Goal: Task Accomplishment & Management: Complete application form

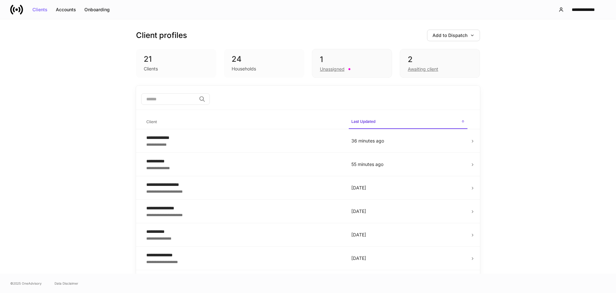
click at [271, 68] on div "Households" at bounding box center [264, 68] width 65 height 8
click at [263, 64] on div "24" at bounding box center [264, 59] width 65 height 10
click at [255, 59] on div "24" at bounding box center [264, 59] width 65 height 10
click at [245, 54] on div "24" at bounding box center [264, 59] width 65 height 10
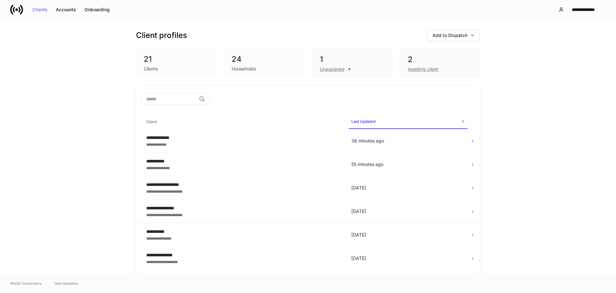
click at [241, 54] on div "24" at bounding box center [264, 59] width 65 height 10
click at [240, 54] on div "24" at bounding box center [264, 59] width 65 height 10
click at [175, 60] on div "21" at bounding box center [176, 59] width 65 height 10
click at [174, 60] on div "21" at bounding box center [176, 59] width 65 height 10
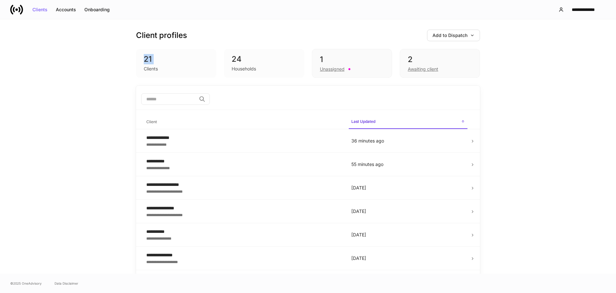
click at [174, 59] on div "21" at bounding box center [176, 59] width 65 height 10
click at [175, 58] on div "21" at bounding box center [176, 59] width 65 height 10
click at [175, 57] on div "21" at bounding box center [176, 59] width 65 height 10
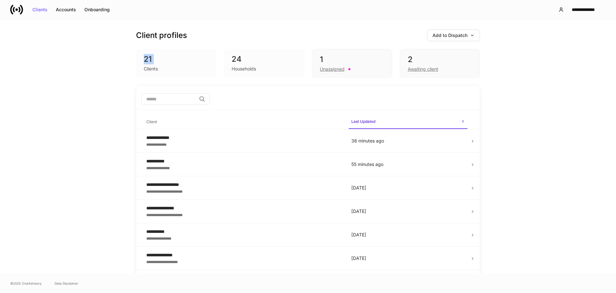
click at [175, 57] on div "21" at bounding box center [176, 59] width 65 height 10
click at [271, 64] on div "24" at bounding box center [264, 59] width 65 height 10
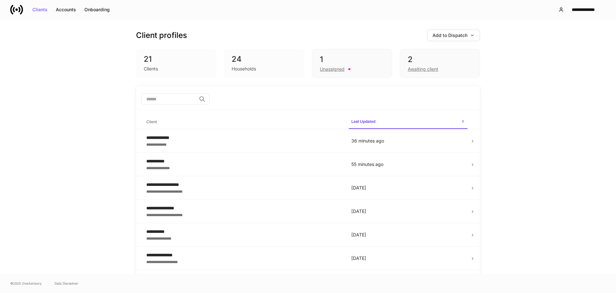
click at [276, 64] on div "Households" at bounding box center [264, 68] width 65 height 8
drag, startPoint x: 277, startPoint y: 68, endPoint x: 220, endPoint y: 53, distance: 59.3
click at [220, 53] on div "21 Clients 24 Households 1 Unassigned 2 Awaiting client" at bounding box center [308, 63] width 344 height 29
drag, startPoint x: 220, startPoint y: 53, endPoint x: 268, endPoint y: 70, distance: 51.3
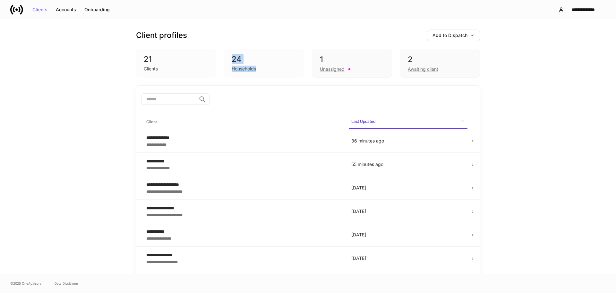
click at [268, 70] on div "21 Clients 24 Households 1 Unassigned 2 Awaiting client" at bounding box center [308, 63] width 344 height 29
click at [268, 70] on div "Households" at bounding box center [264, 68] width 65 height 8
drag, startPoint x: 273, startPoint y: 70, endPoint x: 226, endPoint y: 59, distance: 48.3
click at [226, 59] on div "24 Households" at bounding box center [264, 63] width 80 height 29
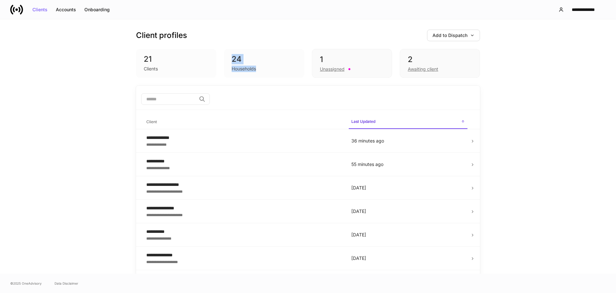
drag, startPoint x: 226, startPoint y: 59, endPoint x: 305, endPoint y: 80, distance: 81.2
click at [305, 80] on div "Client profiles Add to Dispatch 21 Clients 24 Households 1 Unassigned 2 Awaitin…" at bounding box center [308, 52] width 344 height 66
drag, startPoint x: 271, startPoint y: 77, endPoint x: 227, endPoint y: 50, distance: 51.3
click at [227, 50] on div "24 Households" at bounding box center [264, 63] width 80 height 29
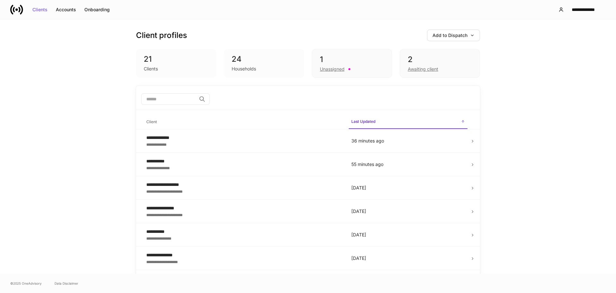
click at [176, 53] on div "21 Clients" at bounding box center [176, 63] width 80 height 29
click at [158, 64] on div "Clients" at bounding box center [176, 68] width 65 height 8
click at [66, 48] on div "**********" at bounding box center [308, 146] width 616 height 254
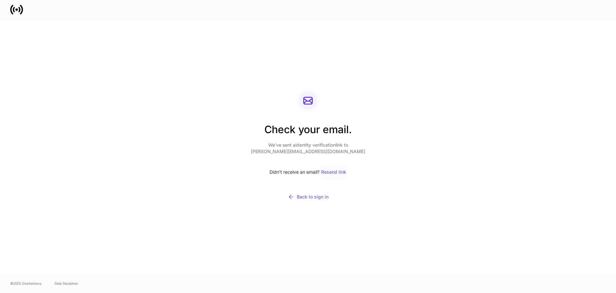
click at [339, 173] on div "Resend link" at bounding box center [333, 172] width 25 height 4
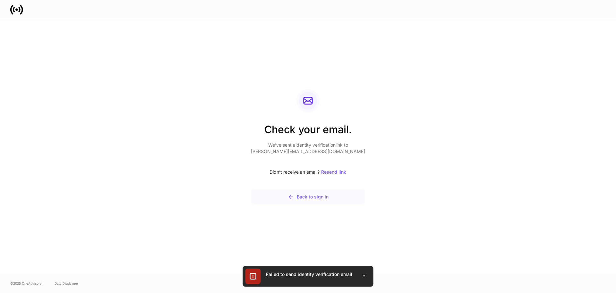
click at [310, 194] on div "Back to sign in" at bounding box center [308, 196] width 41 height 6
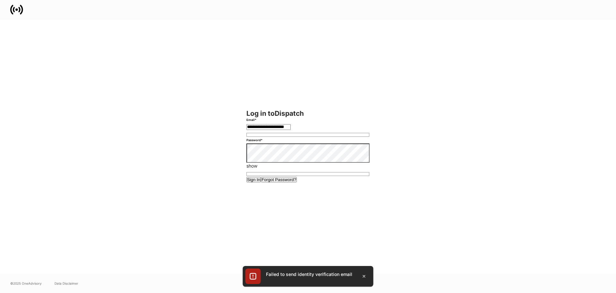
click at [247, 177] on button "Sign In" at bounding box center [254, 179] width 15 height 5
click at [261, 182] on button "Sign In" at bounding box center [254, 179] width 15 height 5
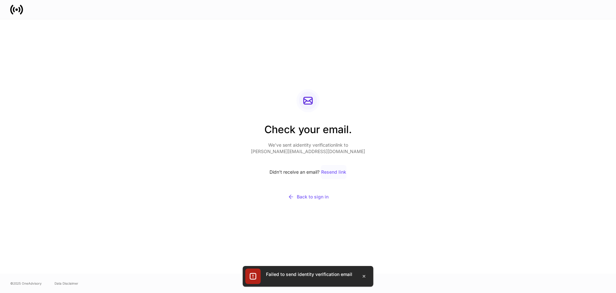
click at [336, 173] on div "Resend link" at bounding box center [333, 172] width 25 height 4
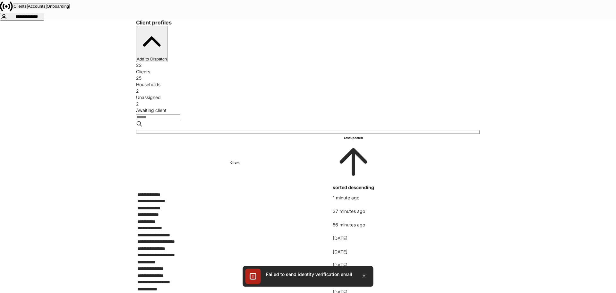
click at [283, 197] on div "**********" at bounding box center [234, 200] width 195 height 6
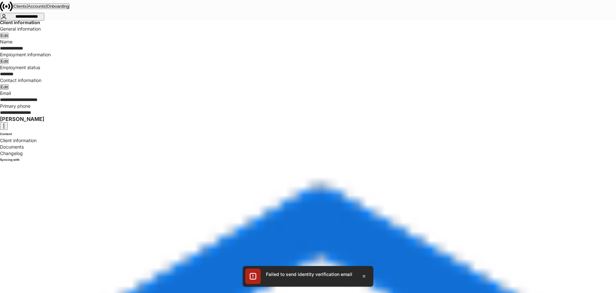
click at [59, 144] on div "Documents" at bounding box center [308, 147] width 616 height 6
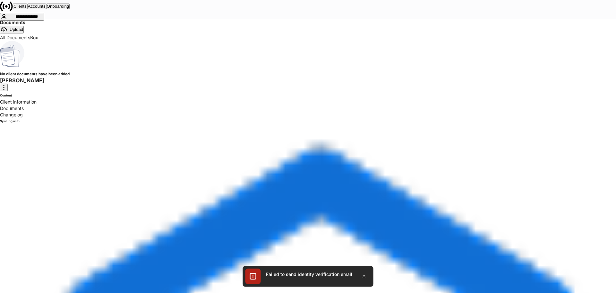
click at [59, 111] on div "Changelog" at bounding box center [308, 114] width 616 height 6
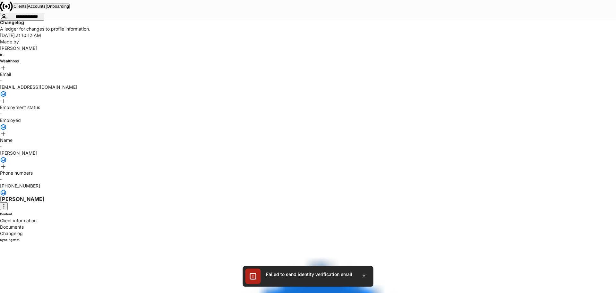
click at [67, 217] on div "Client information" at bounding box center [308, 220] width 616 height 6
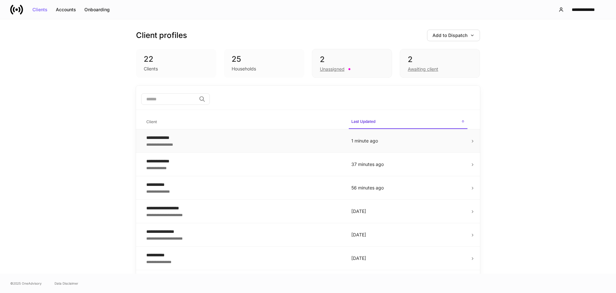
click at [265, 141] on div "**********" at bounding box center [243, 144] width 195 height 6
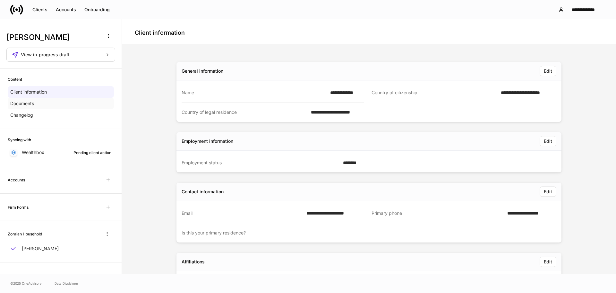
click at [86, 107] on div "Documents" at bounding box center [61, 104] width 106 height 12
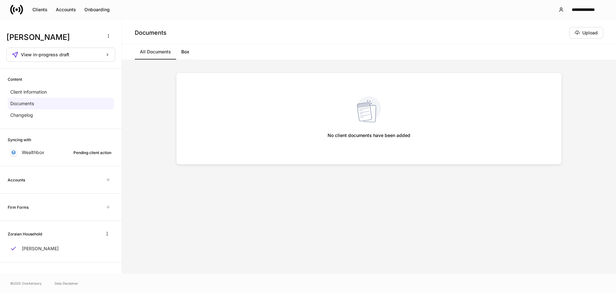
click at [74, 121] on div "Content Client information Documents Changelog" at bounding box center [61, 98] width 122 height 60
click at [71, 117] on div "Changelog" at bounding box center [61, 115] width 106 height 12
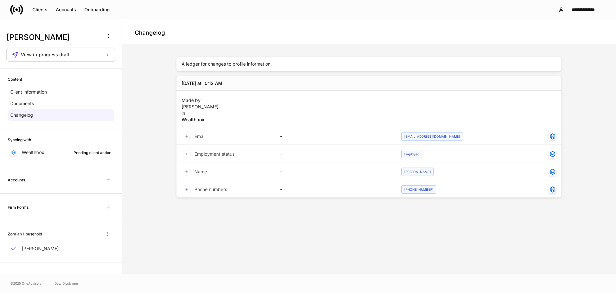
click at [59, 79] on div "Content" at bounding box center [61, 79] width 106 height 6
click at [61, 89] on div "Client information" at bounding box center [61, 92] width 106 height 12
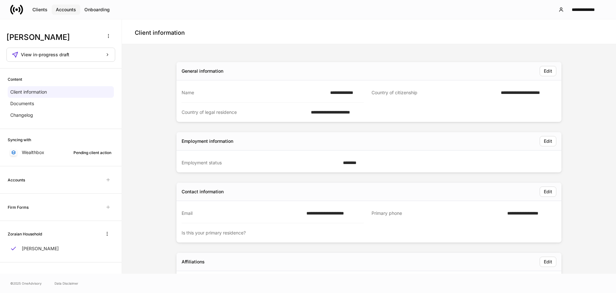
click at [58, 6] on button "Accounts" at bounding box center [66, 9] width 29 height 10
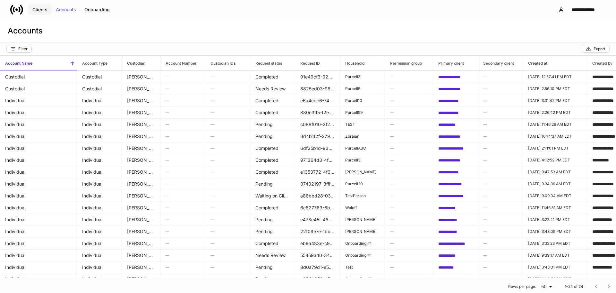
click at [38, 8] on div "Clients" at bounding box center [39, 9] width 15 height 4
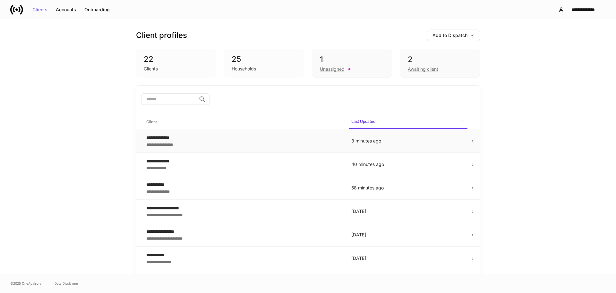
click at [243, 143] on div "**********" at bounding box center [243, 144] width 195 height 6
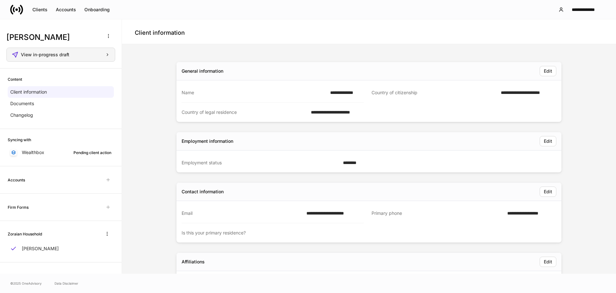
click at [85, 58] on button "View in-progress draft" at bounding box center [60, 55] width 109 height 14
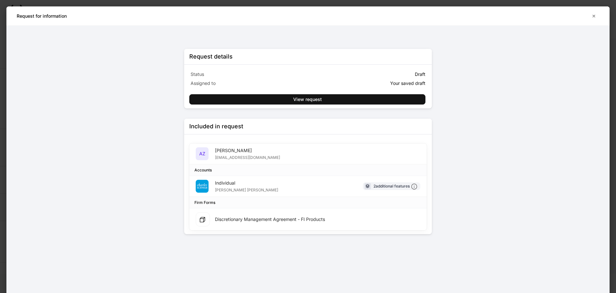
click at [232, 157] on div "andrewzoraian@gmail.com" at bounding box center [247, 156] width 65 height 6
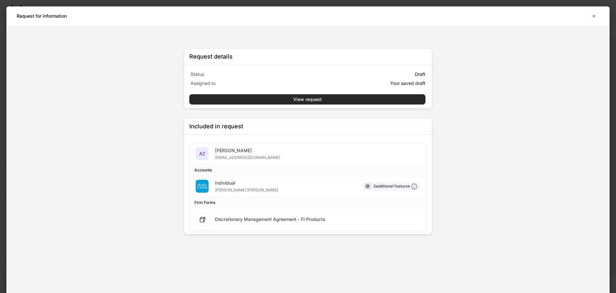
click at [278, 99] on button "View request" at bounding box center [307, 99] width 236 height 10
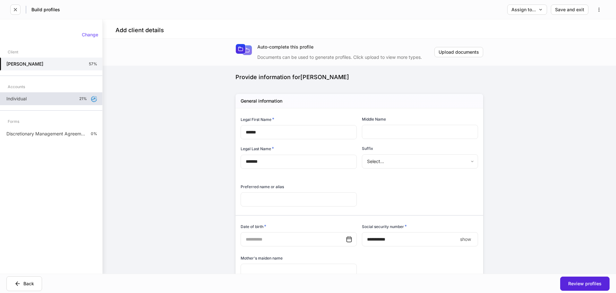
click at [56, 95] on div "Individual 21%" at bounding box center [51, 98] width 102 height 13
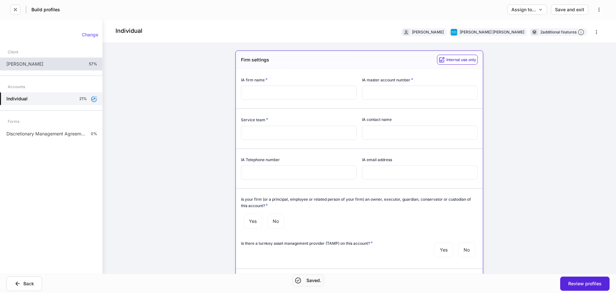
click at [62, 70] on div "Andrew Zoraian 57%" at bounding box center [51, 63] width 102 height 13
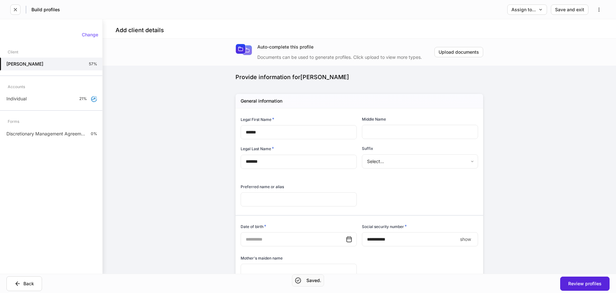
click at [372, 158] on body "**********" at bounding box center [308, 146] width 616 height 293
click at [300, 180] on div at bounding box center [308, 146] width 616 height 293
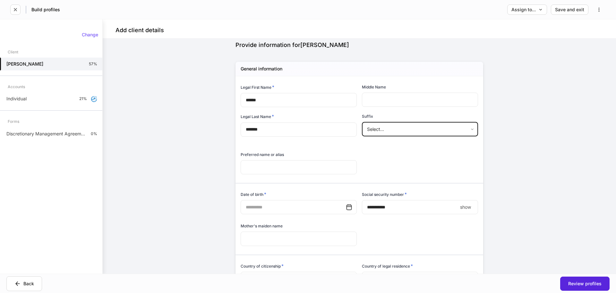
click at [347, 208] on icon at bounding box center [349, 207] width 6 height 6
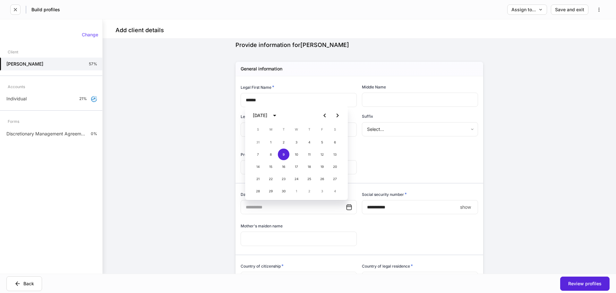
click at [193, 187] on div "**********" at bounding box center [360, 156] width 514 height 235
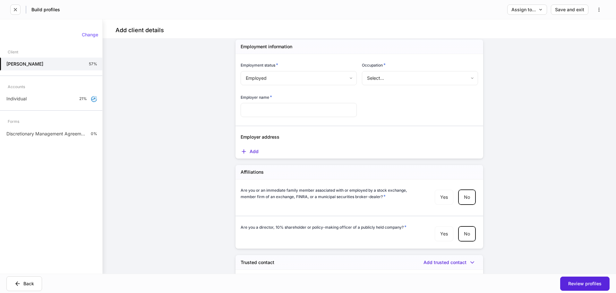
scroll to position [731, 0]
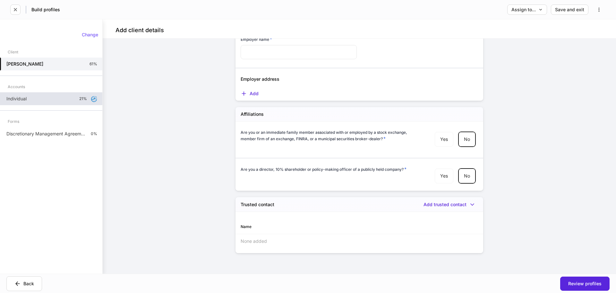
click at [44, 93] on div "Individual 21%" at bounding box center [51, 98] width 102 height 13
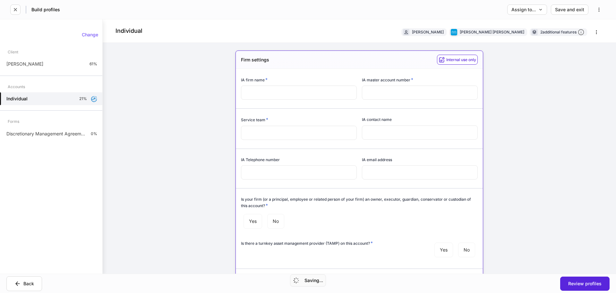
click at [316, 92] on input "text" at bounding box center [299, 92] width 116 height 14
click at [523, 13] on button "Assign to..." at bounding box center [528, 9] width 40 height 10
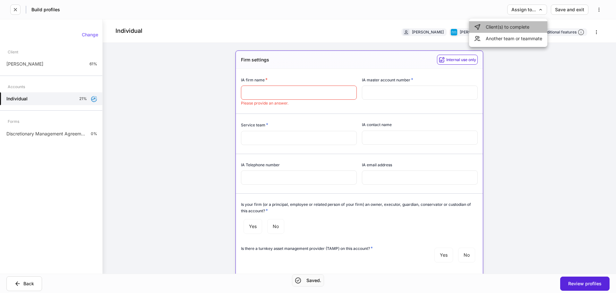
click at [518, 29] on li "Client(s) to complete" at bounding box center [508, 27] width 78 height 12
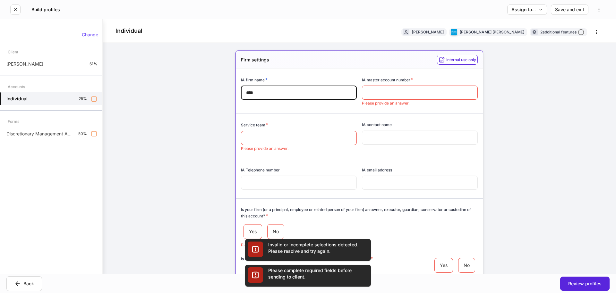
type input "****"
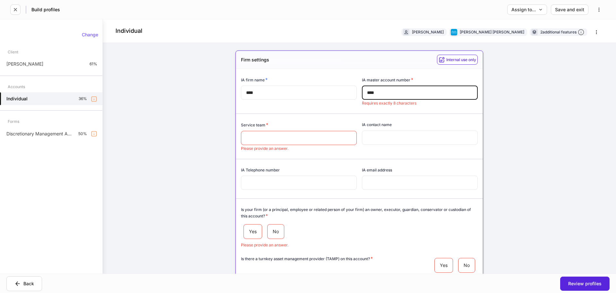
type input "****"
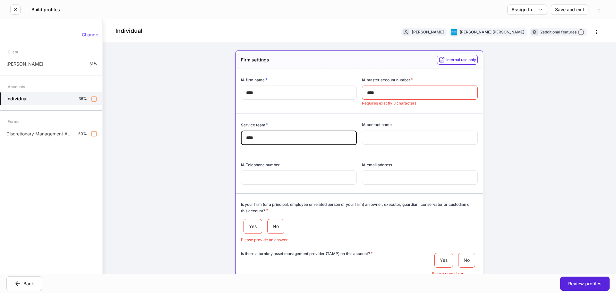
type input "****"
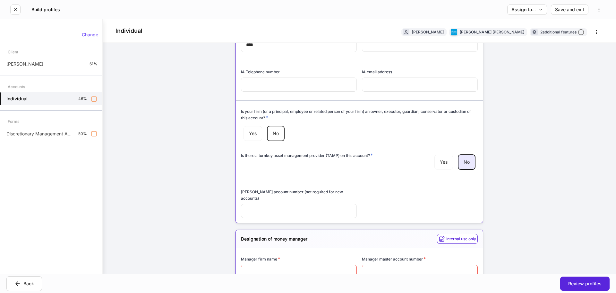
scroll to position [96, 0]
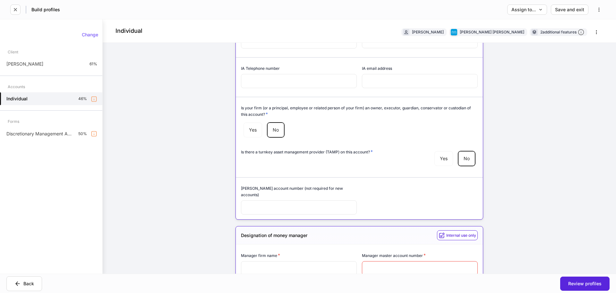
click at [317, 263] on input "text" at bounding box center [299, 268] width 116 height 14
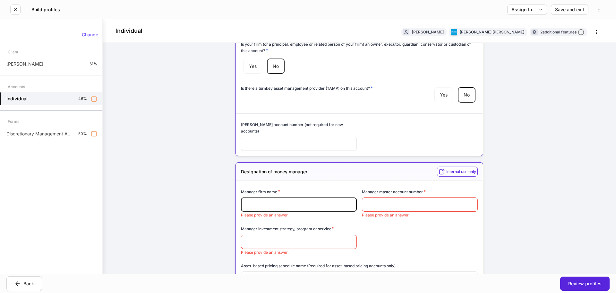
scroll to position [161, 0]
type input "*"
type input "****"
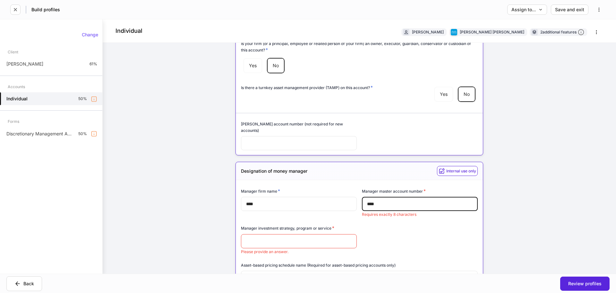
type input "****"
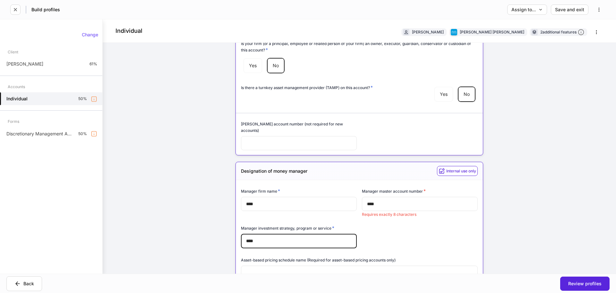
type input "****"
click at [400, 199] on input "****" at bounding box center [420, 204] width 116 height 14
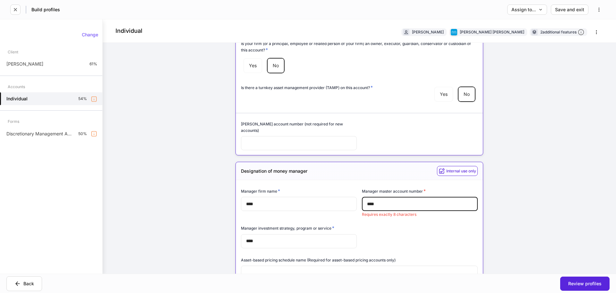
click at [400, 199] on input "****" at bounding box center [420, 204] width 116 height 14
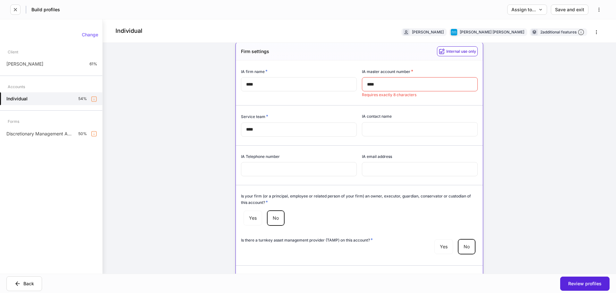
scroll to position [0, 0]
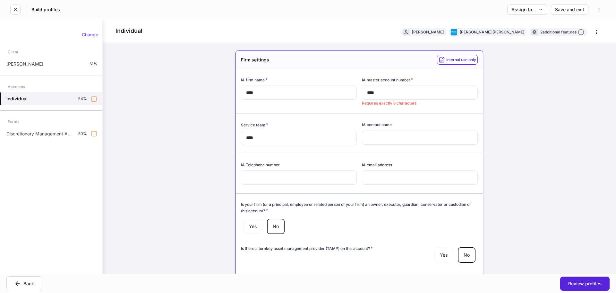
type input "********"
click at [388, 95] on input "****" at bounding box center [420, 92] width 116 height 14
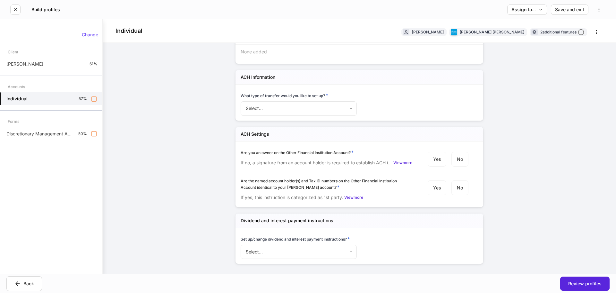
scroll to position [1682, 0]
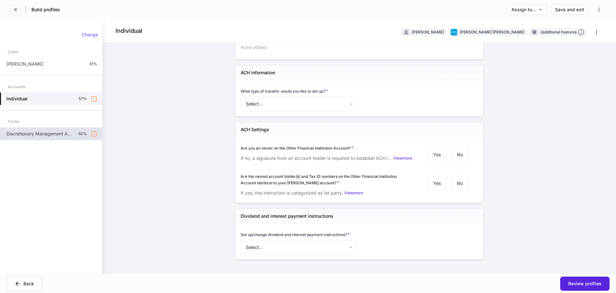
type input "********"
click at [66, 130] on p "Discretionary Management Agreement - FI Products" at bounding box center [39, 133] width 67 height 6
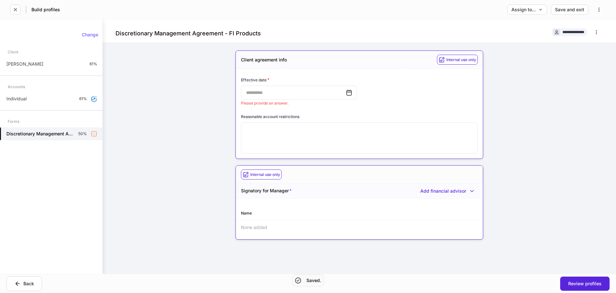
click at [350, 94] on icon at bounding box center [349, 92] width 6 height 6
click at [347, 94] on icon at bounding box center [349, 92] width 5 height 5
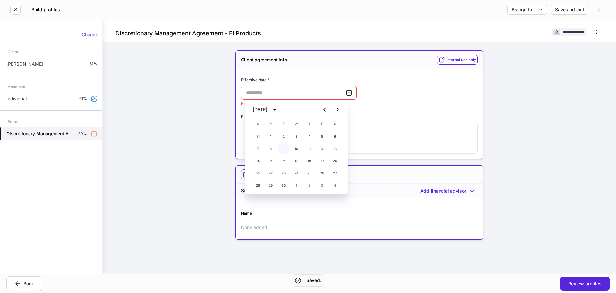
click at [279, 147] on button "9" at bounding box center [284, 149] width 12 height 12
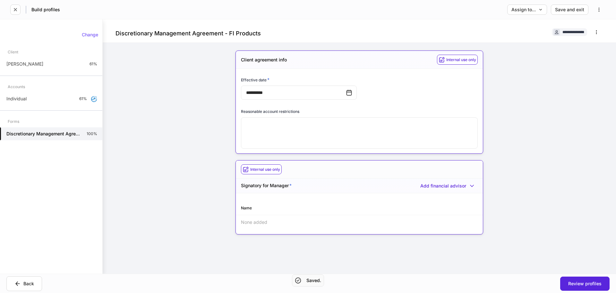
type input "**********"
click at [183, 129] on div "**********" at bounding box center [360, 146] width 514 height 254
click at [271, 223] on div "None added" at bounding box center [359, 222] width 247 height 14
click at [456, 182] on div "Add financial advisor" at bounding box center [449, 185] width 57 height 6
click at [455, 199] on li "Add new financial advisor" at bounding box center [443, 199] width 65 height 10
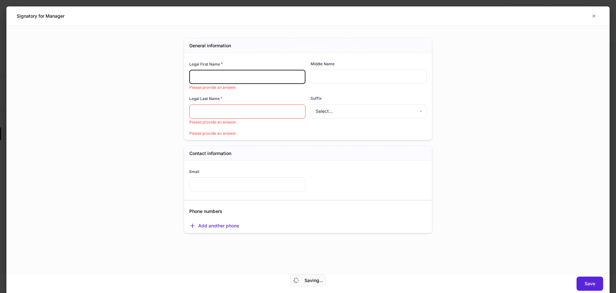
click at [242, 75] on input "text" at bounding box center [247, 77] width 116 height 14
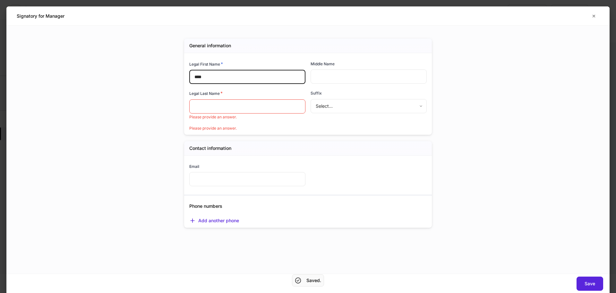
type input "****"
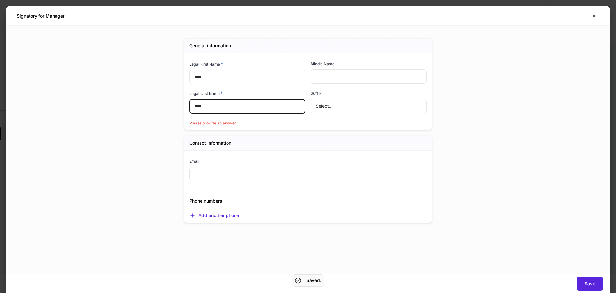
type input "****"
click at [481, 161] on div "General information Legal First Name * **** ​ Middle Name ​ Legal Last Name * *…" at bounding box center [308, 150] width 604 height 248
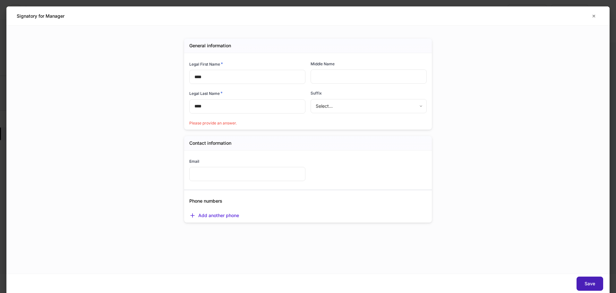
click at [581, 280] on button "Save" at bounding box center [590, 283] width 27 height 14
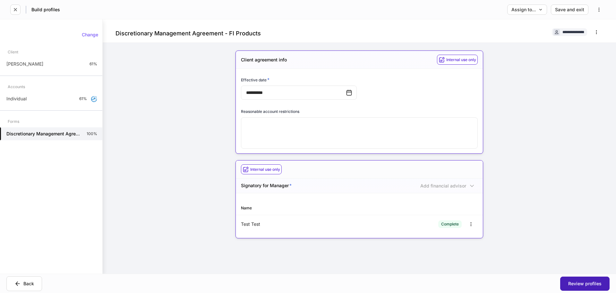
click at [586, 283] on div "Review profiles" at bounding box center [585, 283] width 33 height 4
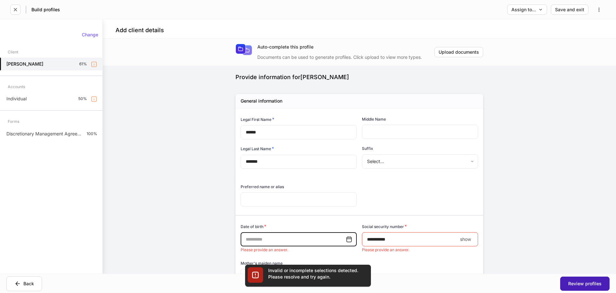
scroll to position [83, 0]
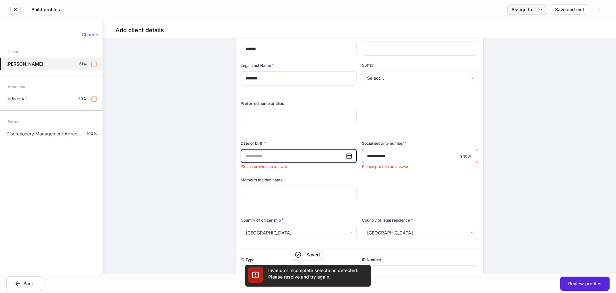
click at [533, 9] on div "Assign to..." at bounding box center [527, 9] width 31 height 4
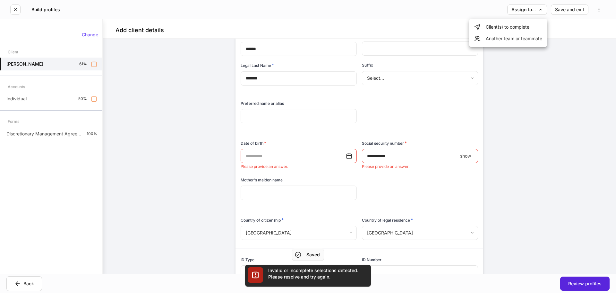
click at [515, 28] on li "Client(s) to complete" at bounding box center [508, 27] width 78 height 12
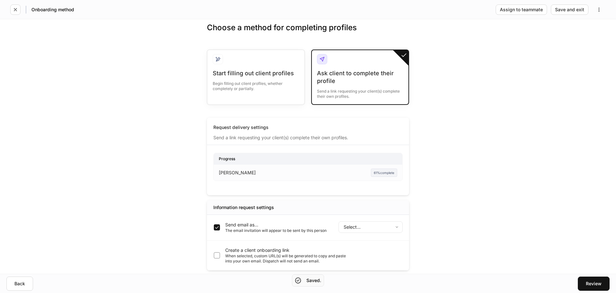
click at [350, 225] on body "Onboarding method Assign to teammate Save and exit Choose a method for completi…" at bounding box center [308, 146] width 616 height 293
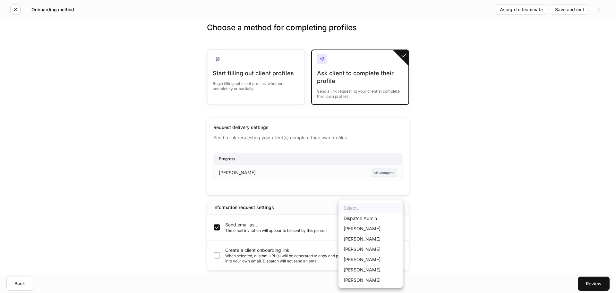
click at [431, 241] on div at bounding box center [308, 146] width 616 height 293
click at [377, 225] on body "Onboarding method Assign to teammate Save and exit Choose a method for completi…" at bounding box center [308, 146] width 616 height 293
click at [442, 211] on div at bounding box center [308, 146] width 616 height 293
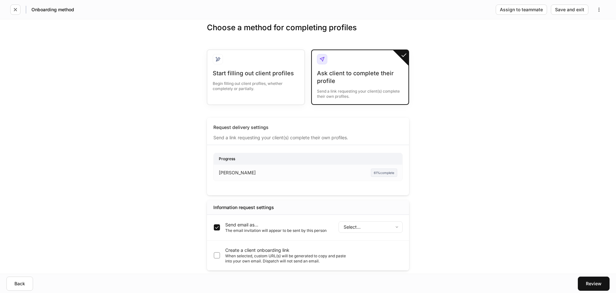
click at [383, 174] on div "61% complete" at bounding box center [384, 172] width 26 height 8
click at [369, 167] on div "Andrew Zoraian 61% complete" at bounding box center [308, 172] width 179 height 16
click at [378, 170] on div "61% complete" at bounding box center [384, 172] width 26 height 8
click at [379, 170] on div "61% complete" at bounding box center [384, 172] width 26 height 8
click at [376, 170] on div "61% complete" at bounding box center [384, 172] width 26 height 8
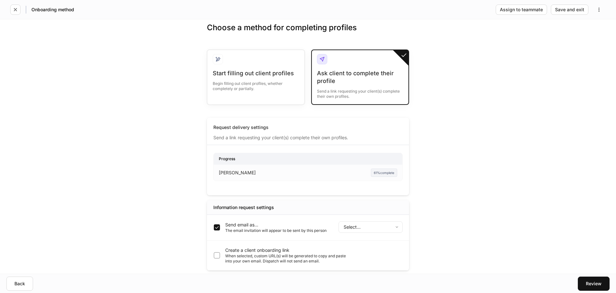
click at [351, 172] on div "61% complete" at bounding box center [367, 172] width 59 height 8
click at [265, 170] on div "Andrew Zoraian" at bounding box center [256, 172] width 74 height 6
drag, startPoint x: 275, startPoint y: 171, endPoint x: 206, endPoint y: 153, distance: 71.6
click at [206, 153] on div "Choose a method for completing profiles Start filling out client profiles Begin…" at bounding box center [308, 146] width 616 height 254
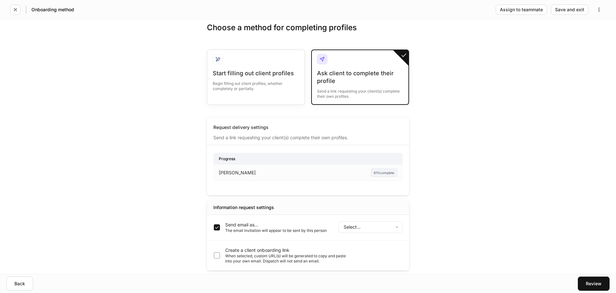
click at [379, 229] on body "Onboarding method Assign to teammate Save and exit Choose a method for completi…" at bounding box center [308, 146] width 616 height 293
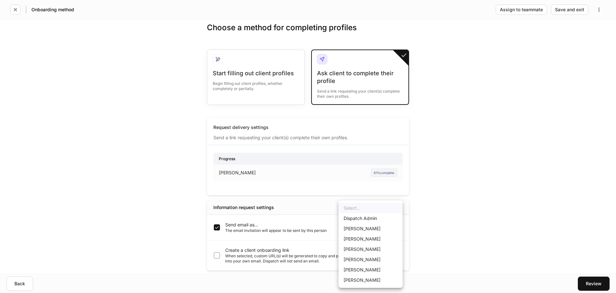
click at [368, 278] on li "Joseph Casali" at bounding box center [371, 280] width 64 height 10
type input "******"
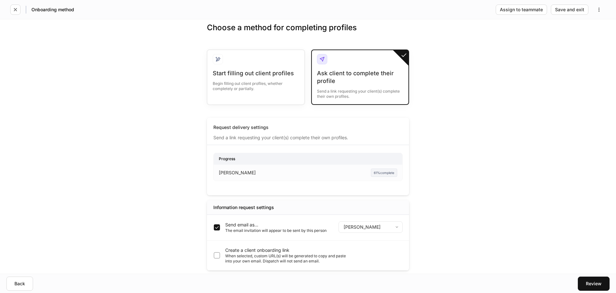
click at [389, 174] on div "61% complete" at bounding box center [384, 172] width 26 height 8
click at [365, 229] on body "Onboarding method Assign to teammate Save and exit Choose a method for completi…" at bounding box center [308, 146] width 616 height 293
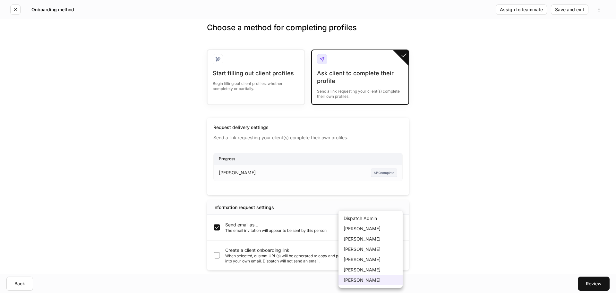
click at [430, 235] on div at bounding box center [308, 146] width 616 height 293
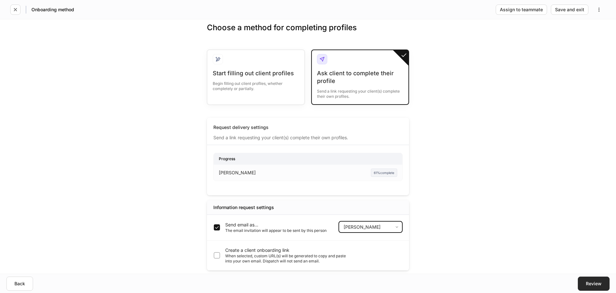
click at [590, 283] on div "Review" at bounding box center [594, 283] width 16 height 4
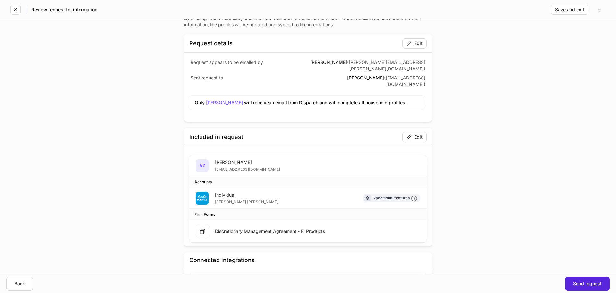
scroll to position [49, 0]
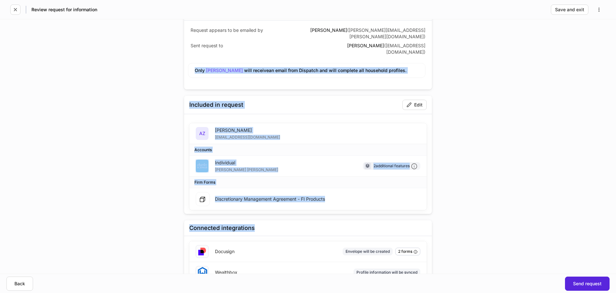
drag, startPoint x: 170, startPoint y: 74, endPoint x: 477, endPoint y: 219, distance: 339.7
click at [477, 219] on div "Review request for information By clicking ‘Send requests’, emails will be deli…" at bounding box center [308, 146] width 616 height 254
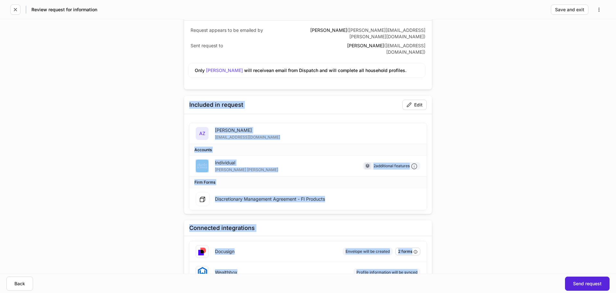
drag, startPoint x: 472, startPoint y: 262, endPoint x: 175, endPoint y: 82, distance: 347.2
click at [175, 82] on div "Review request for information By clicking ‘Send requests’, emails will be deli…" at bounding box center [308, 146] width 616 height 254
click at [175, 82] on div "Review request for information By clicking ‘Send requests’, emails will be deli…" at bounding box center [308, 128] width 289 height 316
drag, startPoint x: 174, startPoint y: 81, endPoint x: 442, endPoint y: 199, distance: 292.9
click at [432, 201] on div "Review request for information By clicking ‘Send requests’, emails will be deli…" at bounding box center [308, 128] width 289 height 316
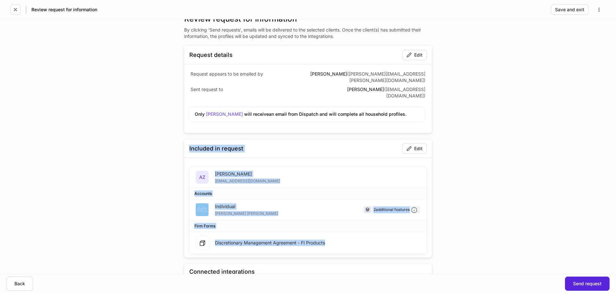
scroll to position [0, 0]
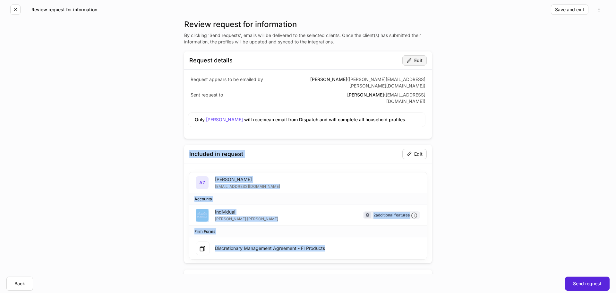
click at [411, 64] on button "Edit" at bounding box center [415, 60] width 24 height 10
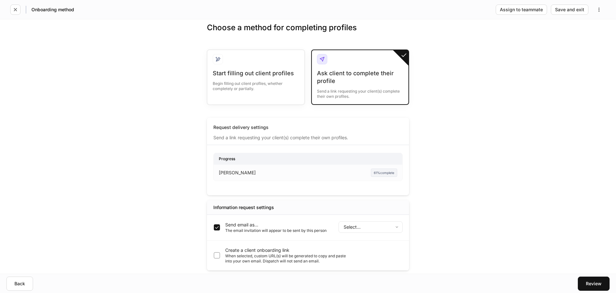
click at [289, 169] on div "Andrew Zoraian" at bounding box center [256, 172] width 74 height 6
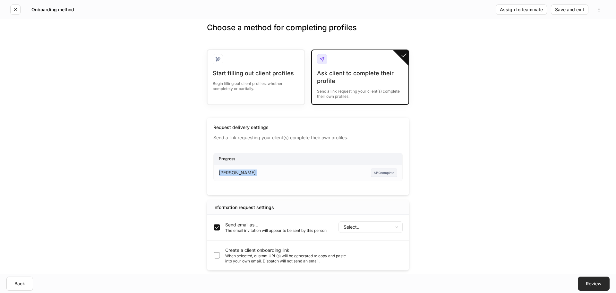
click at [603, 286] on button "Review" at bounding box center [594, 283] width 32 height 14
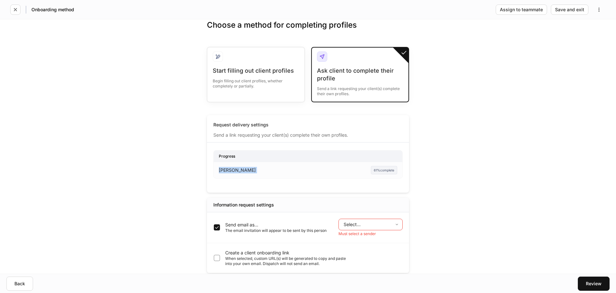
click at [364, 226] on body "Onboarding method Assign to teammate Save and exit Choose a method for completi…" at bounding box center [308, 146] width 616 height 293
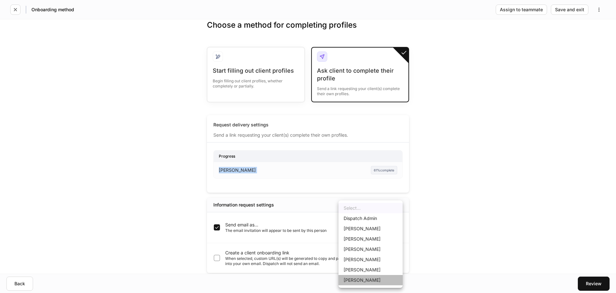
click at [365, 278] on li "Joseph Casali" at bounding box center [371, 280] width 64 height 10
type input "******"
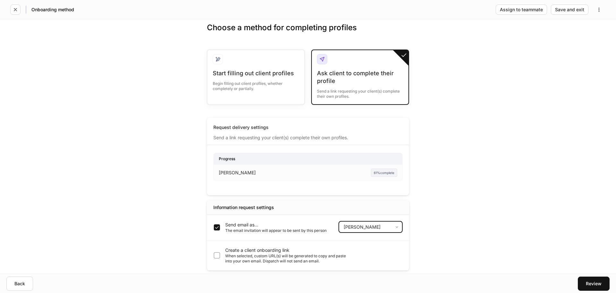
drag, startPoint x: 613, startPoint y: 290, endPoint x: 610, endPoint y: 287, distance: 3.6
click at [613, 289] on div "Back Review" at bounding box center [308, 282] width 616 height 19
click at [609, 287] on button "Review" at bounding box center [594, 283] width 32 height 14
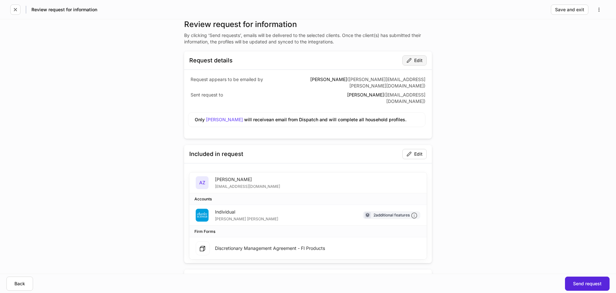
click at [422, 56] on button "Edit" at bounding box center [415, 60] width 24 height 10
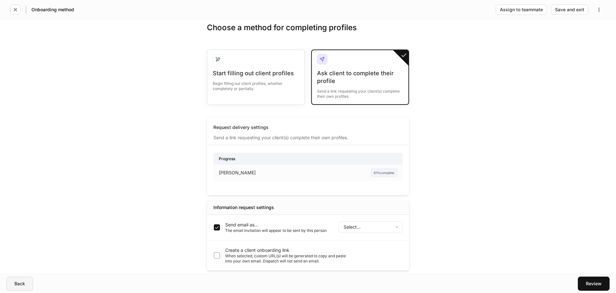
click at [22, 282] on div "Back" at bounding box center [19, 283] width 11 height 4
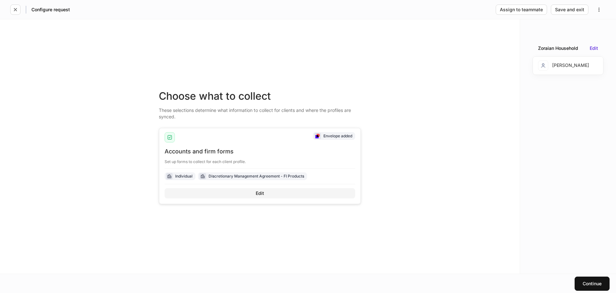
click at [260, 188] on button "Edit" at bounding box center [260, 193] width 191 height 10
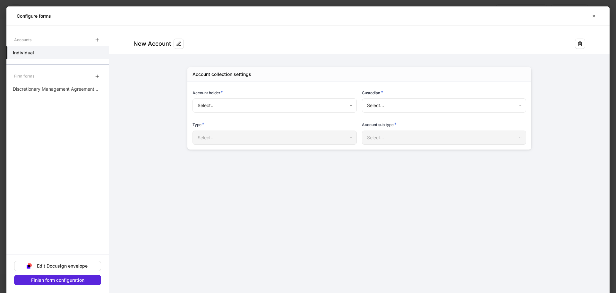
type input "**********"
type input "******"
type input "**********"
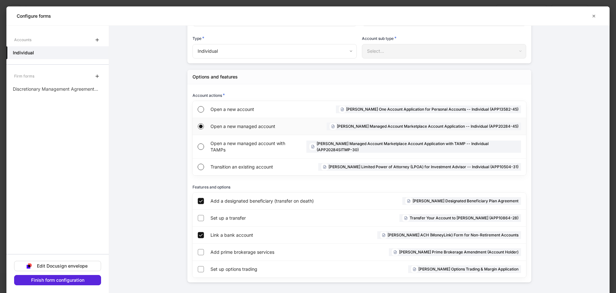
scroll to position [88, 0]
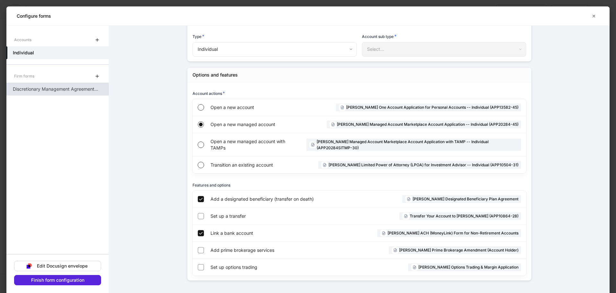
click at [55, 92] on p "Discretionary Management Agreement - FI Products" at bounding box center [56, 89] width 86 height 6
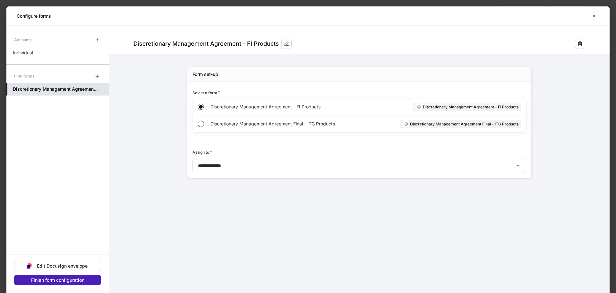
click at [66, 276] on button "Finish form configuration" at bounding box center [57, 280] width 87 height 10
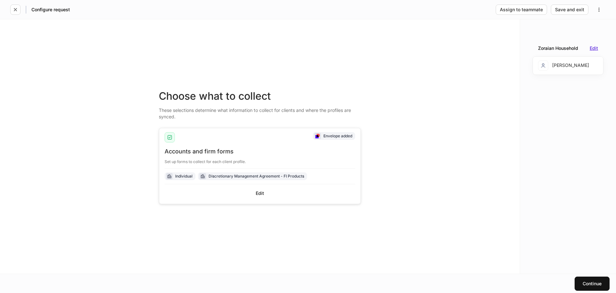
click at [594, 49] on div "Edit" at bounding box center [594, 48] width 8 height 4
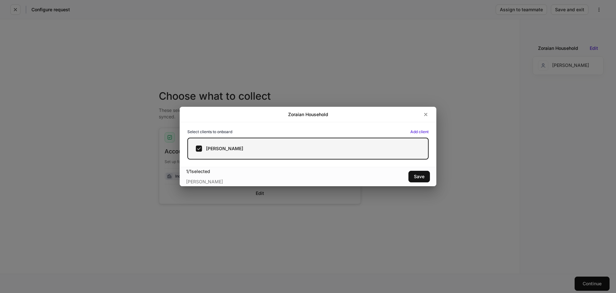
click at [294, 143] on label "Andrew Zoraian" at bounding box center [308, 148] width 241 height 22
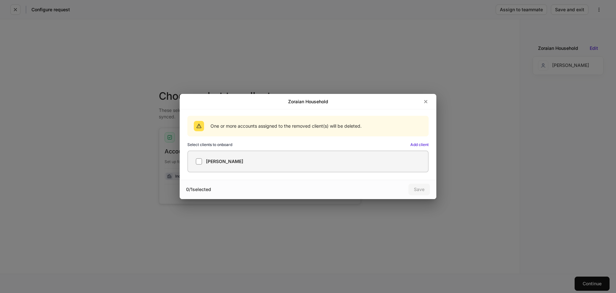
click at [263, 160] on div "Andrew Zoraian" at bounding box center [308, 161] width 225 height 6
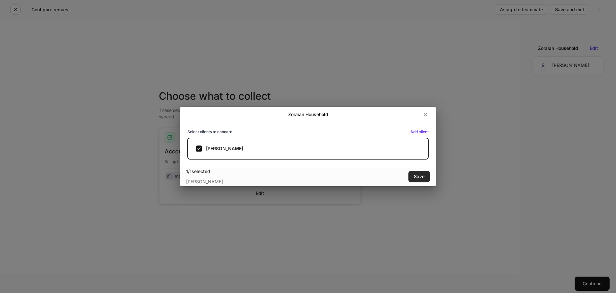
click at [421, 176] on div "Save" at bounding box center [419, 176] width 11 height 4
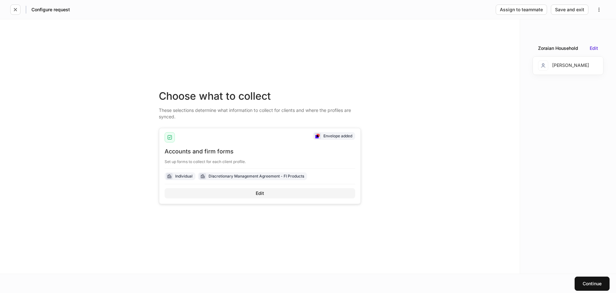
click at [260, 195] on div "Edit" at bounding box center [260, 193] width 8 height 4
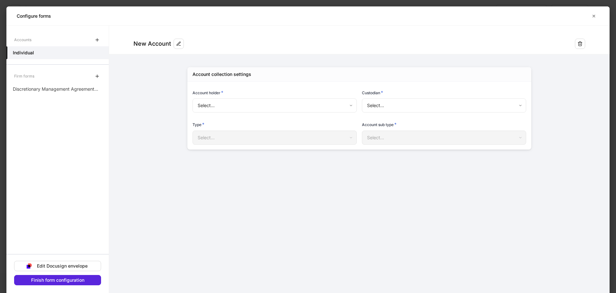
type input "**********"
type input "******"
type input "**********"
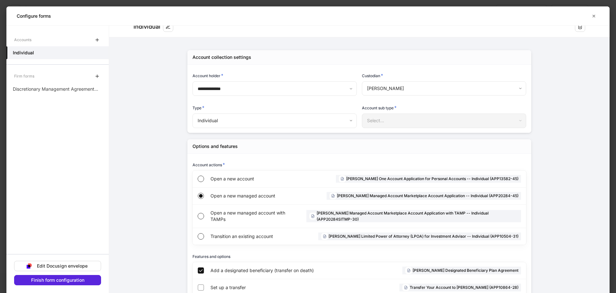
scroll to position [32, 0]
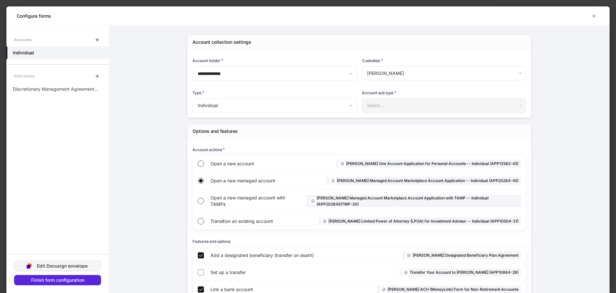
click at [75, 264] on div "Edit Docusign envelope" at bounding box center [62, 265] width 51 height 4
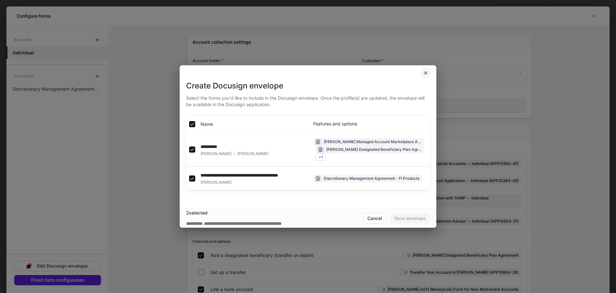
click at [424, 70] on icon "button" at bounding box center [426, 72] width 5 height 5
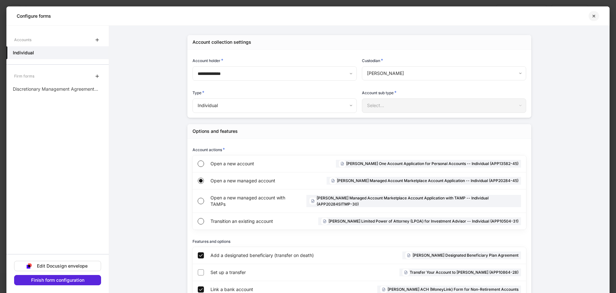
click at [596, 17] on icon "button" at bounding box center [594, 15] width 5 height 5
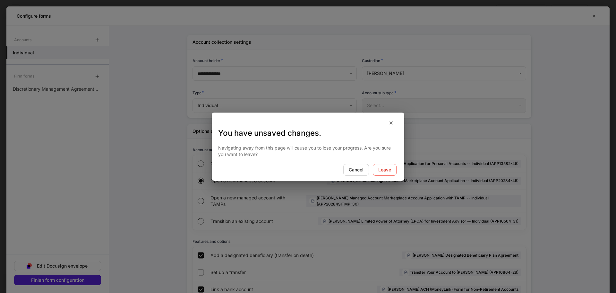
click at [409, 120] on div "You have unsaved changes. Navigating away from this page will cause you to lose…" at bounding box center [308, 146] width 616 height 293
click at [399, 122] on div at bounding box center [308, 123] width 193 height 10
click at [397, 122] on div at bounding box center [308, 123] width 193 height 10
click at [389, 125] on button "button" at bounding box center [391, 123] width 11 height 10
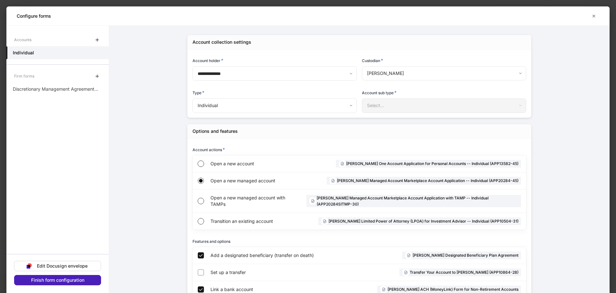
click at [58, 279] on div "Finish form configuration" at bounding box center [57, 279] width 53 height 4
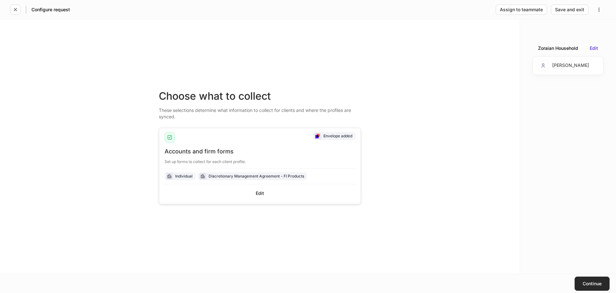
click at [583, 287] on button "Continue" at bounding box center [592, 283] width 35 height 14
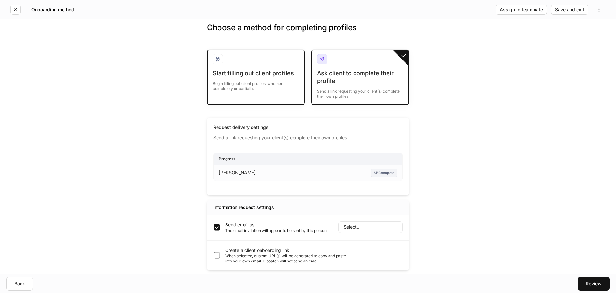
click at [270, 95] on div "Start filling out client profiles Begin filling out client profiles, whether co…" at bounding box center [256, 84] width 86 height 30
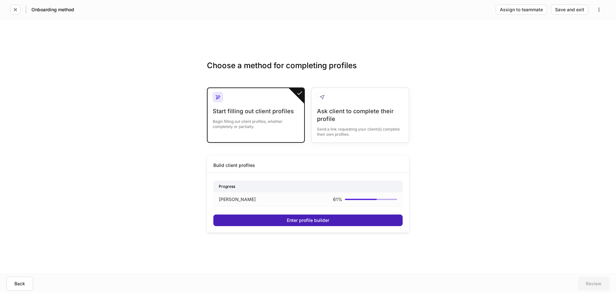
click at [336, 219] on button "Enter profile builder" at bounding box center [308, 220] width 189 height 12
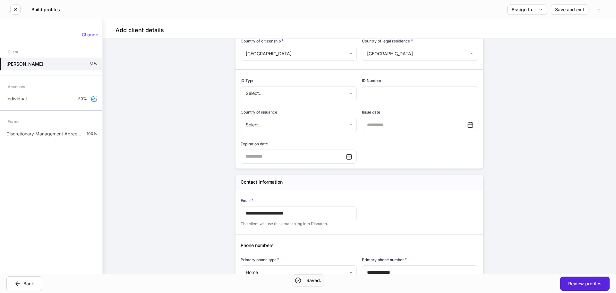
scroll to position [289, 0]
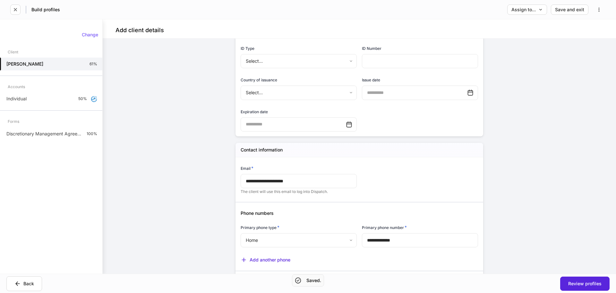
click at [292, 178] on input "**********" at bounding box center [299, 181] width 116 height 14
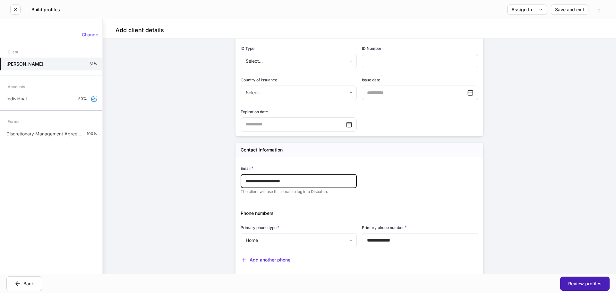
type input "**********"
click at [590, 285] on div "Review profiles" at bounding box center [585, 283] width 33 height 4
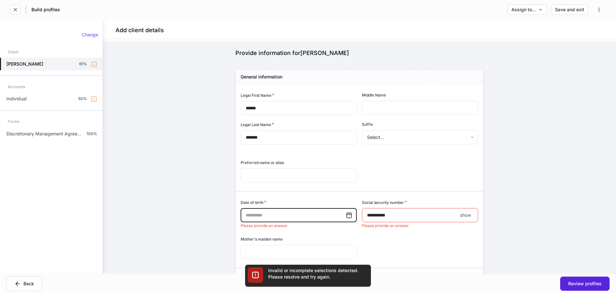
scroll to position [0, 0]
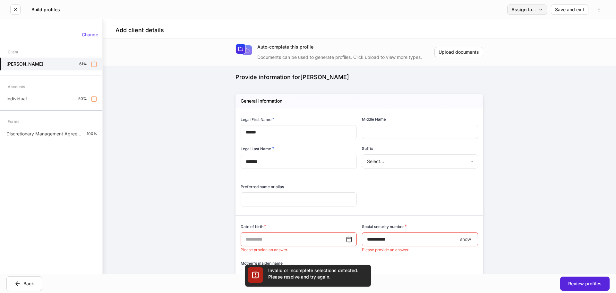
click at [524, 9] on div "Assign to..." at bounding box center [527, 9] width 31 height 4
click at [511, 29] on li "Client(s) to complete" at bounding box center [508, 27] width 78 height 12
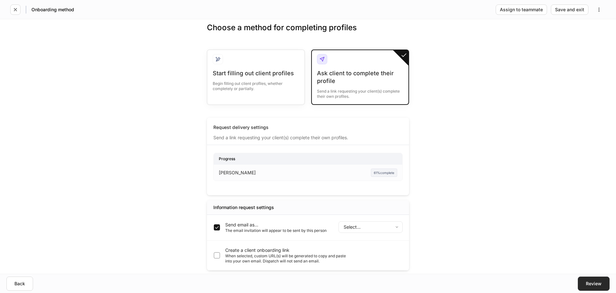
click at [599, 286] on button "Review" at bounding box center [594, 283] width 32 height 14
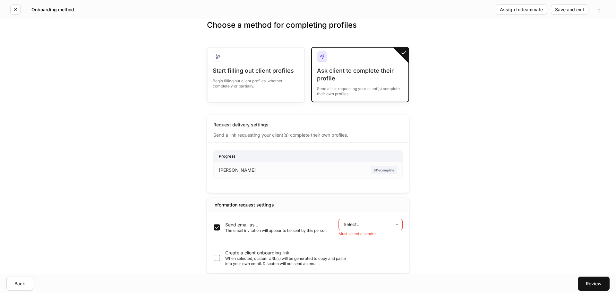
click at [369, 222] on body "Onboarding method Assign to teammate Save and exit Choose a method for completi…" at bounding box center [308, 146] width 616 height 293
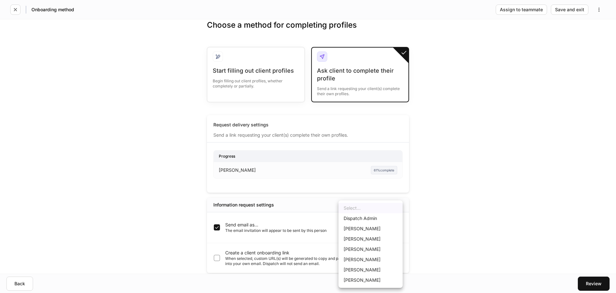
click at [368, 281] on li "Joseph Casali" at bounding box center [371, 280] width 64 height 10
type input "******"
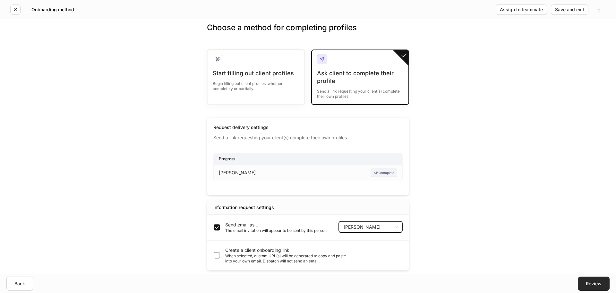
click at [589, 279] on button "Review" at bounding box center [594, 283] width 32 height 14
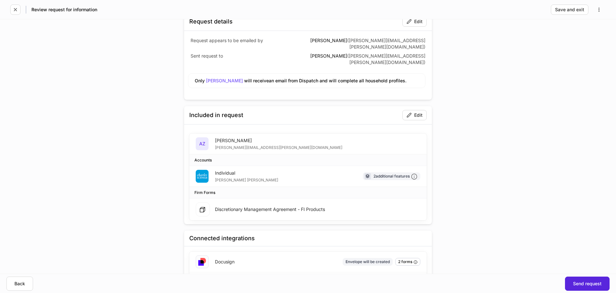
scroll to position [49, 0]
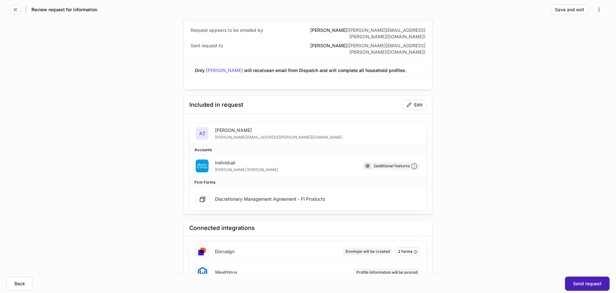
click at [585, 282] on div "Send request" at bounding box center [587, 283] width 29 height 4
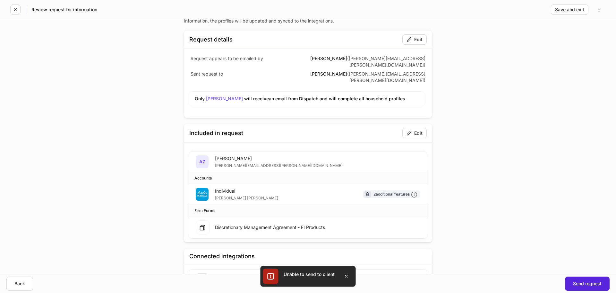
scroll to position [0, 0]
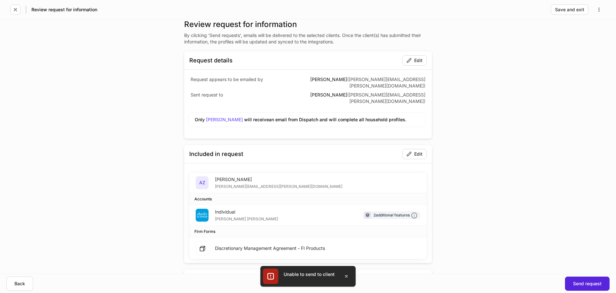
click at [216, 117] on span "Andrew Zoraian" at bounding box center [224, 119] width 37 height 5
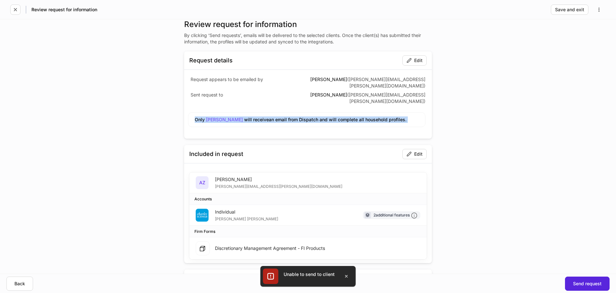
click at [216, 117] on span "Andrew Zoraian" at bounding box center [224, 119] width 37 height 5
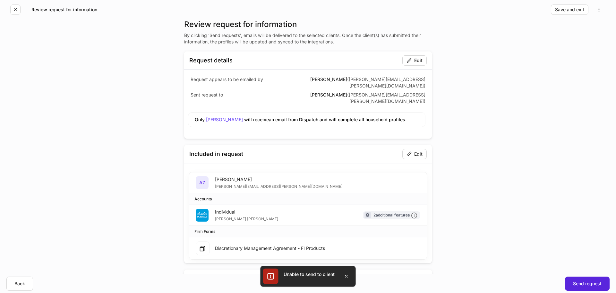
click at [441, 86] on div "Review request for information By clicking ‘Send requests’, emails will be deli…" at bounding box center [308, 177] width 289 height 316
click at [404, 56] on button "Edit" at bounding box center [415, 60] width 24 height 10
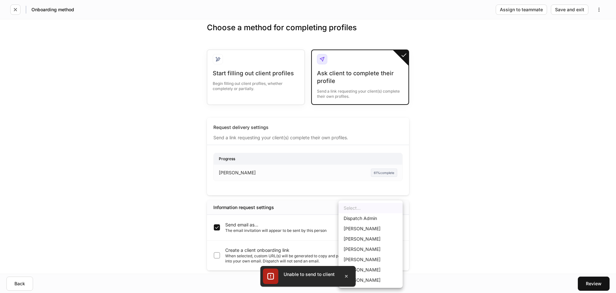
click at [369, 227] on body "Onboarding method Assign to teammate Save and exit Choose a method for completi…" at bounding box center [308, 146] width 616 height 293
click at [348, 278] on button "button" at bounding box center [346, 276] width 13 height 10
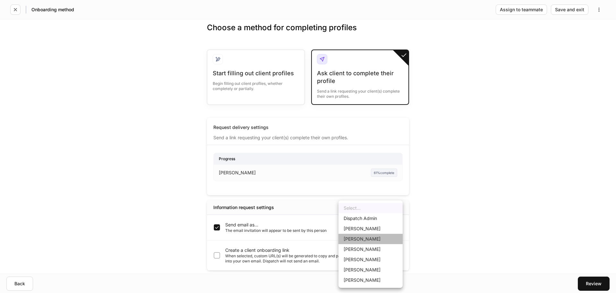
click at [374, 239] on li "Kenny Elliott" at bounding box center [371, 238] width 64 height 10
type input "******"
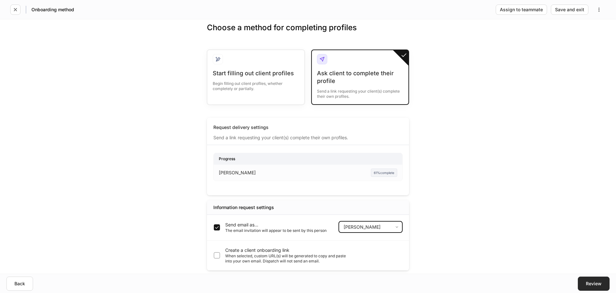
click at [589, 286] on button "Review" at bounding box center [594, 283] width 32 height 14
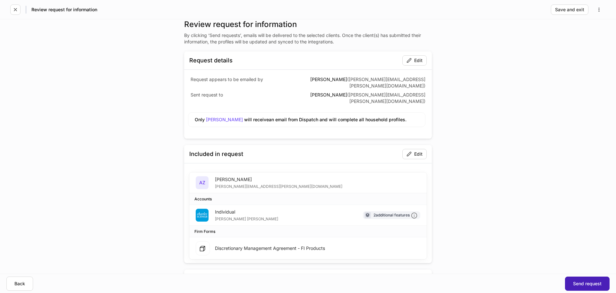
click at [591, 281] on div "Send request" at bounding box center [587, 283] width 29 height 4
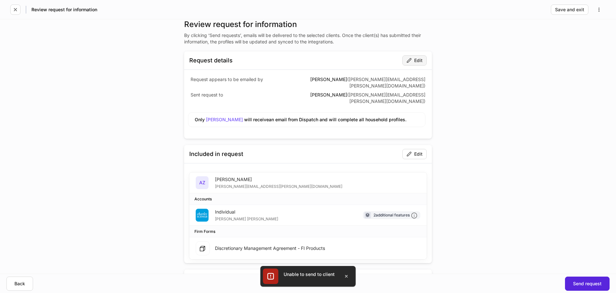
click at [415, 60] on div "Edit" at bounding box center [415, 60] width 16 height 5
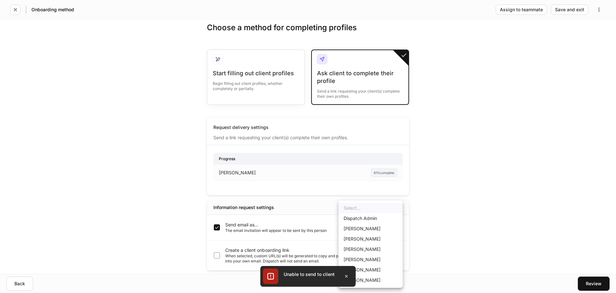
click at [394, 230] on body "Onboarding method Assign to teammate Save and exit Choose a method for completi…" at bounding box center [308, 146] width 616 height 293
click at [440, 244] on div at bounding box center [308, 146] width 616 height 293
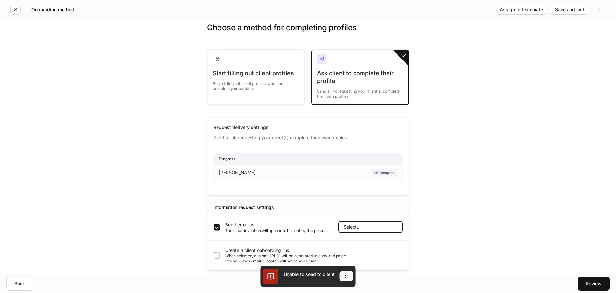
click at [347, 279] on button "button" at bounding box center [346, 276] width 13 height 10
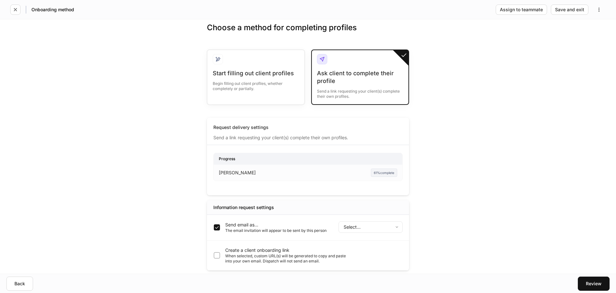
click at [369, 224] on body "Onboarding method Assign to teammate Save and exit Choose a method for completi…" at bounding box center [308, 146] width 616 height 293
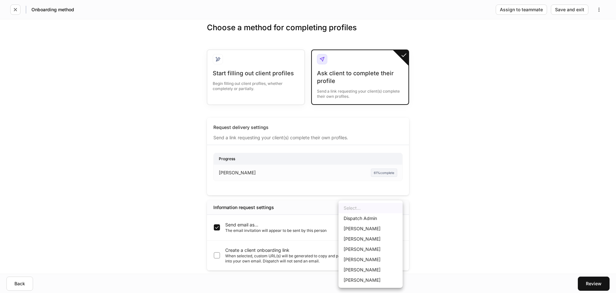
click at [376, 222] on li "Dispatch Admin" at bounding box center [371, 218] width 64 height 10
type input "******"
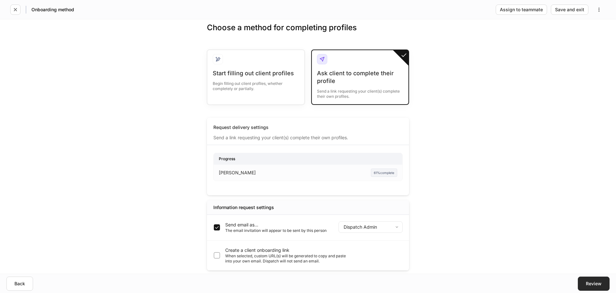
click at [592, 281] on div "Review" at bounding box center [594, 283] width 16 height 4
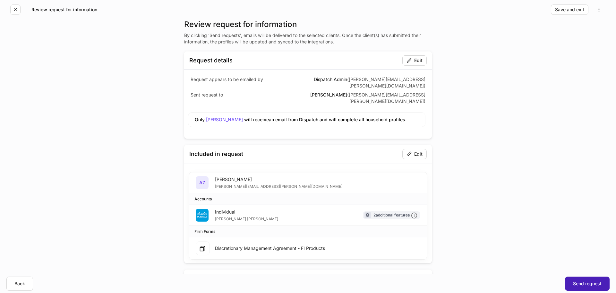
click at [586, 282] on div "Send request" at bounding box center [587, 283] width 29 height 4
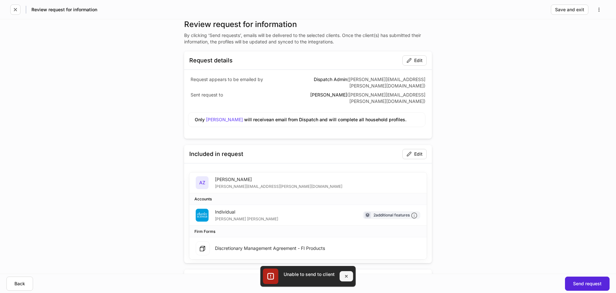
click at [345, 273] on button "button" at bounding box center [346, 276] width 13 height 10
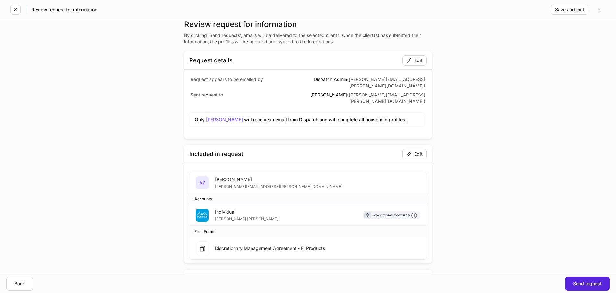
click at [302, 245] on div "Discretionary Management Agreement - FI Products" at bounding box center [270, 248] width 110 height 6
click at [343, 241] on div "Discretionary Management Agreement - FI Products" at bounding box center [308, 248] width 238 height 22
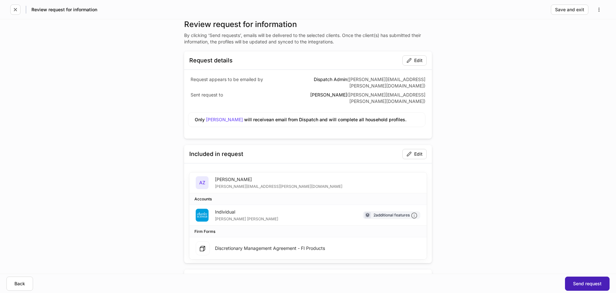
click at [579, 282] on div "Send request" at bounding box center [587, 283] width 29 height 4
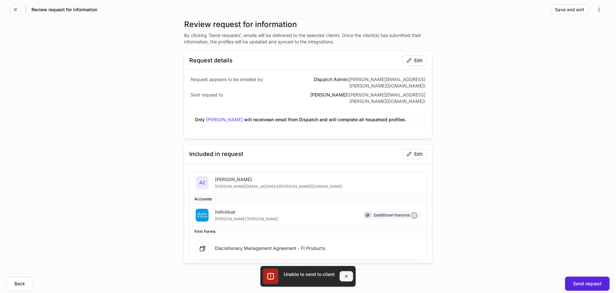
click at [348, 274] on icon "button" at bounding box center [346, 275] width 5 height 5
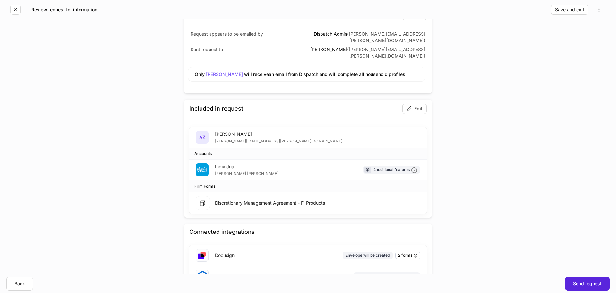
scroll to position [49, 0]
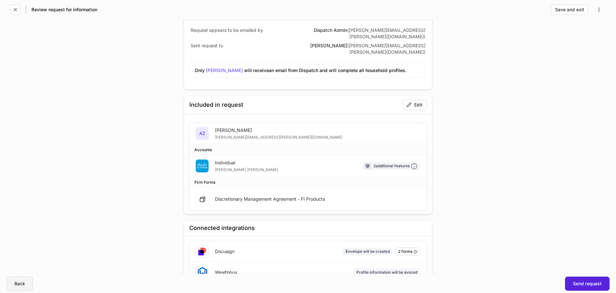
click at [20, 279] on button "Back" at bounding box center [19, 283] width 27 height 14
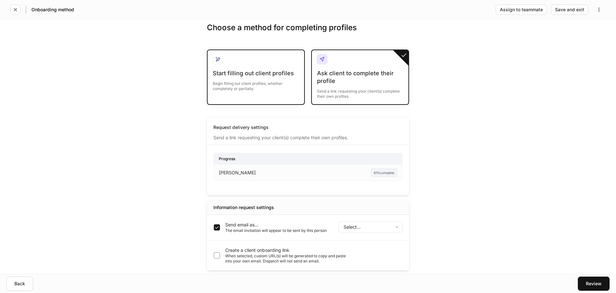
click at [264, 86] on div "Begin filling out client profiles, whether completely or partially." at bounding box center [256, 84] width 86 height 14
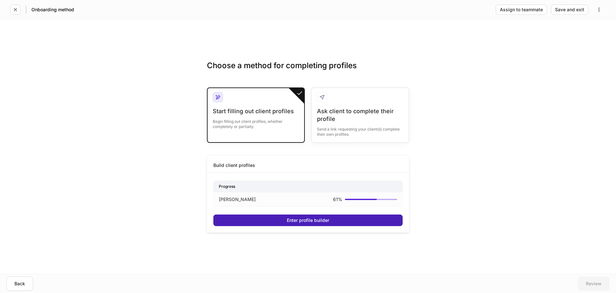
click at [329, 222] on div "Enter profile builder" at bounding box center [308, 220] width 42 height 4
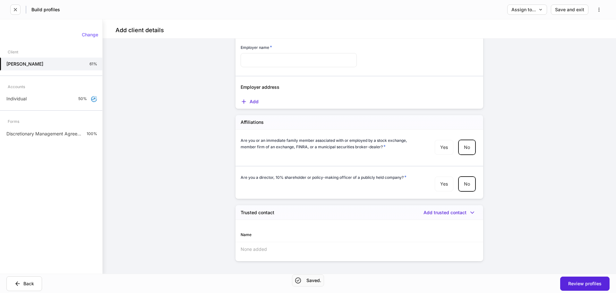
scroll to position [731, 0]
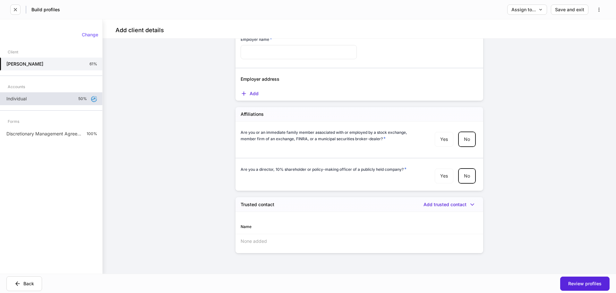
click at [69, 101] on div "Individual 50%" at bounding box center [51, 98] width 102 height 13
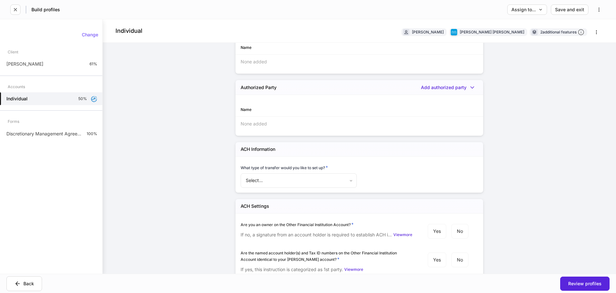
scroll to position [1682, 0]
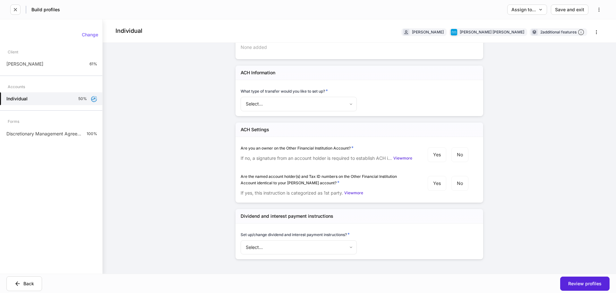
click at [61, 125] on div "Forms" at bounding box center [51, 121] width 102 height 11
click at [62, 128] on div "Discretionary Management Agreement - FI Products 100%" at bounding box center [51, 133] width 102 height 13
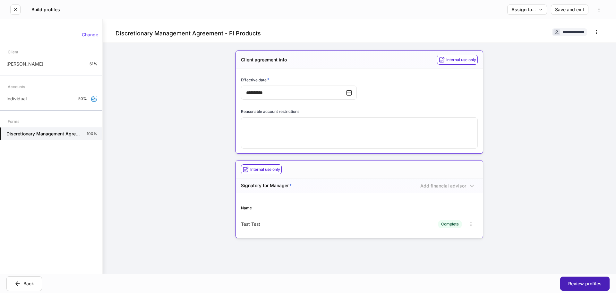
click at [584, 282] on div "Review profiles" at bounding box center [585, 283] width 33 height 4
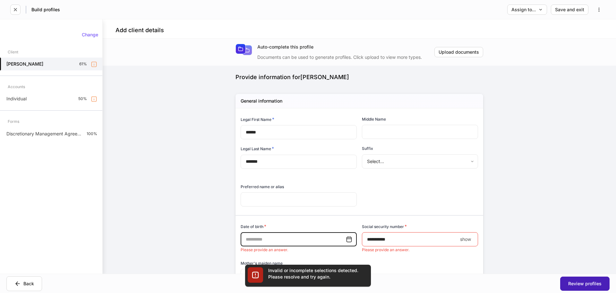
scroll to position [83, 0]
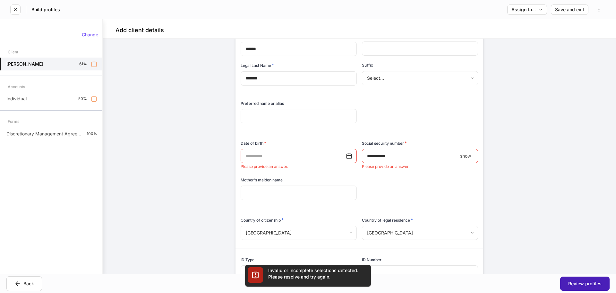
click at [582, 288] on button "Review profiles" at bounding box center [585, 283] width 49 height 14
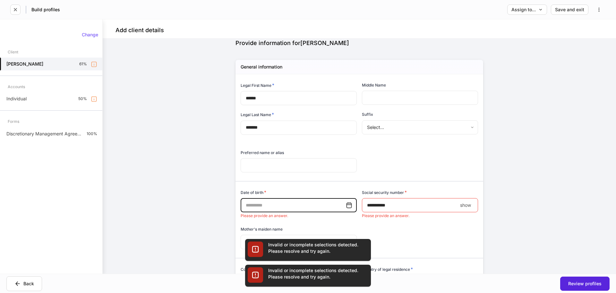
scroll to position [0, 0]
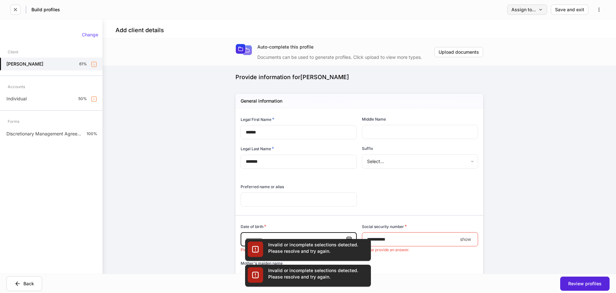
click at [526, 8] on div "Assign to..." at bounding box center [527, 9] width 31 height 4
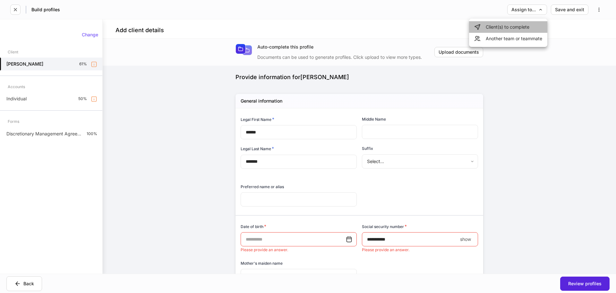
click at [509, 27] on li "Client(s) to complete" at bounding box center [508, 27] width 78 height 12
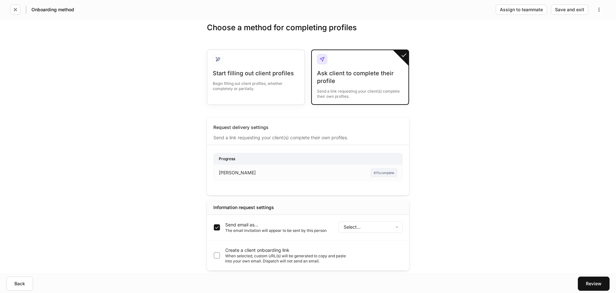
click at [385, 232] on body "Onboarding method Assign to teammate Save and exit Choose a method for completi…" at bounding box center [308, 146] width 616 height 293
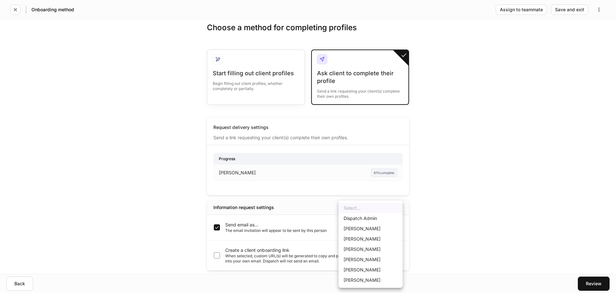
click at [381, 274] on li "Maria Lee" at bounding box center [371, 269] width 64 height 10
type input "******"
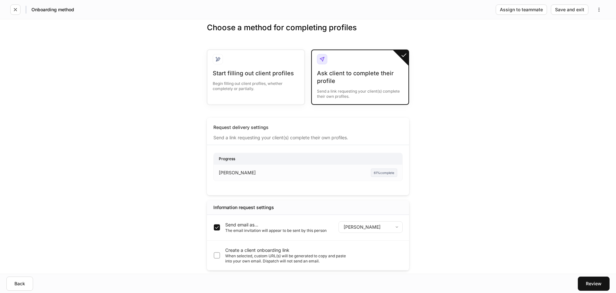
click at [457, 213] on div "Choose a method for completing profiles Start filling out client profiles Begin…" at bounding box center [308, 146] width 616 height 254
click at [599, 283] on div "Review" at bounding box center [594, 283] width 16 height 4
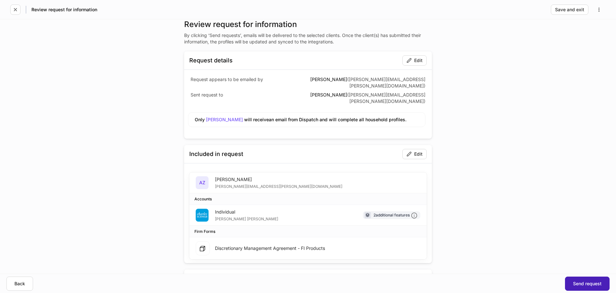
click at [586, 279] on button "Send request" at bounding box center [587, 283] width 45 height 14
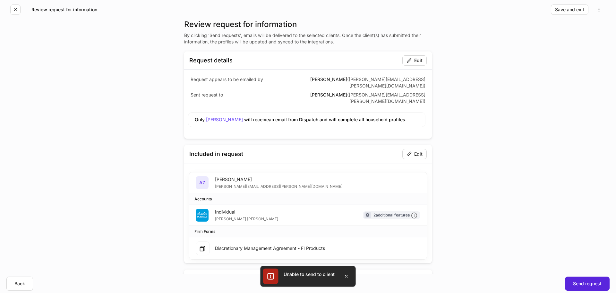
click at [215, 117] on span "Andrew Zoraian" at bounding box center [224, 119] width 37 height 5
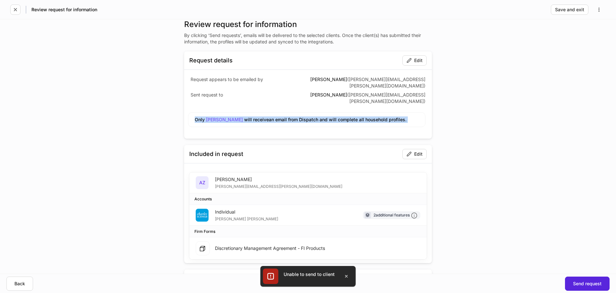
click at [215, 117] on span "Andrew Zoraian" at bounding box center [224, 119] width 37 height 5
click at [214, 117] on span "Andrew Zoraian" at bounding box center [224, 119] width 37 height 5
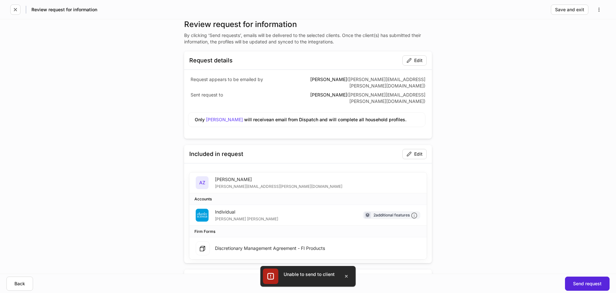
click at [489, 145] on div "Review request for information By clicking ‘Send requests’, emails will be deli…" at bounding box center [308, 146] width 616 height 254
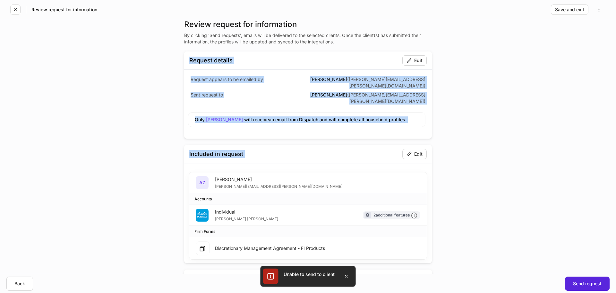
drag, startPoint x: 468, startPoint y: 138, endPoint x: 168, endPoint y: 59, distance: 310.0
click at [168, 59] on div "Review request for information By clicking ‘Send requests’, emails will be deli…" at bounding box center [308, 146] width 616 height 254
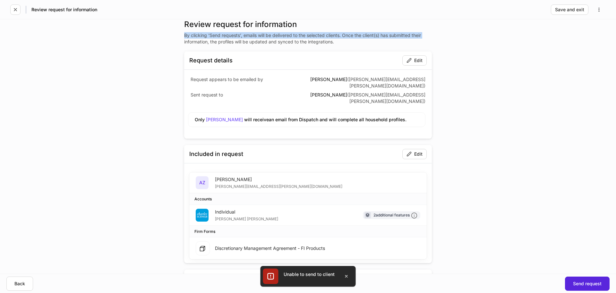
drag, startPoint x: 163, startPoint y: 39, endPoint x: 162, endPoint y: 33, distance: 5.5
click at [164, 34] on div "Review request for information By clicking ‘Send requests’, emails will be deli…" at bounding box center [308, 177] width 289 height 316
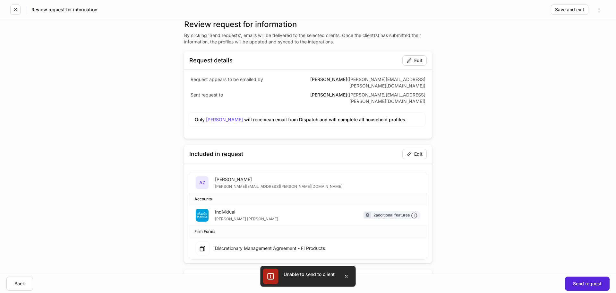
click at [159, 18] on div "Review request for information Save and exit" at bounding box center [308, 9] width 616 height 19
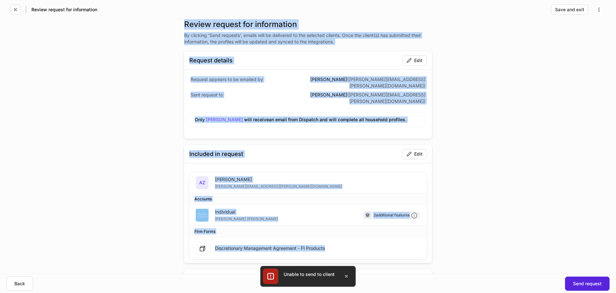
drag, startPoint x: 162, startPoint y: 18, endPoint x: 450, endPoint y: 240, distance: 363.3
click at [450, 240] on div "Review request for information Save and exit Review request for information By …" at bounding box center [308, 146] width 616 height 293
click at [449, 240] on div "Review request for information By clicking ‘Send requests’, emails will be deli…" at bounding box center [308, 177] width 289 height 316
drag, startPoint x: 449, startPoint y: 239, endPoint x: 181, endPoint y: 20, distance: 346.4
click at [181, 20] on div "Review request for information By clicking ‘Send requests’, emails will be deli…" at bounding box center [308, 177] width 289 height 316
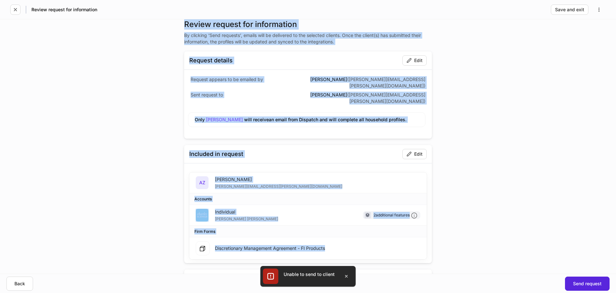
click at [148, 120] on div "Review request for information By clicking ‘Send requests’, emails will be deli…" at bounding box center [308, 146] width 616 height 254
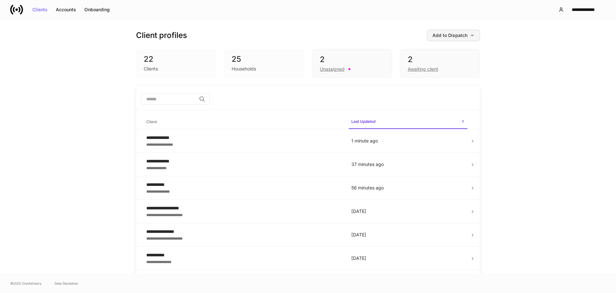
click at [437, 34] on div "Add to Dispatch" at bounding box center [454, 35] width 42 height 4
click at [447, 36] on div at bounding box center [308, 146] width 616 height 293
click at [453, 65] on div "Awaiting client" at bounding box center [440, 69] width 64 height 8
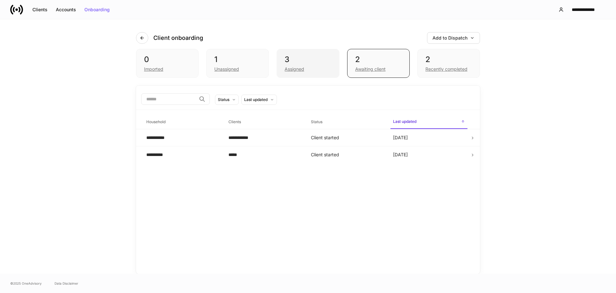
click at [329, 58] on div "3" at bounding box center [308, 59] width 47 height 10
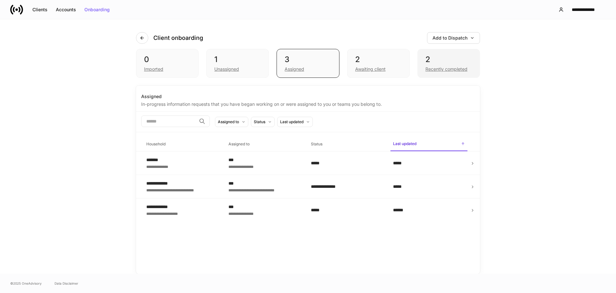
drag, startPoint x: 483, startPoint y: 50, endPoint x: 479, endPoint y: 50, distance: 3.9
click at [481, 50] on div "**********" at bounding box center [308, 146] width 385 height 254
click at [458, 54] on div "2 Recently completed" at bounding box center [449, 63] width 63 height 29
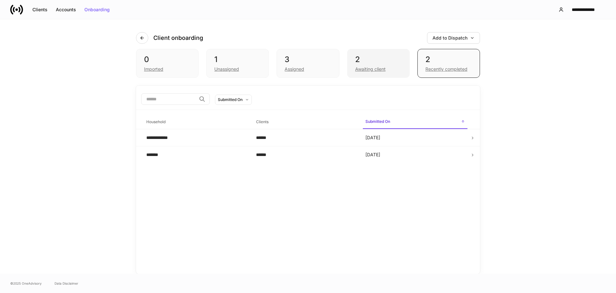
click at [389, 58] on div "2" at bounding box center [378, 59] width 47 height 10
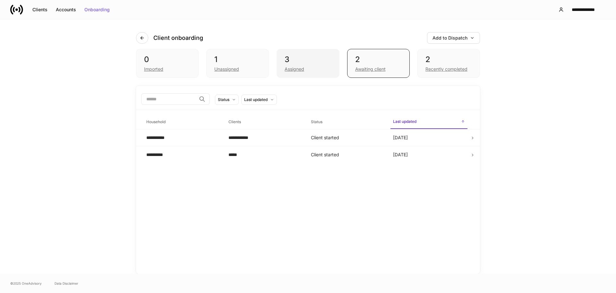
click at [306, 59] on div "3" at bounding box center [308, 59] width 47 height 10
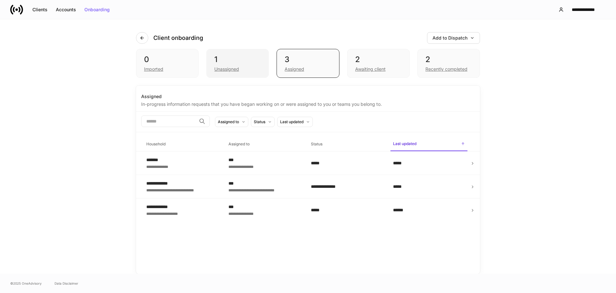
click at [227, 54] on div "1 Unassigned" at bounding box center [237, 63] width 63 height 29
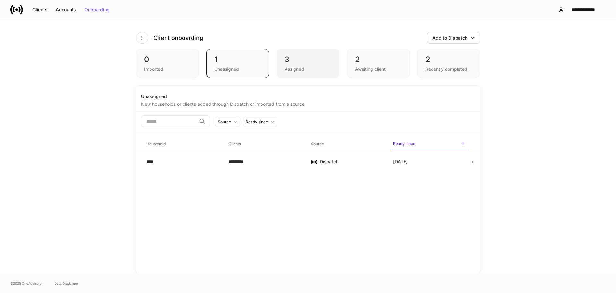
click at [324, 64] on div "3" at bounding box center [308, 59] width 47 height 10
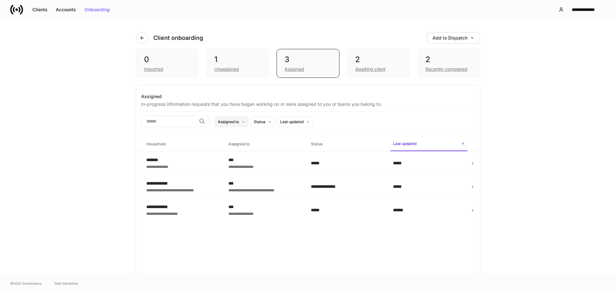
click at [239, 121] on div "Assigned to" at bounding box center [228, 121] width 21 height 6
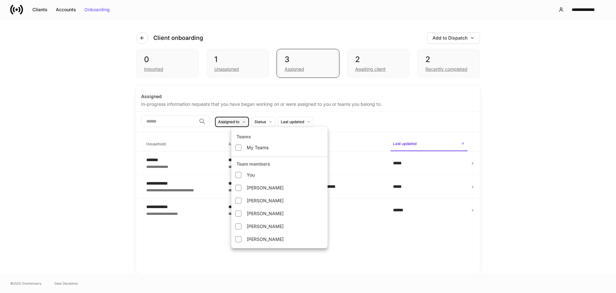
click at [245, 121] on div at bounding box center [308, 146] width 616 height 293
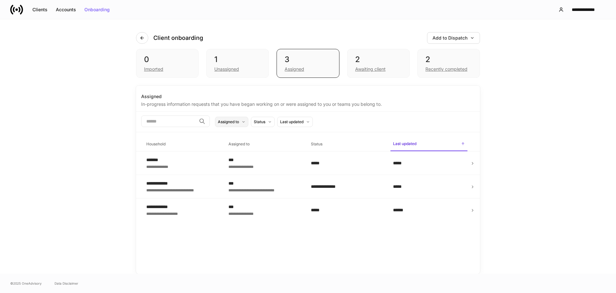
click at [239, 124] on div "Assigned to" at bounding box center [228, 121] width 21 height 6
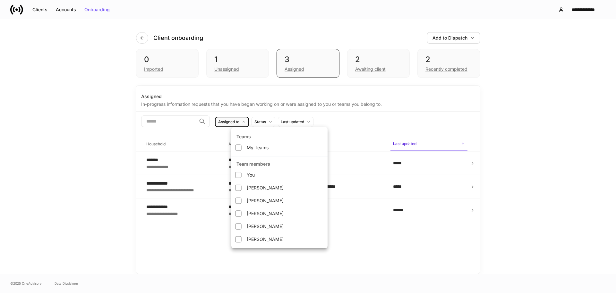
click at [254, 120] on div at bounding box center [308, 146] width 616 height 293
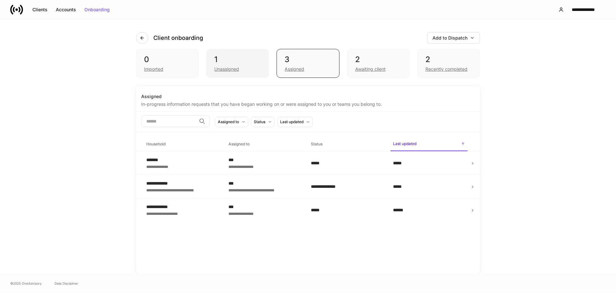
click at [251, 51] on div "1 Unassigned" at bounding box center [237, 63] width 63 height 29
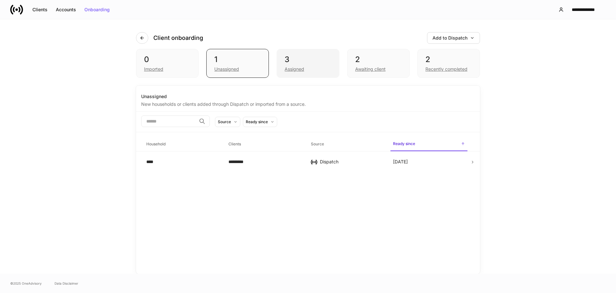
click at [305, 51] on div "3 Assigned" at bounding box center [308, 63] width 63 height 29
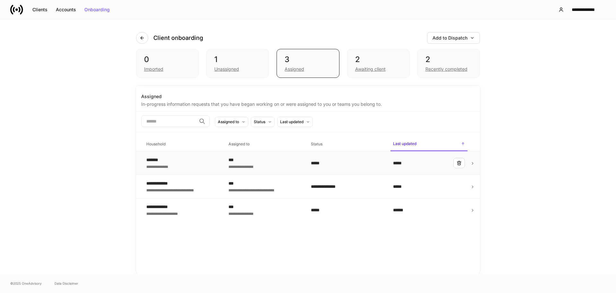
click at [203, 159] on div "**********" at bounding box center [182, 162] width 72 height 13
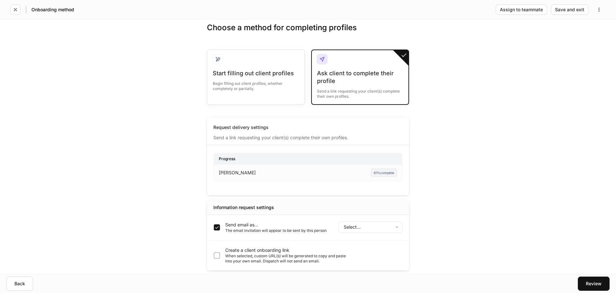
click at [369, 231] on body "Onboarding method Assign to teammate Save and exit Choose a method for completi…" at bounding box center [308, 146] width 616 height 293
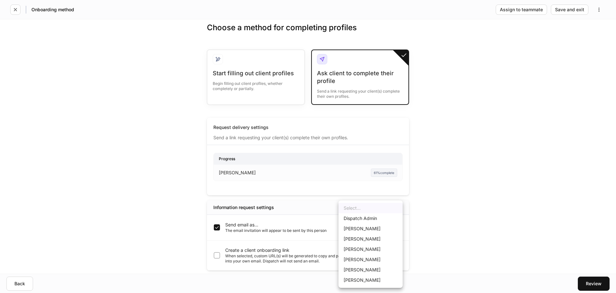
click at [297, 246] on div at bounding box center [308, 146] width 616 height 293
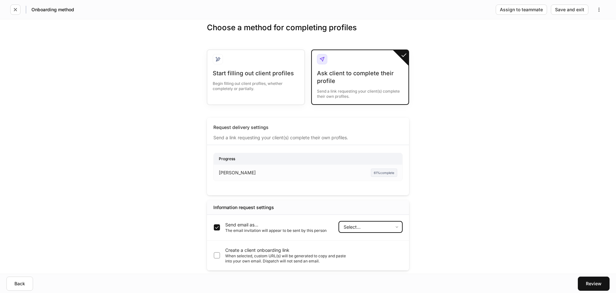
click at [432, 216] on div "Choose a method for completing profiles Start filling out client profiles Begin…" at bounding box center [308, 146] width 616 height 254
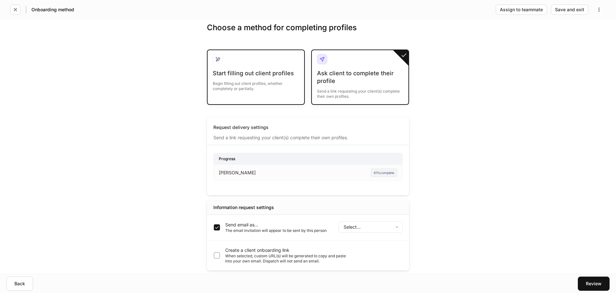
click at [235, 81] on div "Begin filling out client profiles, whether completely or partially." at bounding box center [256, 84] width 86 height 14
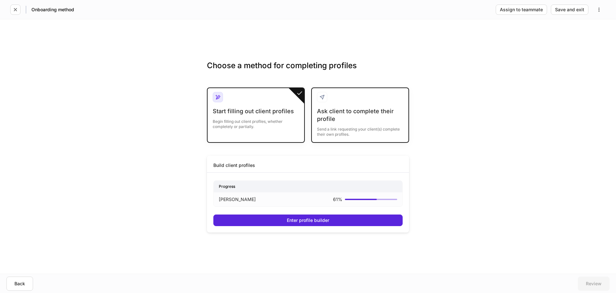
click at [354, 103] on div at bounding box center [360, 99] width 86 height 15
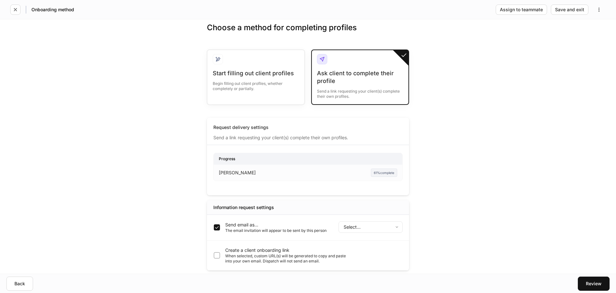
click at [348, 223] on body "Onboarding method Assign to teammate Save and exit Choose a method for completi…" at bounding box center [308, 146] width 616 height 293
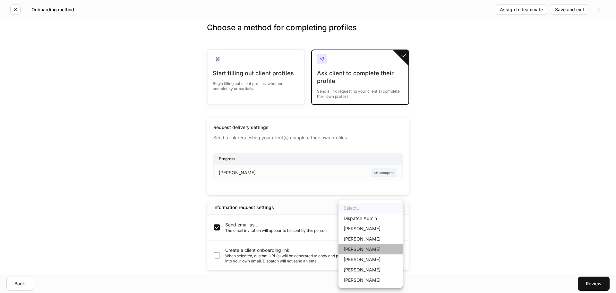
click at [359, 249] on li "[PERSON_NAME]" at bounding box center [371, 249] width 64 height 10
type input "******"
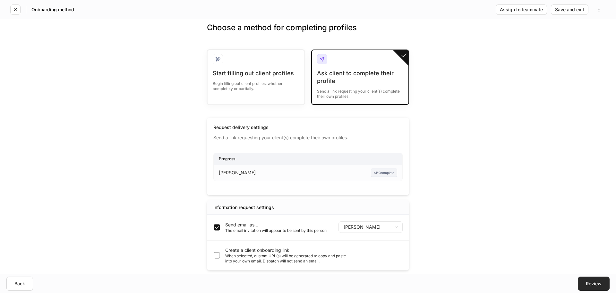
click at [588, 279] on button "Review" at bounding box center [594, 283] width 32 height 14
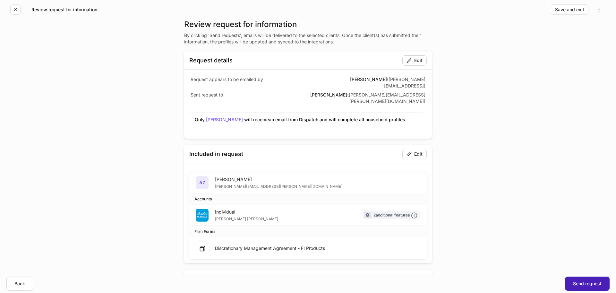
click at [584, 279] on button "Send request" at bounding box center [587, 283] width 45 height 14
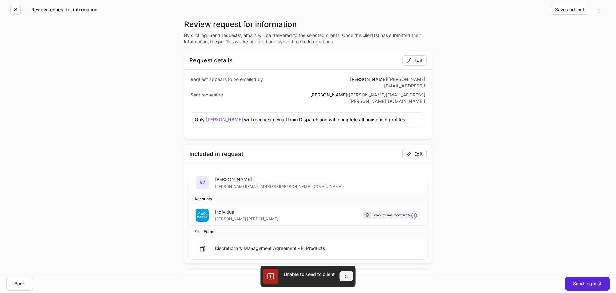
click at [342, 274] on button "button" at bounding box center [346, 276] width 13 height 10
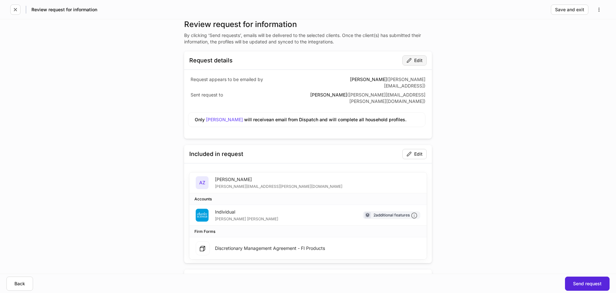
click at [407, 60] on icon "button" at bounding box center [409, 60] width 5 height 5
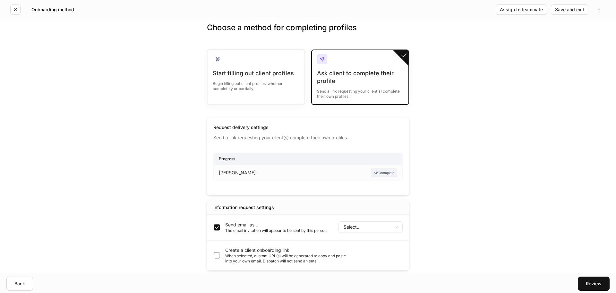
click at [353, 225] on body "Onboarding method Assign to teammate Save and exit Choose a method for completi…" at bounding box center [308, 146] width 616 height 293
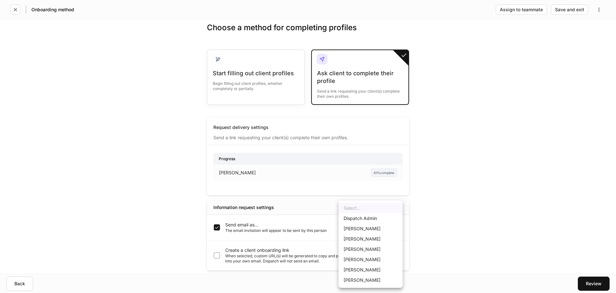
click at [412, 236] on div at bounding box center [308, 146] width 616 height 293
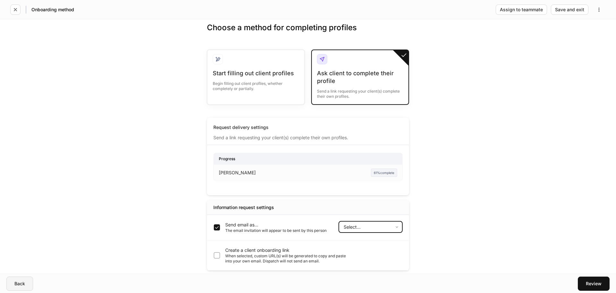
click at [25, 280] on button "Back" at bounding box center [19, 283] width 27 height 14
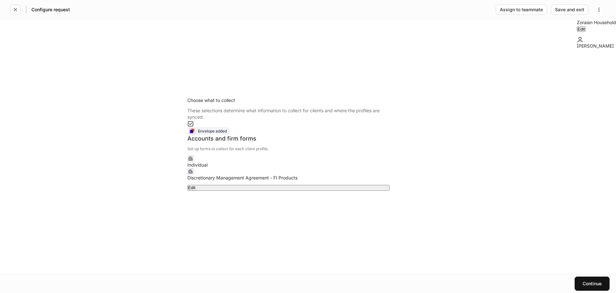
click at [264, 189] on div "Edit" at bounding box center [288, 187] width 201 height 4
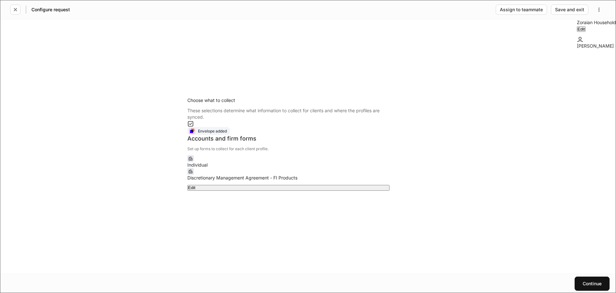
type input "**********"
type input "******"
type input "**********"
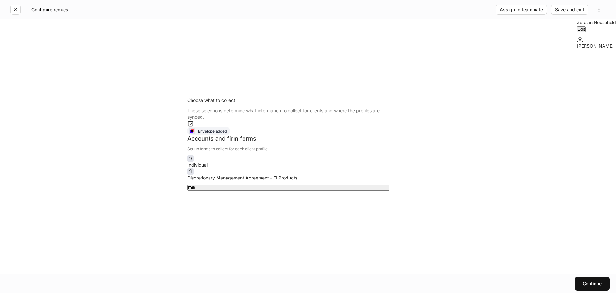
type input "**********"
type input "******"
type input "**********"
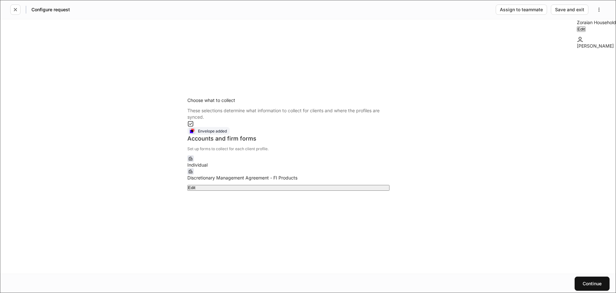
scroll to position [82, 0]
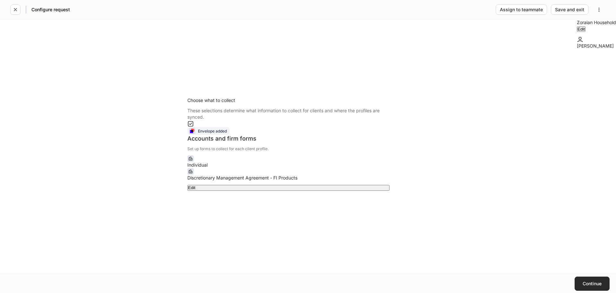
click at [578, 284] on button "Continue" at bounding box center [592, 283] width 35 height 14
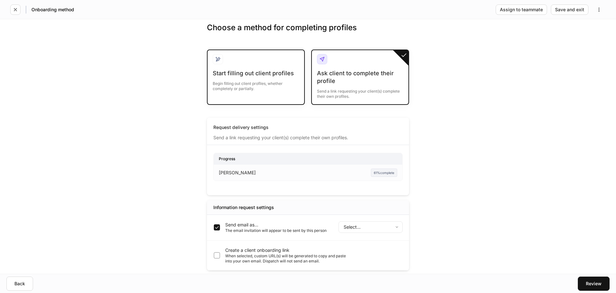
click at [265, 73] on div "Start filling out client profiles" at bounding box center [256, 73] width 86 height 8
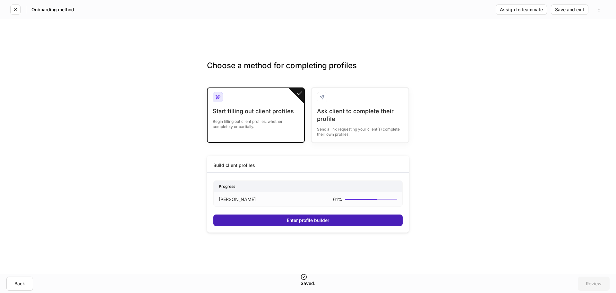
click at [299, 220] on div "Enter profile builder" at bounding box center [308, 220] width 42 height 4
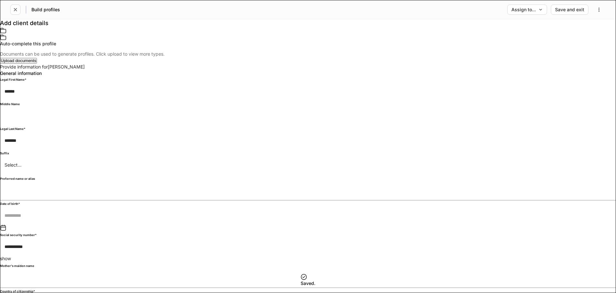
scroll to position [289, 0]
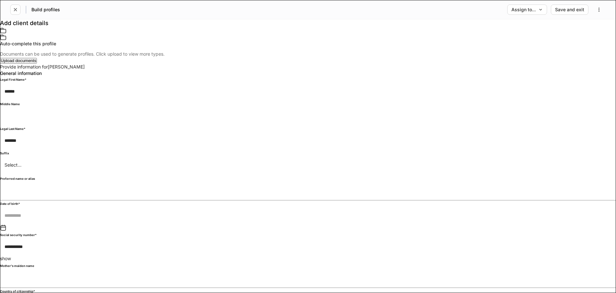
type input "**********"
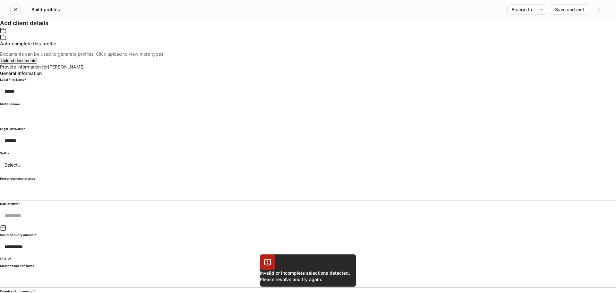
scroll to position [83, 0]
click at [531, 7] on div "Assign to..." at bounding box center [527, 9] width 31 height 4
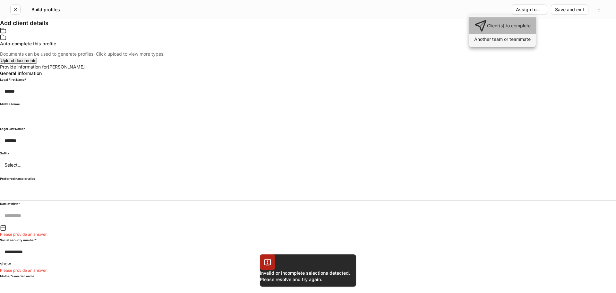
click at [521, 28] on li "Client(s) to complete" at bounding box center [502, 25] width 67 height 17
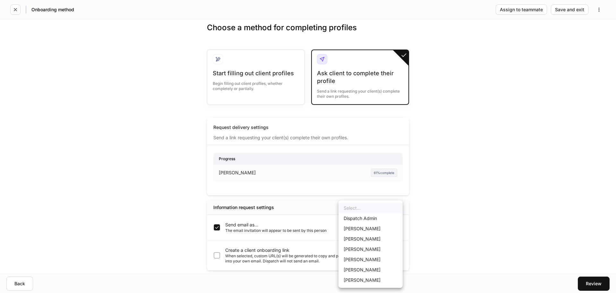
click at [388, 231] on body "Onboarding method Assign to teammate Save and exit Choose a method for completi…" at bounding box center [308, 146] width 616 height 293
click at [372, 277] on li "[PERSON_NAME]" at bounding box center [371, 280] width 64 height 10
type input "******"
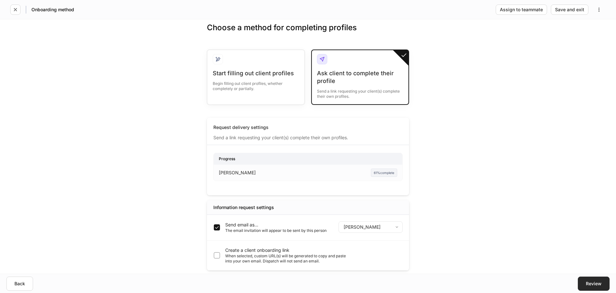
click at [601, 281] on div "Review" at bounding box center [594, 283] width 16 height 4
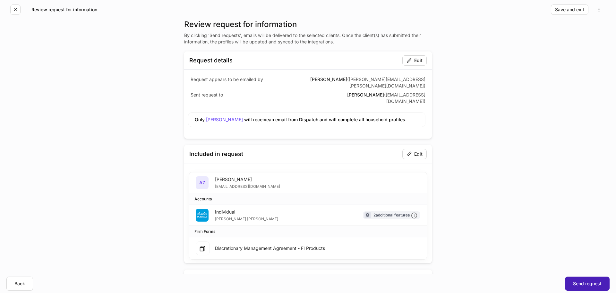
click at [587, 280] on button "Send request" at bounding box center [587, 283] width 45 height 14
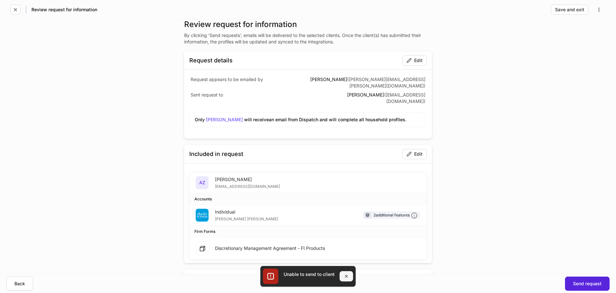
click at [348, 276] on icon "button" at bounding box center [346, 275] width 5 height 5
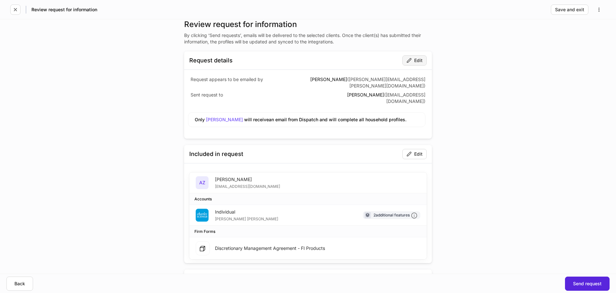
click at [414, 62] on div "Edit" at bounding box center [415, 60] width 16 height 5
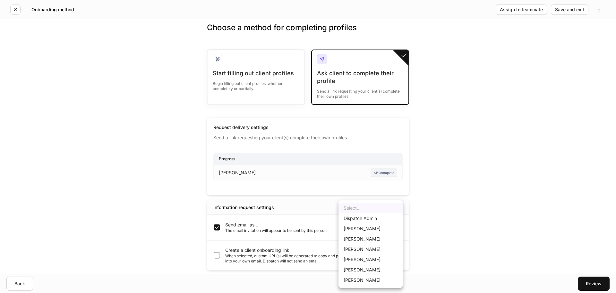
click at [385, 227] on body "Onboarding method Assign to teammate Save and exit Choose a method for completi…" at bounding box center [308, 146] width 616 height 293
click at [376, 219] on li "Dispatch Admin" at bounding box center [371, 218] width 64 height 10
type input "******"
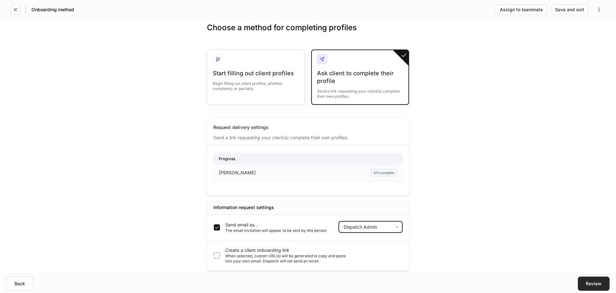
click at [592, 284] on div "Review" at bounding box center [594, 283] width 16 height 4
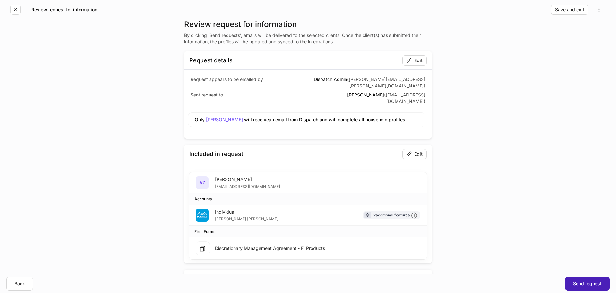
click at [589, 282] on div "Send request" at bounding box center [587, 283] width 29 height 4
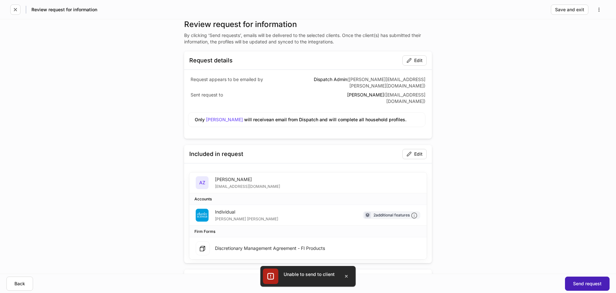
click at [582, 276] on button "Send request" at bounding box center [587, 283] width 45 height 14
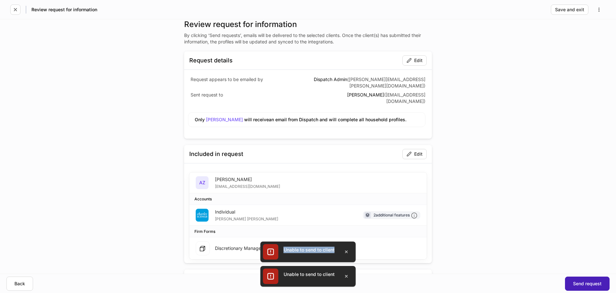
click at [582, 277] on button "Send request" at bounding box center [587, 283] width 45 height 14
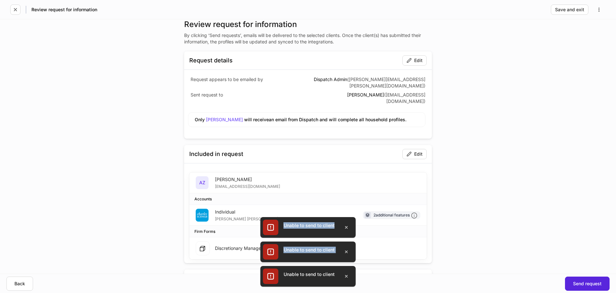
click at [269, 251] on icon at bounding box center [271, 252] width 6 height 6
click at [269, 250] on icon at bounding box center [271, 252] width 6 height 6
click at [347, 227] on icon "button" at bounding box center [346, 226] width 5 height 5
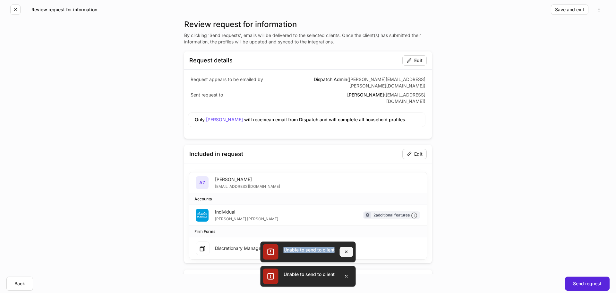
click at [345, 247] on button "button" at bounding box center [346, 251] width 13 height 10
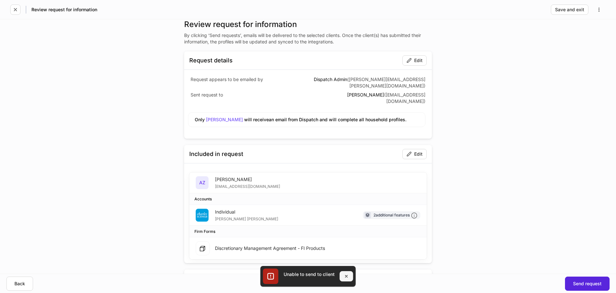
click at [347, 275] on icon "button" at bounding box center [346, 275] width 5 height 5
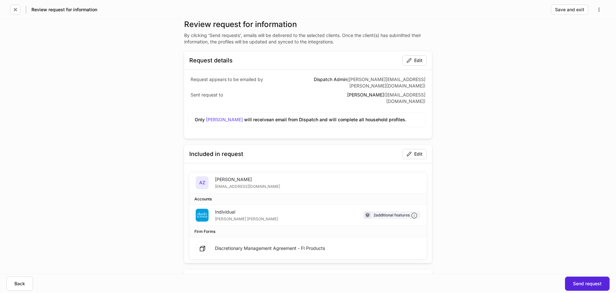
drag, startPoint x: 433, startPoint y: 251, endPoint x: 436, endPoint y: 251, distance: 3.5
click at [436, 251] on div "Review request for information By clicking ‘Send requests’, emails will be deli…" at bounding box center [308, 177] width 289 height 316
click at [420, 61] on div "Edit" at bounding box center [415, 60] width 16 height 5
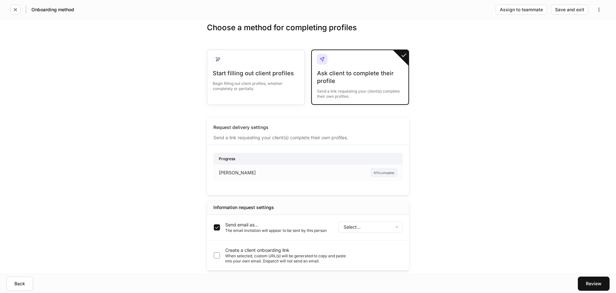
click at [357, 219] on div "Send email as... The email invitation will appear to be sent by this person Sel…" at bounding box center [308, 227] width 202 height 26
click at [357, 224] on body "Onboarding method Assign to teammate Save and exit Choose a method for completi…" at bounding box center [308, 146] width 616 height 293
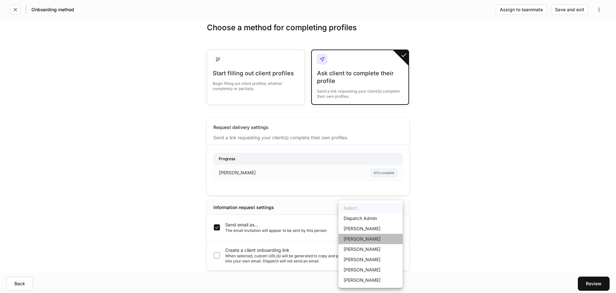
click at [362, 239] on li "[PERSON_NAME]" at bounding box center [371, 238] width 64 height 10
type input "******"
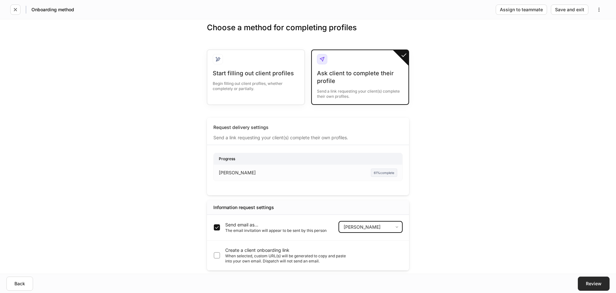
click at [587, 277] on button "Review" at bounding box center [594, 283] width 32 height 14
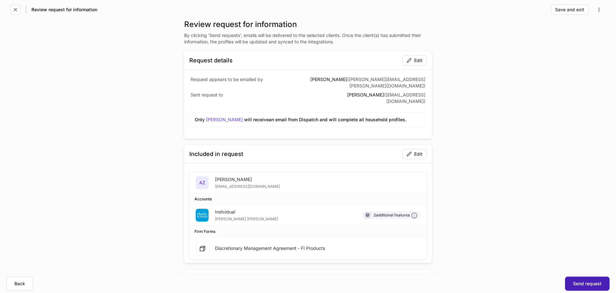
click at [596, 281] on div "Send request" at bounding box center [587, 283] width 29 height 4
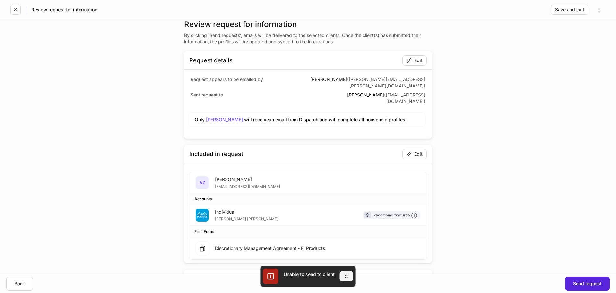
click at [345, 274] on icon "button" at bounding box center [346, 275] width 5 height 5
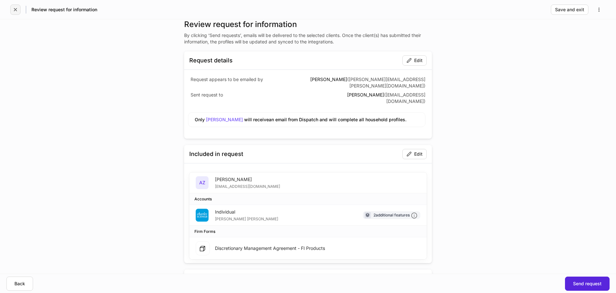
click at [15, 8] on icon "button" at bounding box center [15, 9] width 5 height 5
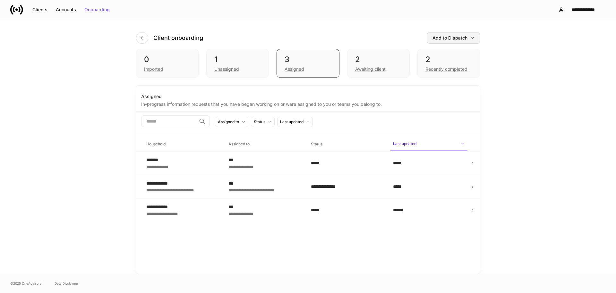
click at [455, 37] on div "Add to Dispatch" at bounding box center [454, 38] width 42 height 4
click at [444, 72] on div "Import protocol" at bounding box center [425, 70] width 44 height 6
click at [6, 292] on icon at bounding box center [3, 296] width 6 height 6
click at [451, 50] on div "2 Recently completed" at bounding box center [449, 63] width 63 height 29
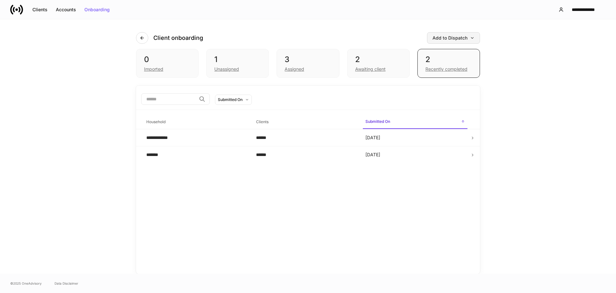
click at [456, 39] on div "Add to Dispatch" at bounding box center [454, 38] width 42 height 4
click at [301, 60] on div at bounding box center [308, 146] width 616 height 293
click at [242, 59] on div "1" at bounding box center [237, 59] width 47 height 10
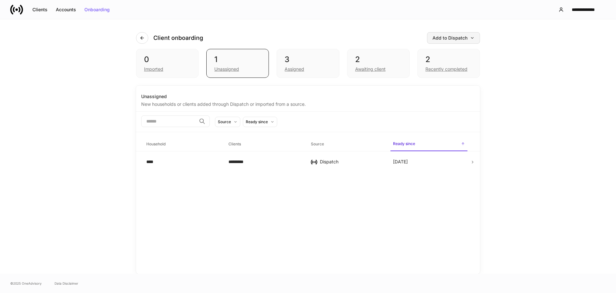
click at [441, 36] on div "Add to Dispatch" at bounding box center [454, 38] width 42 height 4
click at [447, 55] on div "Add clients manually" at bounding box center [425, 56] width 44 height 6
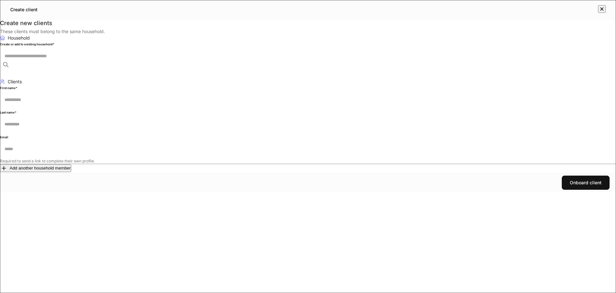
click at [274, 65] on input "text" at bounding box center [310, 56] width 621 height 17
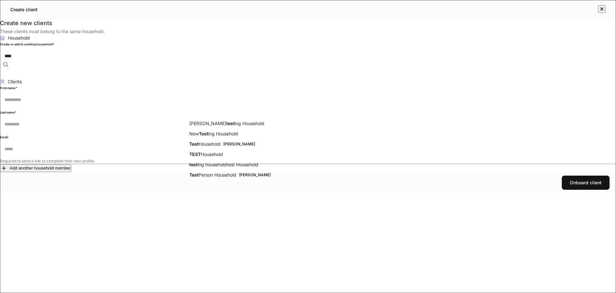
click at [243, 155] on li "TEST Household" at bounding box center [308, 154] width 238 height 6
type input "****"
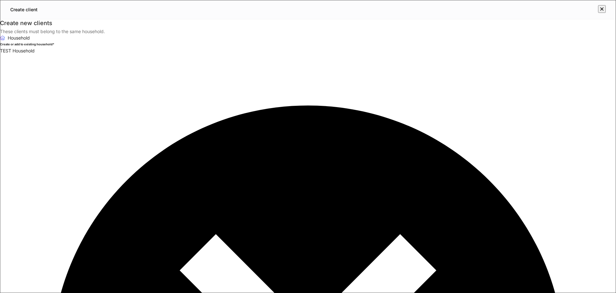
type input "****"
type input "******"
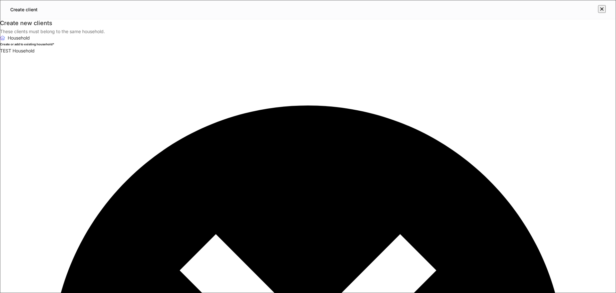
drag, startPoint x: 255, startPoint y: 207, endPoint x: 230, endPoint y: 207, distance: 25.0
type input "**********"
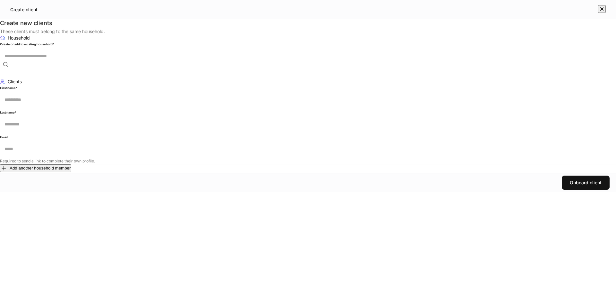
click at [71, 171] on div "Add another household member" at bounding box center [36, 168] width 70 height 6
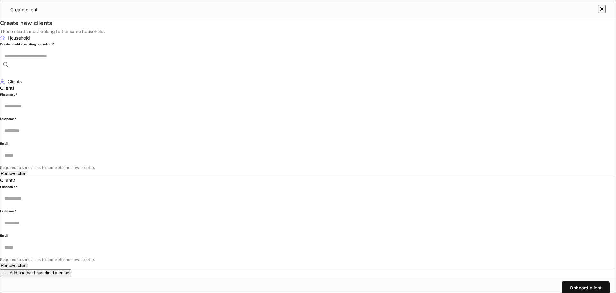
click at [603, 10] on icon "button" at bounding box center [602, 9] width 6 height 6
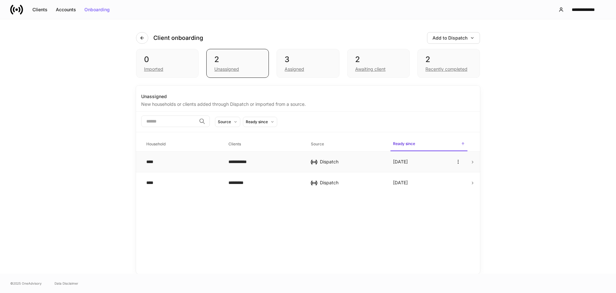
click at [273, 164] on div "**********" at bounding box center [265, 161] width 72 height 6
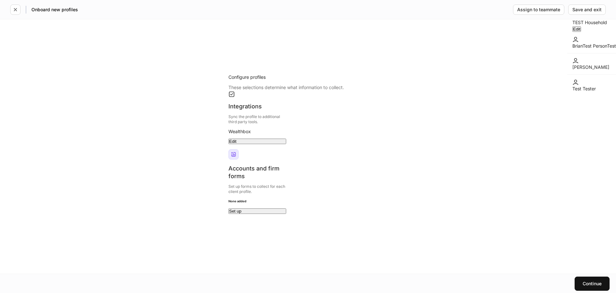
click at [232, 144] on button "Edit" at bounding box center [258, 140] width 58 height 5
click at [286, 208] on button "Set up" at bounding box center [258, 210] width 58 height 5
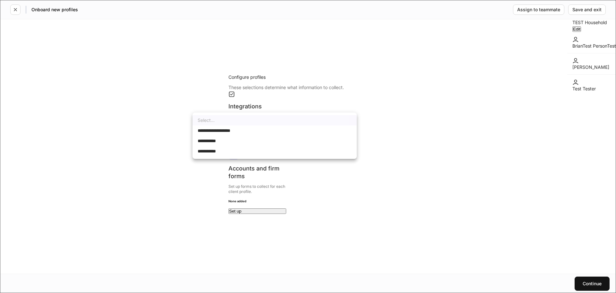
click at [258, 103] on body "**********" at bounding box center [308, 292] width 616 height 585
drag, startPoint x: 258, startPoint y: 103, endPoint x: 360, endPoint y: 81, distance: 104.2
click at [258, 103] on div at bounding box center [308, 146] width 616 height 293
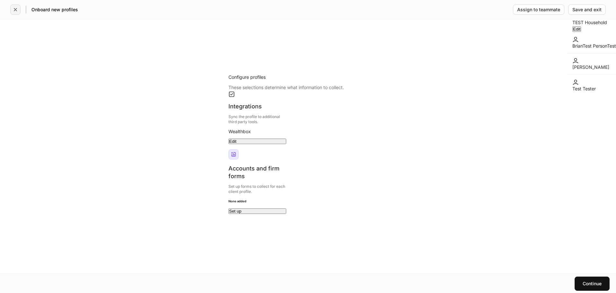
click at [10, 9] on button "button" at bounding box center [15, 9] width 10 height 10
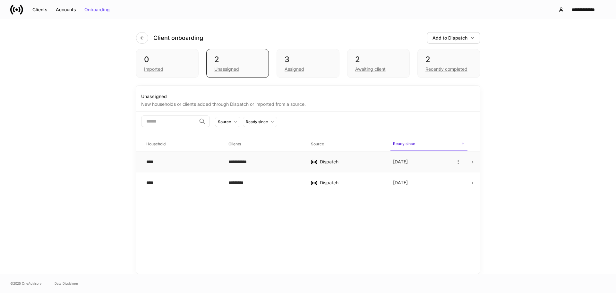
click at [275, 159] on div "**********" at bounding box center [265, 161] width 72 height 6
drag, startPoint x: 215, startPoint y: 174, endPoint x: 265, endPoint y: 181, distance: 50.6
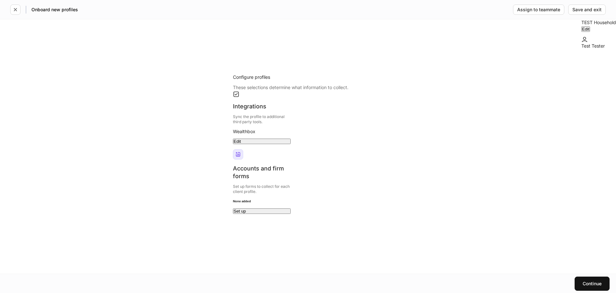
click at [238, 144] on button "Edit" at bounding box center [262, 140] width 58 height 5
click at [291, 208] on button "Set up" at bounding box center [262, 210] width 58 height 5
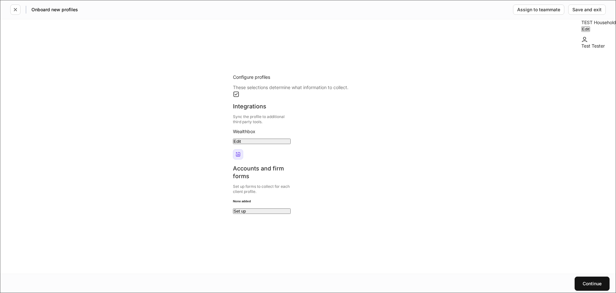
type input "**********"
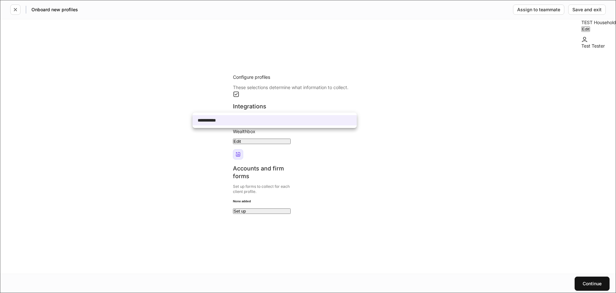
click at [321, 109] on body "**********" at bounding box center [308, 292] width 616 height 585
click at [320, 110] on div at bounding box center [308, 146] width 616 height 293
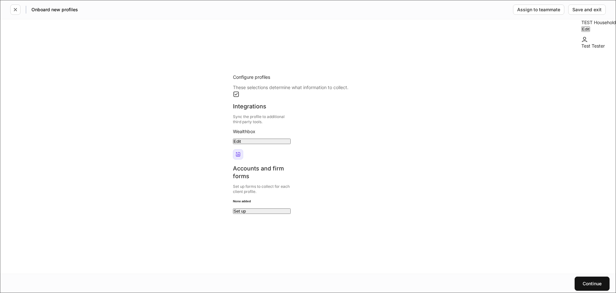
click at [380, 106] on body "**********" at bounding box center [308, 292] width 616 height 585
click at [393, 132] on li "[PERSON_NAME]" at bounding box center [444, 130] width 164 height 10
type input "******"
click at [328, 131] on body "**********" at bounding box center [308, 292] width 616 height 585
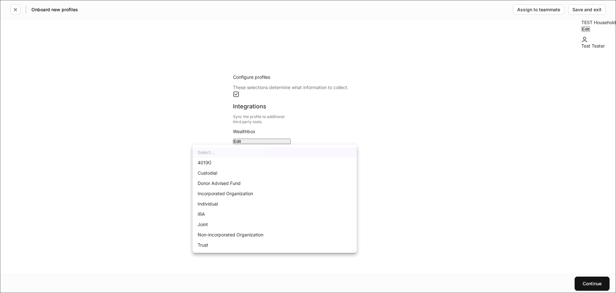
click at [250, 205] on li "Individual" at bounding box center [275, 203] width 164 height 10
type input "**********"
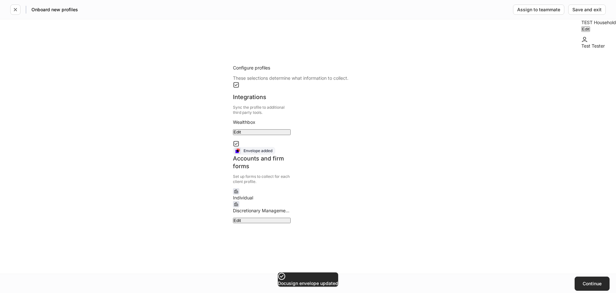
click at [592, 282] on div "Continue" at bounding box center [592, 283] width 19 height 4
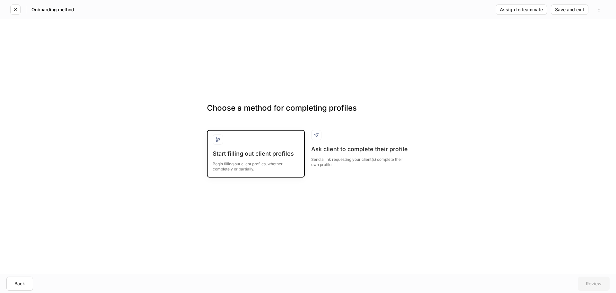
click at [278, 165] on div "Begin filling out client profiles, whether completely or partially." at bounding box center [256, 164] width 86 height 14
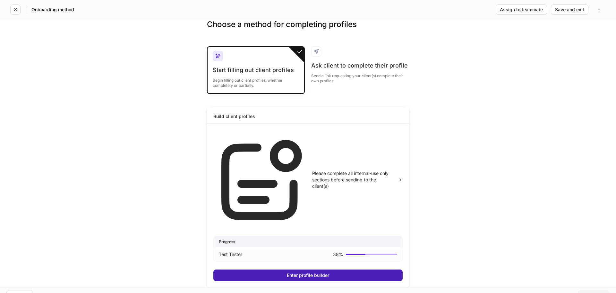
click at [354, 269] on button "Enter profile builder" at bounding box center [308, 275] width 189 height 12
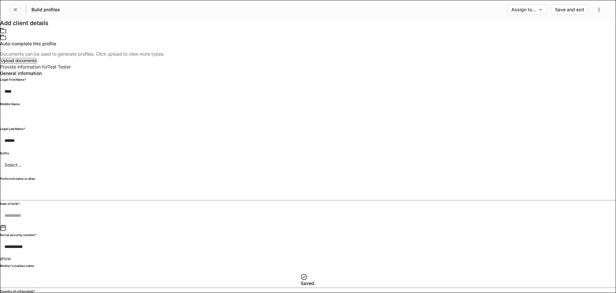
scroll to position [662, 0]
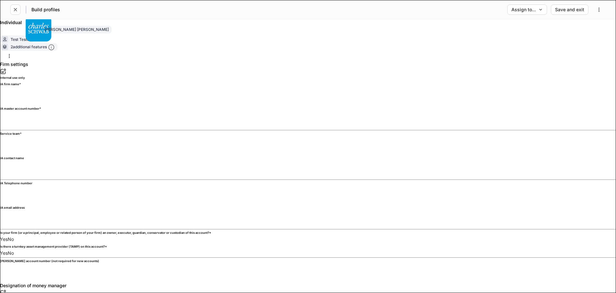
click at [280, 92] on input "text" at bounding box center [158, 95] width 317 height 17
type input "****"
type input "********"
type input "****"
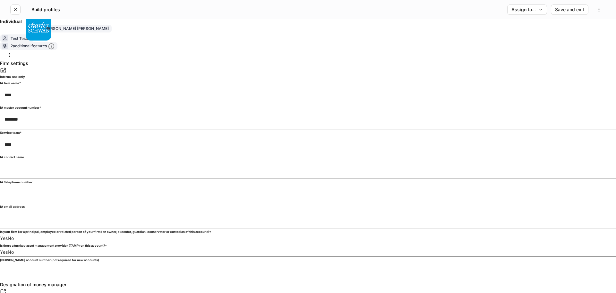
type input "****"
type input "********"
type input "******"
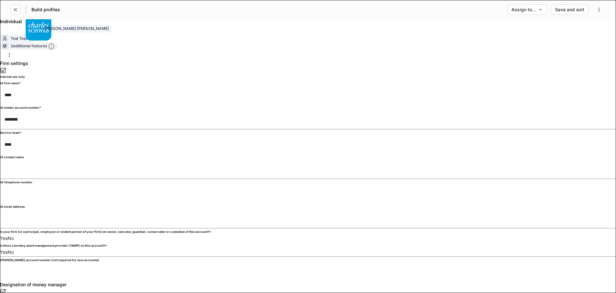
click at [337, 162] on body "Build profiles Assign to... Save and exit Individual Test Tester Charles Schwab…" at bounding box center [308, 146] width 616 height 293
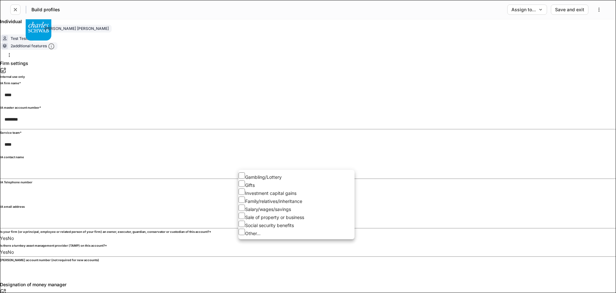
click at [253, 180] on li "Gambling/Lottery" at bounding box center [297, 176] width 116 height 8
type input "**********"
click at [255, 175] on li "Gambling/Lottery" at bounding box center [297, 176] width 116 height 8
click at [428, 203] on div at bounding box center [308, 146] width 616 height 293
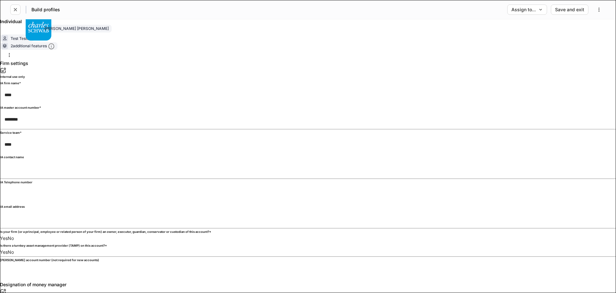
scroll to position [1682, 0]
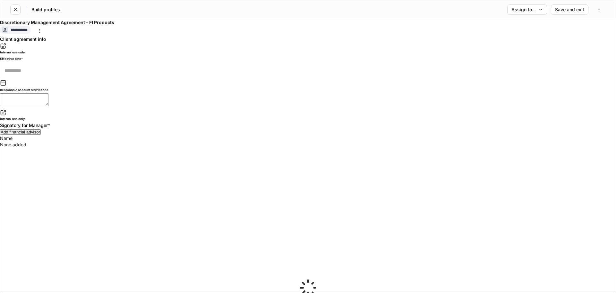
click at [6, 86] on icon at bounding box center [3, 82] width 6 height 6
click at [256, 144] on button "9" at bounding box center [255, 141] width 4 height 6
type input "**********"
click at [40, 134] on div "Add financial advisor" at bounding box center [20, 132] width 39 height 4
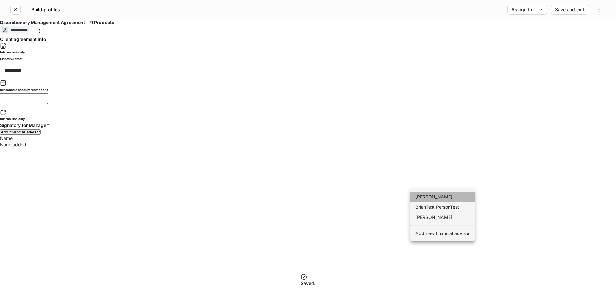
click at [445, 201] on li "Kenneth Elliott" at bounding box center [443, 196] width 65 height 10
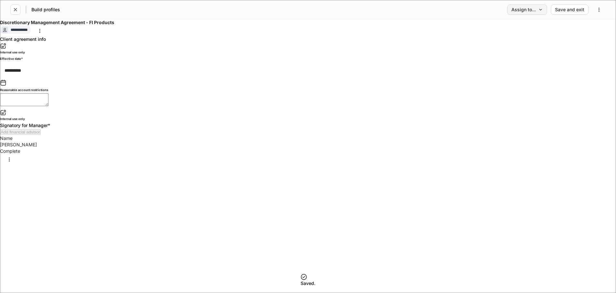
click at [538, 11] on div "Assign to..." at bounding box center [527, 9] width 31 height 4
click at [511, 28] on li "Client(s) to complete" at bounding box center [502, 25] width 67 height 17
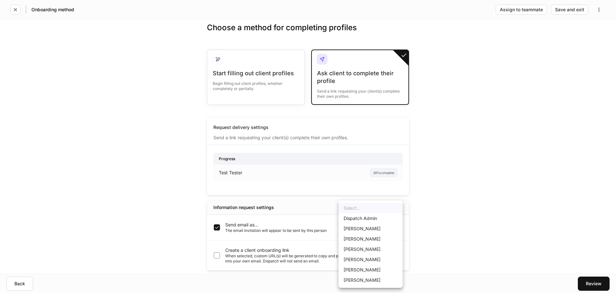
click at [354, 231] on body "Onboarding method Assign to teammate Save and exit Choose a method for completi…" at bounding box center [308, 146] width 616 height 293
click at [469, 175] on div at bounding box center [308, 146] width 616 height 293
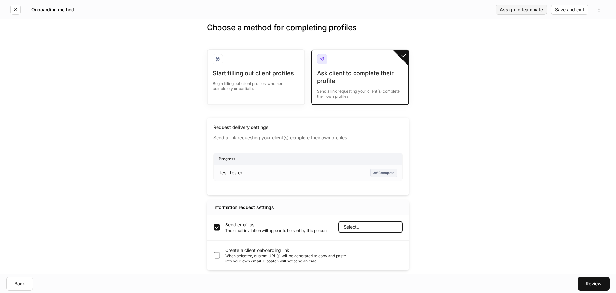
click at [520, 5] on button "Assign to teammate" at bounding box center [521, 9] width 51 height 10
click at [323, 158] on body "Onboarding method Assign to teammate Save and exit Choose a method for completi…" at bounding box center [308, 181] width 616 height 362
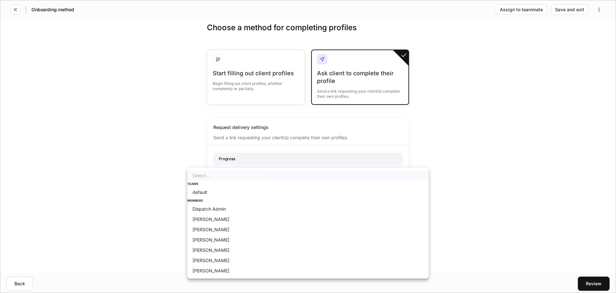
click at [428, 104] on div at bounding box center [308, 146] width 616 height 293
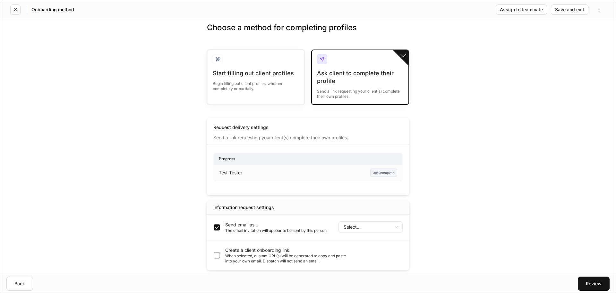
click at [5, 292] on icon "button" at bounding box center [3, 296] width 3 height 3
click at [370, 231] on body "Onboarding method Assign to teammate Save and exit Choose a method for completi…" at bounding box center [308, 146] width 616 height 293
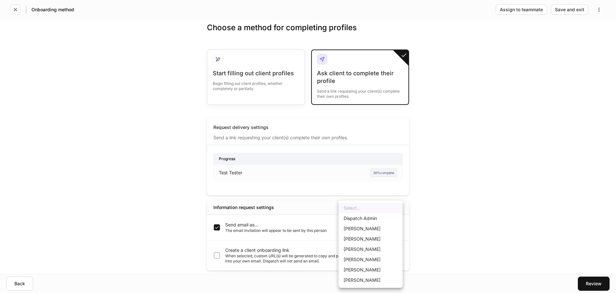
click at [369, 216] on li "Dispatch Admin" at bounding box center [371, 218] width 64 height 10
type input "******"
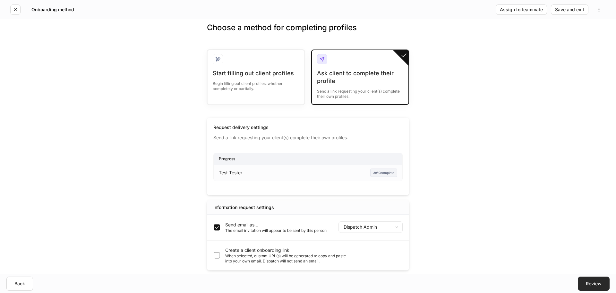
click at [597, 286] on button "Review" at bounding box center [594, 283] width 32 height 14
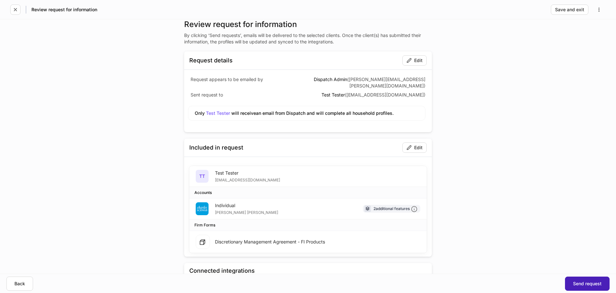
click at [594, 281] on div "Send request" at bounding box center [587, 283] width 29 height 4
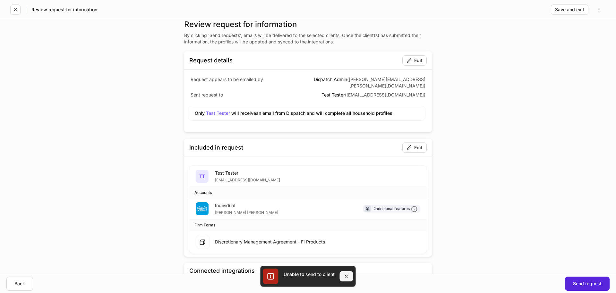
click at [351, 276] on button "button" at bounding box center [346, 276] width 13 height 10
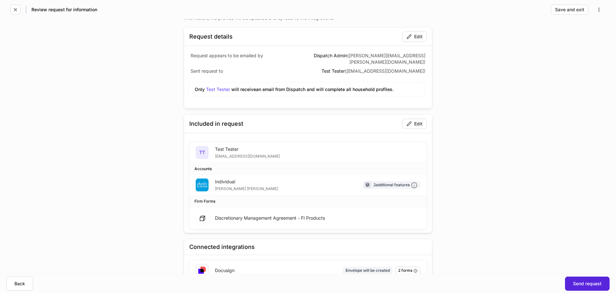
scroll to position [49, 0]
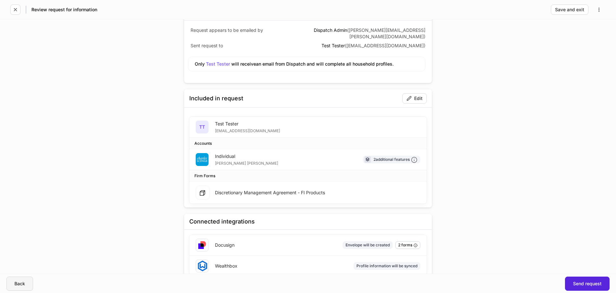
click at [28, 280] on button "Back" at bounding box center [19, 283] width 27 height 14
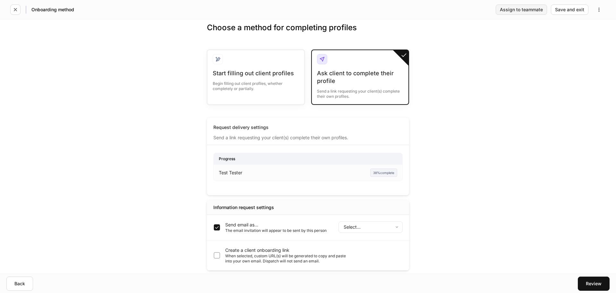
click at [529, 14] on button "Assign to teammate" at bounding box center [521, 9] width 51 height 10
click at [328, 156] on body "Onboarding method Assign to teammate Save and exit Choose a method for completi…" at bounding box center [308, 181] width 616 height 362
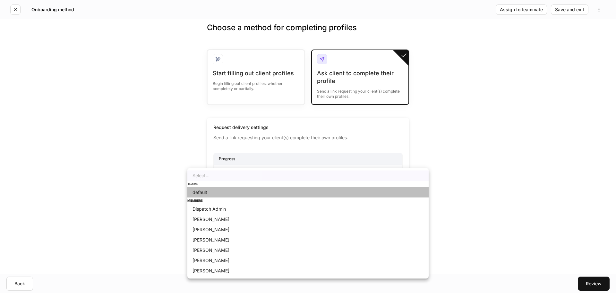
click at [243, 197] on li "default" at bounding box center [308, 192] width 241 height 10
type input "**********"
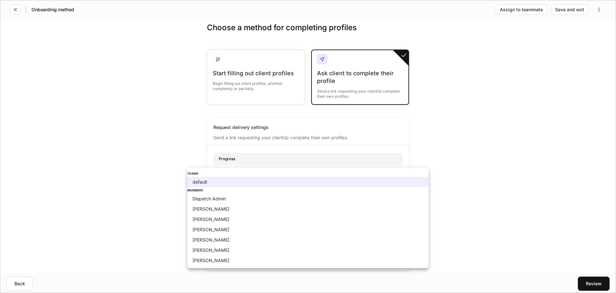
click at [288, 166] on body "Onboarding method Assign to teammate Save and exit Choose a method for completi…" at bounding box center [308, 181] width 616 height 362
click at [429, 104] on div at bounding box center [308, 146] width 616 height 293
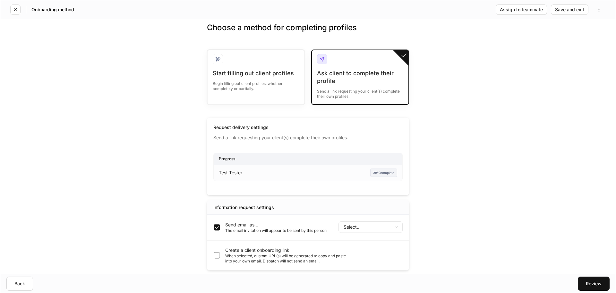
click at [8, 292] on button "button" at bounding box center [4, 297] width 8 height 8
click at [359, 228] on body "Onboarding method Assign to teammate Save and exit Choose a method for completi…" at bounding box center [308, 146] width 616 height 293
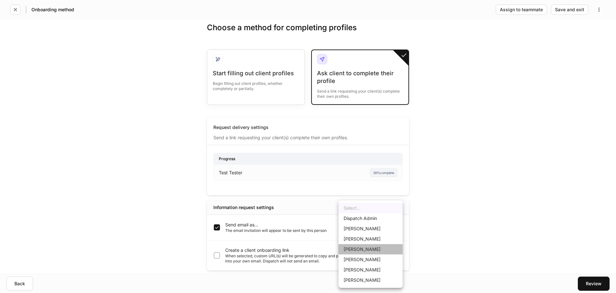
click at [377, 247] on li "[PERSON_NAME]" at bounding box center [371, 249] width 64 height 10
click at [370, 225] on body "Onboarding method Assign to teammate Save and exit Choose a method for completi…" at bounding box center [308, 146] width 616 height 293
click at [373, 278] on li "[PERSON_NAME]" at bounding box center [371, 280] width 64 height 10
type input "******"
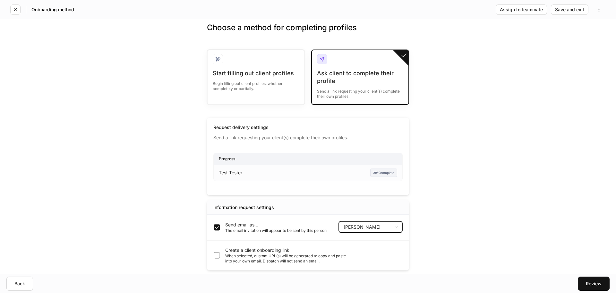
click at [370, 222] on body "Onboarding method Assign to teammate Save and exit Choose a method for completi…" at bounding box center [308, 146] width 616 height 293
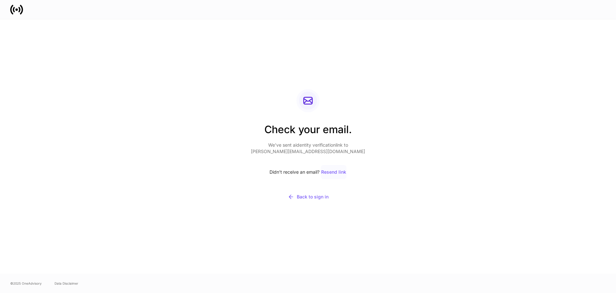
click at [341, 172] on div "Resend link" at bounding box center [333, 172] width 25 height 4
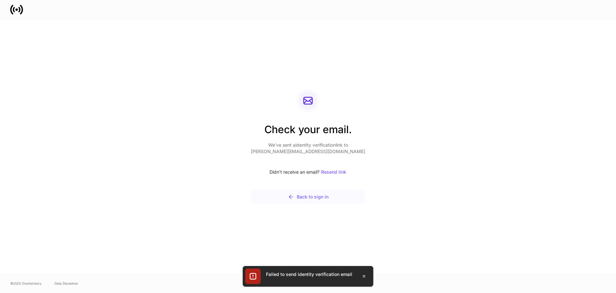
click at [318, 192] on button "Back to sign in" at bounding box center [308, 196] width 114 height 15
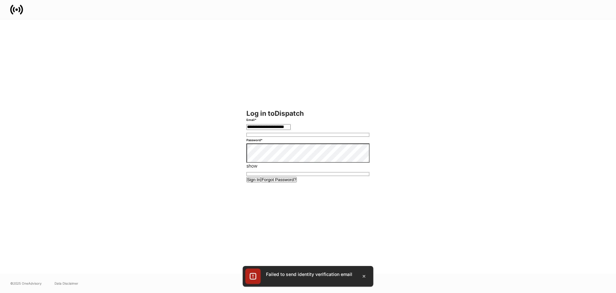
click at [291, 126] on input "**********" at bounding box center [269, 127] width 44 height 6
click at [247, 177] on button "Sign In" at bounding box center [254, 179] width 15 height 5
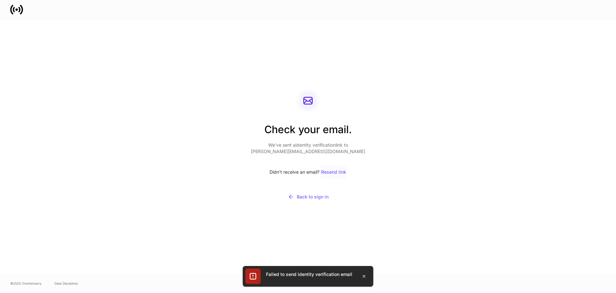
click at [339, 171] on div "Resend link" at bounding box center [333, 172] width 25 height 4
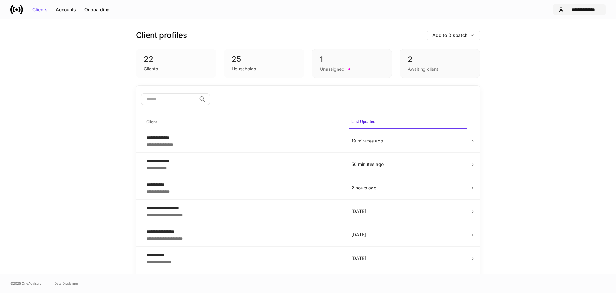
click at [563, 12] on icon "button" at bounding box center [562, 10] width 4 height 4
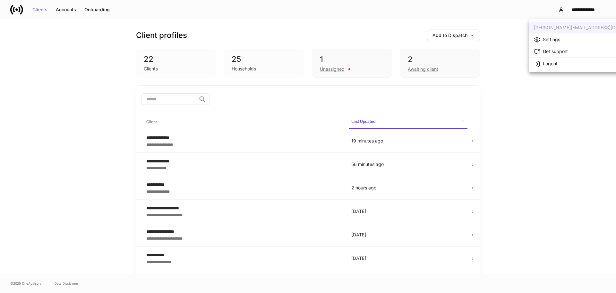
click at [562, 11] on div at bounding box center [308, 146] width 616 height 293
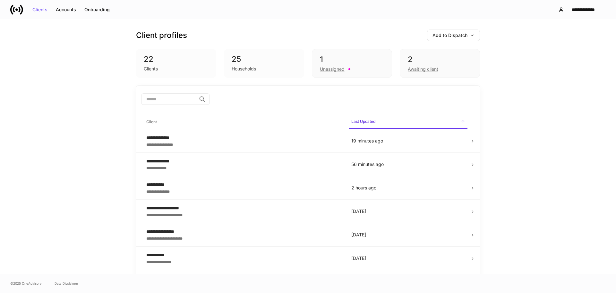
click at [449, 42] on div "Client profiles Add to Dispatch 22 Clients 25 Households 1 Unassigned 2 Awaitin…" at bounding box center [308, 52] width 344 height 66
click at [450, 35] on div "Add to Dispatch" at bounding box center [454, 35] width 42 height 4
click at [437, 50] on li "Add clients manually" at bounding box center [439, 54] width 77 height 12
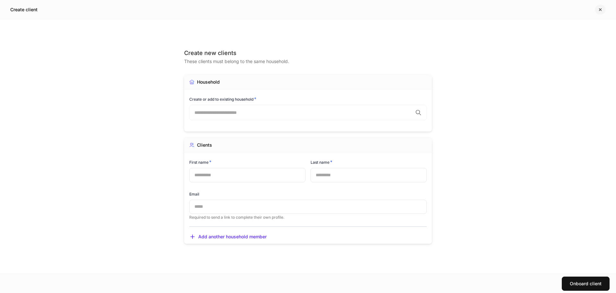
click at [601, 11] on icon "button" at bounding box center [600, 9] width 5 height 5
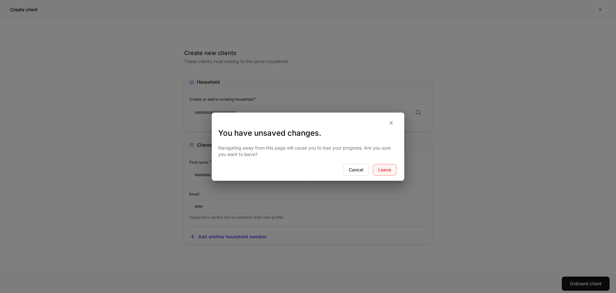
click at [385, 170] on div "Leave" at bounding box center [385, 169] width 13 height 4
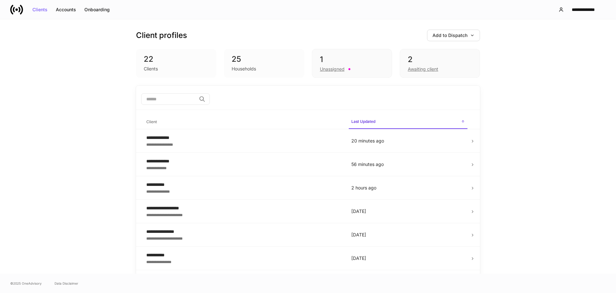
click at [203, 74] on div "22 Clients" at bounding box center [176, 63] width 80 height 29
click at [193, 67] on div "Clients" at bounding box center [176, 68] width 65 height 8
click at [322, 58] on div "1" at bounding box center [352, 59] width 64 height 10
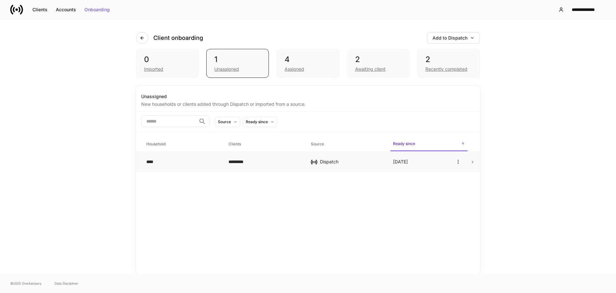
click at [383, 158] on td "Dispatch" at bounding box center [347, 161] width 82 height 21
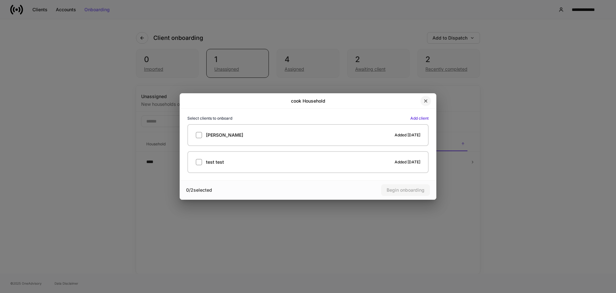
click at [426, 102] on icon "button" at bounding box center [426, 100] width 5 height 5
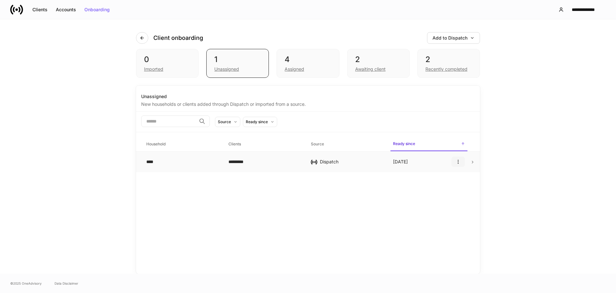
click at [458, 161] on icon "button" at bounding box center [458, 161] width 5 height 5
click at [471, 163] on div at bounding box center [308, 146] width 616 height 293
click at [472, 161] on icon at bounding box center [473, 162] width 4 height 4
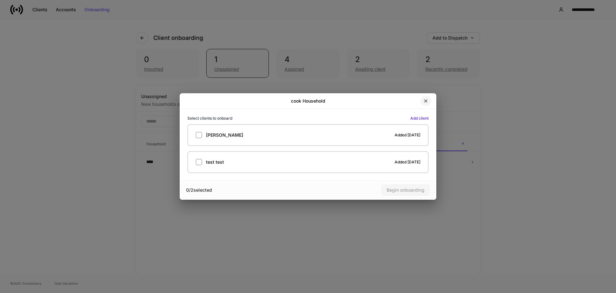
click at [424, 100] on icon "button" at bounding box center [426, 100] width 5 height 5
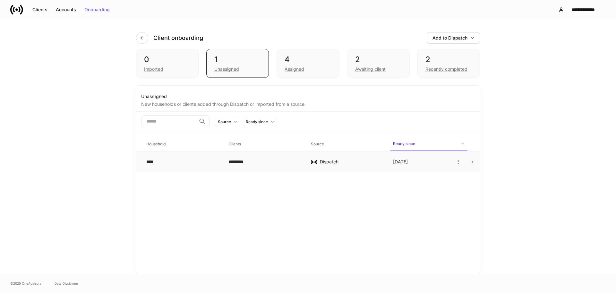
click at [143, 159] on td "****" at bounding box center [182, 161] width 82 height 21
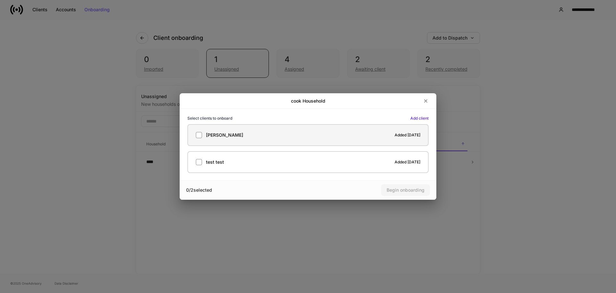
click at [198, 141] on label "[PERSON_NAME] Testing Added [DATE]" at bounding box center [308, 135] width 241 height 22
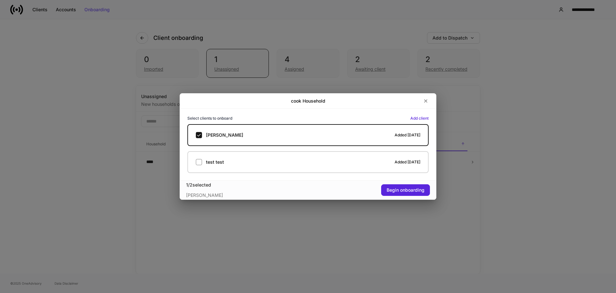
click at [407, 197] on div "1 / 2 selected [PERSON_NAME] Testing Begin onboarding" at bounding box center [308, 189] width 257 height 19
click at [407, 193] on button "Begin onboarding" at bounding box center [405, 190] width 49 height 12
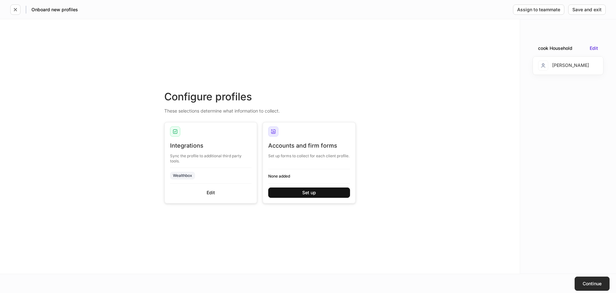
click at [598, 279] on button "Continue" at bounding box center [592, 283] width 35 height 14
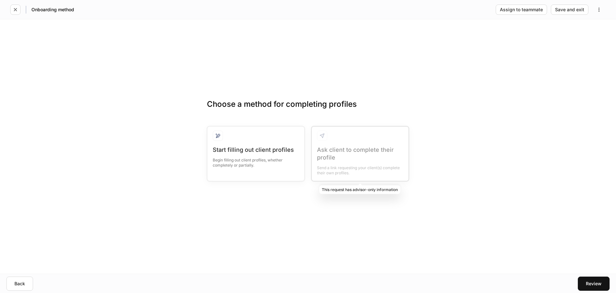
click at [363, 153] on div at bounding box center [360, 154] width 97 height 54
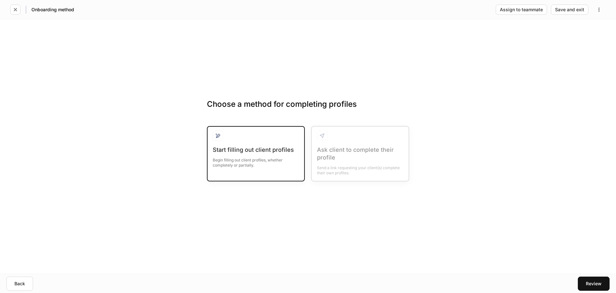
click at [279, 151] on div "Start filling out client profiles" at bounding box center [256, 150] width 86 height 8
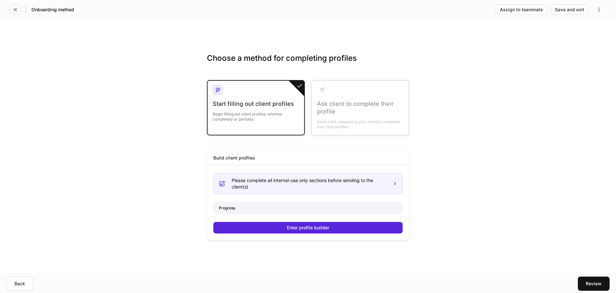
click at [347, 220] on div "Please complete all internal-use only sections before sending to the client(s) …" at bounding box center [308, 200] width 189 height 65
click at [350, 226] on button "Enter profile builder" at bounding box center [308, 228] width 189 height 12
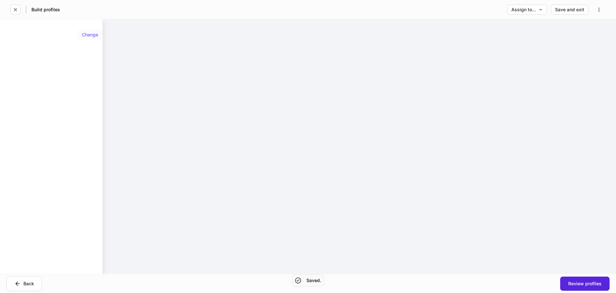
click at [90, 38] on button "Change" at bounding box center [90, 35] width 25 height 10
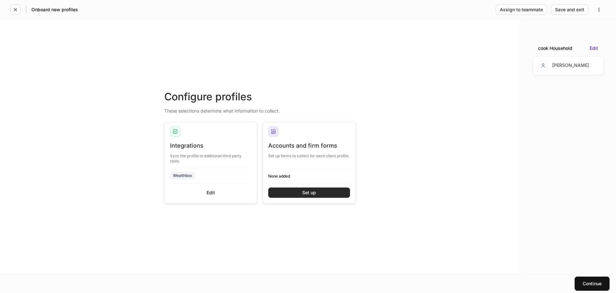
click at [313, 192] on div "Set up" at bounding box center [309, 192] width 14 height 4
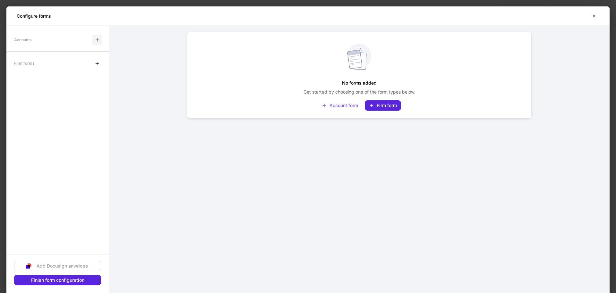
click at [97, 43] on button "button" at bounding box center [97, 40] width 10 height 10
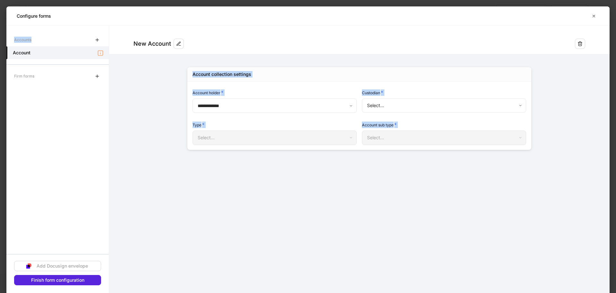
drag, startPoint x: 139, startPoint y: 57, endPoint x: 255, endPoint y: 96, distance: 121.7
click at [251, 93] on div "**********" at bounding box center [308, 159] width 604 height 267
click at [259, 98] on body "**********" at bounding box center [308, 146] width 616 height 293
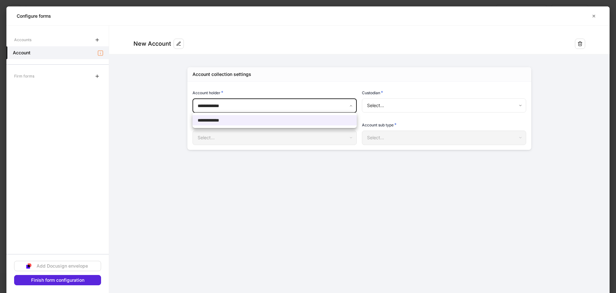
drag, startPoint x: 352, startPoint y: 104, endPoint x: 364, endPoint y: 105, distance: 12.3
click at [353, 104] on div at bounding box center [308, 146] width 616 height 293
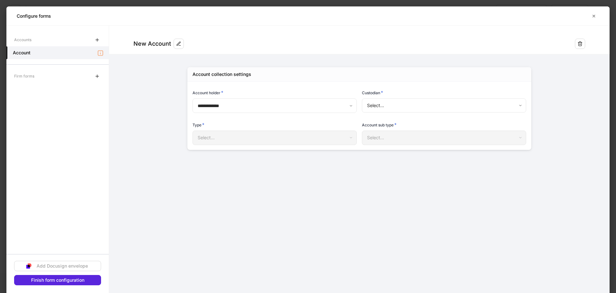
click at [379, 113] on div "Select... ​" at bounding box center [444, 105] width 164 height 15
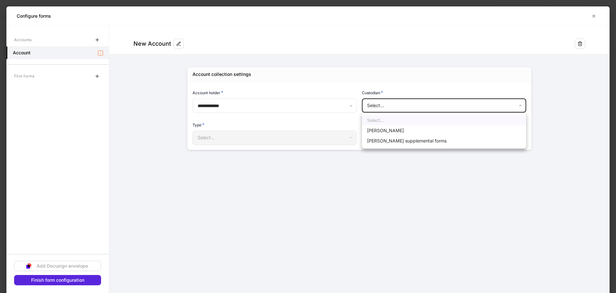
click at [380, 110] on body "**********" at bounding box center [308, 146] width 616 height 293
click at [383, 134] on li "[PERSON_NAME]" at bounding box center [444, 130] width 164 height 10
type input "******"
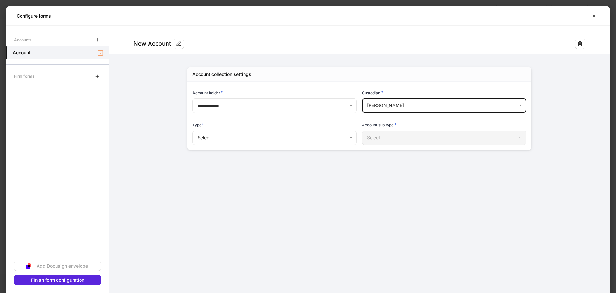
click at [303, 142] on body "**********" at bounding box center [308, 146] width 616 height 293
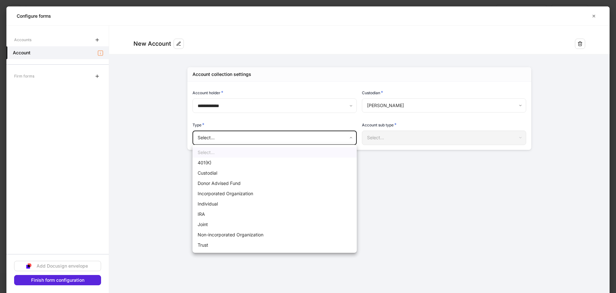
click at [223, 199] on li "Individual" at bounding box center [275, 203] width 164 height 10
type input "**********"
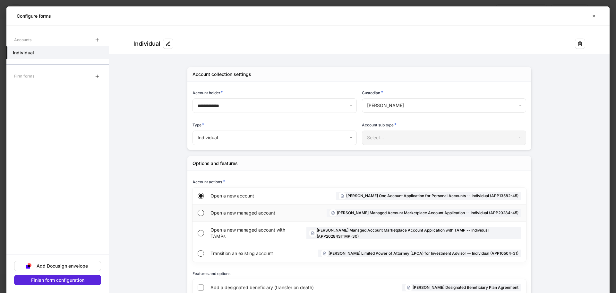
click at [214, 216] on div "Open a new managed account" at bounding box center [253, 212] width 85 height 17
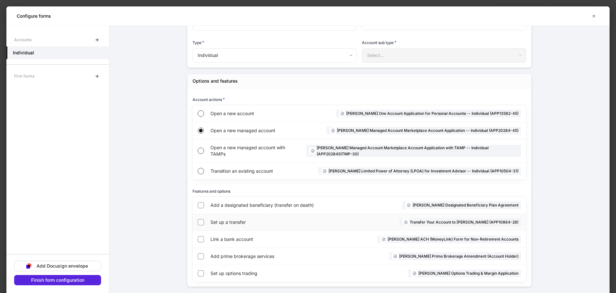
scroll to position [88, 0]
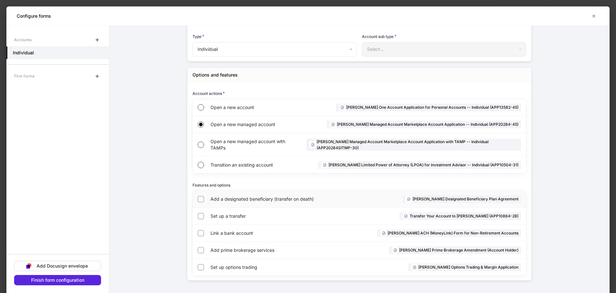
click at [257, 204] on div "Add a designated beneficiary (transfer on death)" at bounding box center [282, 198] width 143 height 17
click at [250, 237] on div "Link a bank account" at bounding box center [261, 232] width 100 height 17
click at [82, 278] on div "Finish form configuration" at bounding box center [57, 279] width 53 height 4
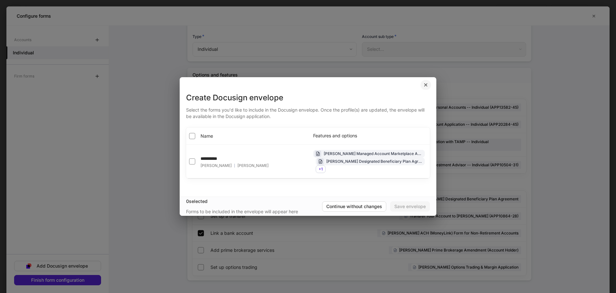
click at [429, 86] on button "button" at bounding box center [426, 85] width 11 height 10
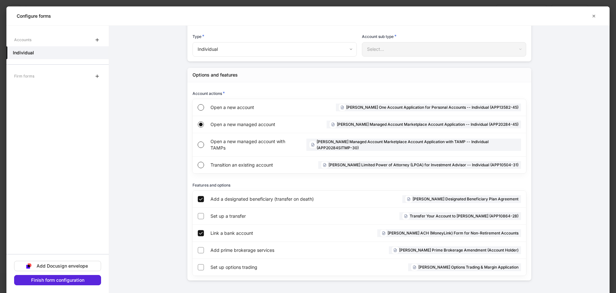
click at [92, 69] on div "Accounts Individual Firm forms" at bounding box center [57, 140] width 102 height 215
click at [91, 75] on div "Firm forms" at bounding box center [57, 76] width 102 height 13
click at [96, 76] on icon "button" at bounding box center [97, 76] width 5 height 5
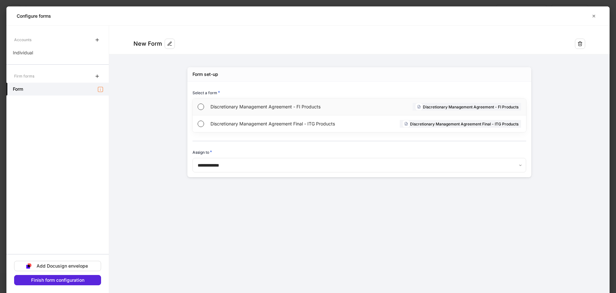
click at [225, 109] on span "Discretionary Management Agreement - FI Products" at bounding box center [286, 106] width 151 height 6
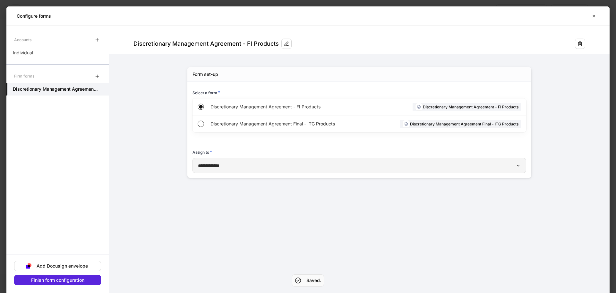
click at [242, 169] on button "**********" at bounding box center [360, 165] width 334 height 15
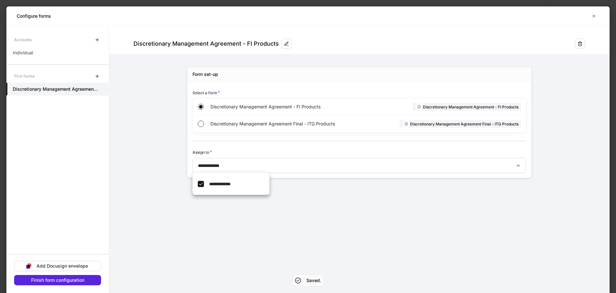
click at [242, 168] on div at bounding box center [308, 146] width 616 height 293
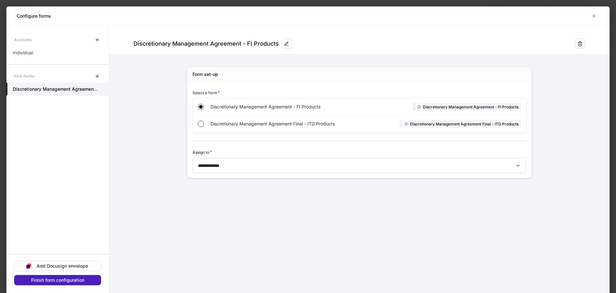
click at [68, 279] on div "Finish form configuration" at bounding box center [57, 279] width 53 height 4
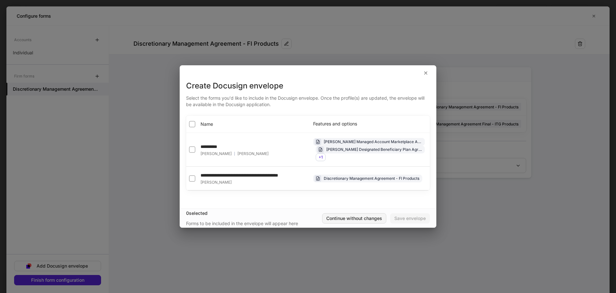
click at [371, 217] on button "Continue without changes" at bounding box center [354, 218] width 64 height 10
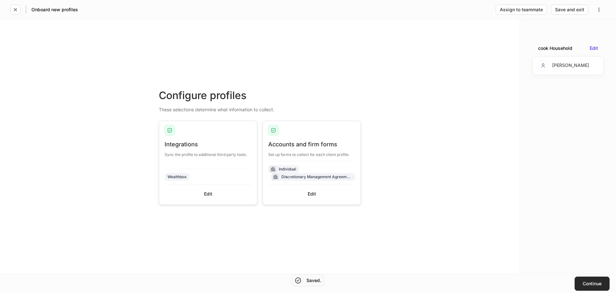
click at [581, 279] on button "Continue" at bounding box center [592, 283] width 35 height 14
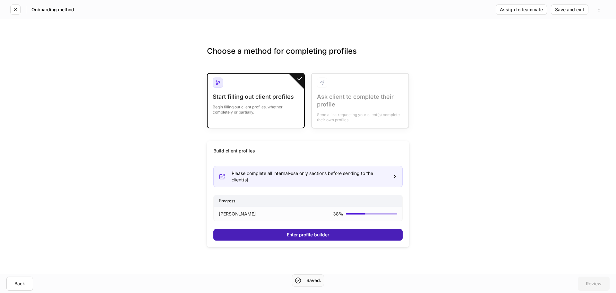
click at [372, 234] on button "Enter profile builder" at bounding box center [308, 235] width 189 height 12
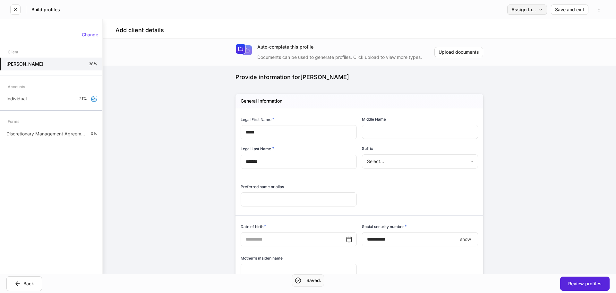
click at [535, 13] on button "Assign to..." at bounding box center [528, 9] width 40 height 10
click at [527, 28] on li "Client(s) to complete" at bounding box center [508, 27] width 78 height 12
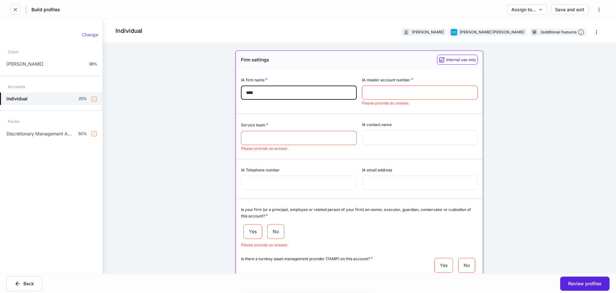
type input "****"
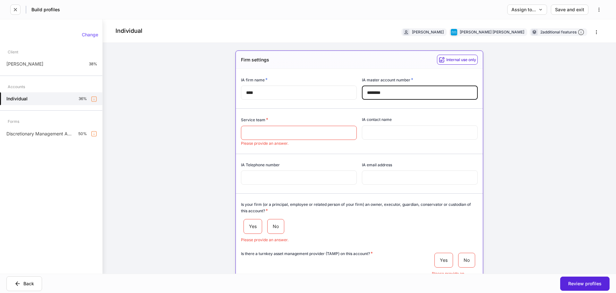
type input "********"
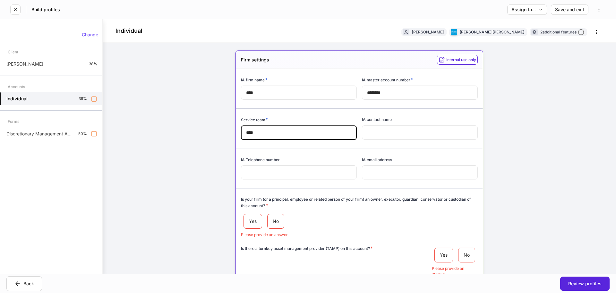
type input "****"
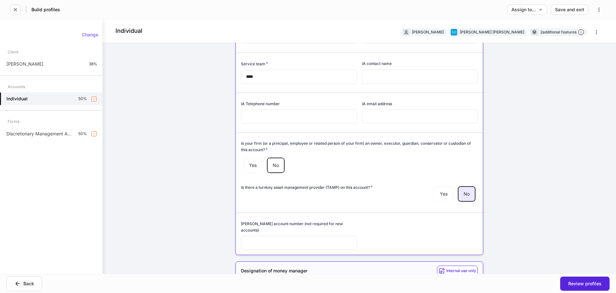
scroll to position [161, 0]
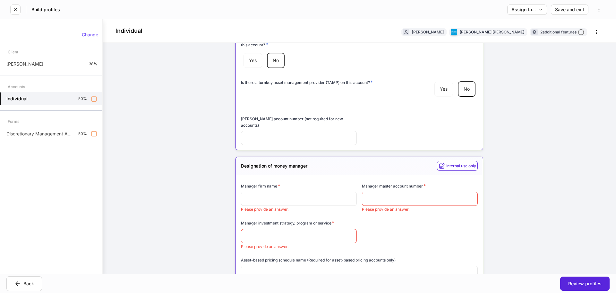
click at [309, 191] on input "text" at bounding box center [299, 198] width 116 height 14
type input "****"
type input "*"
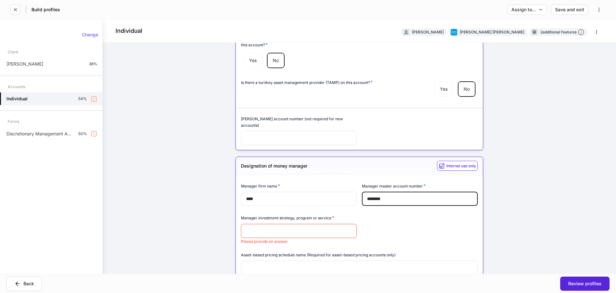
type input "********"
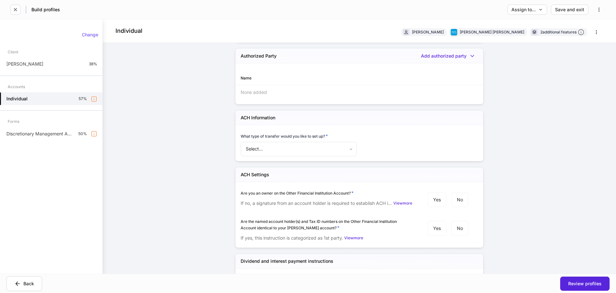
scroll to position [1682, 0]
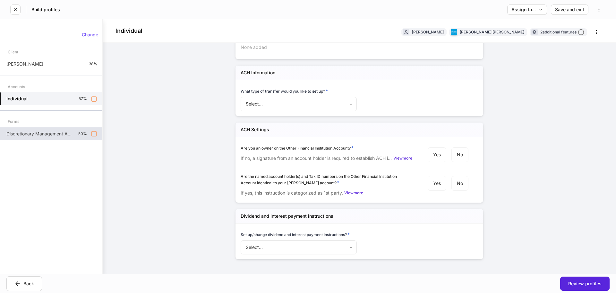
type input "*****"
click at [72, 132] on p "Discretionary Management Agreement - FI Products" at bounding box center [39, 133] width 67 height 6
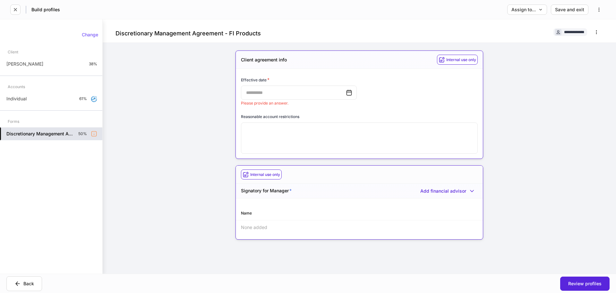
click at [348, 93] on icon at bounding box center [349, 92] width 6 height 6
click at [348, 91] on icon at bounding box center [349, 92] width 5 height 5
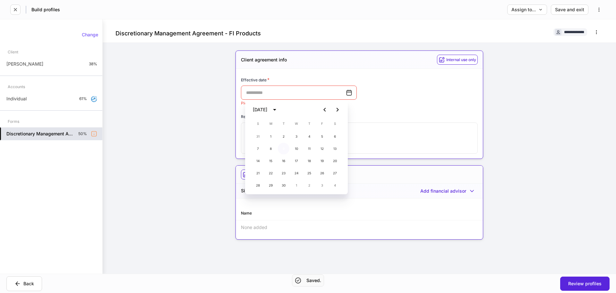
click at [282, 146] on button "9" at bounding box center [284, 149] width 12 height 12
type input "**********"
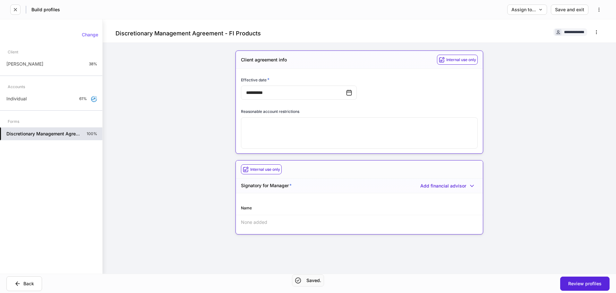
click at [275, 222] on div "None added" at bounding box center [359, 222] width 247 height 14
click at [446, 188] on div "Add financial advisor" at bounding box center [449, 185] width 57 height 6
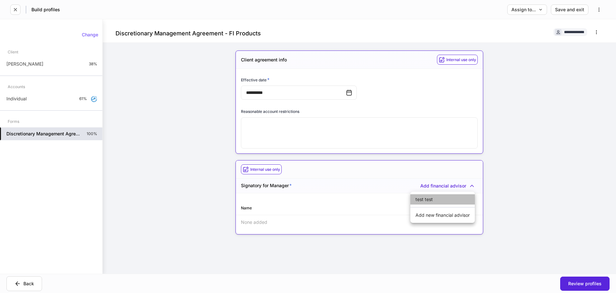
click at [445, 200] on li "test test" at bounding box center [443, 199] width 65 height 10
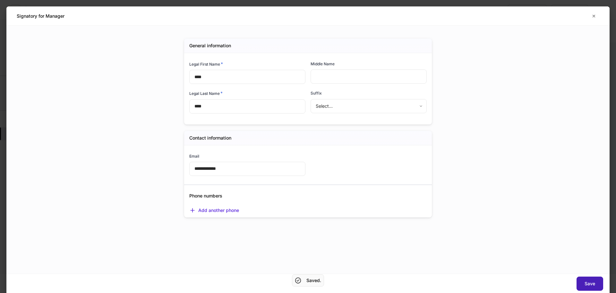
click at [590, 283] on div "Save" at bounding box center [590, 283] width 11 height 4
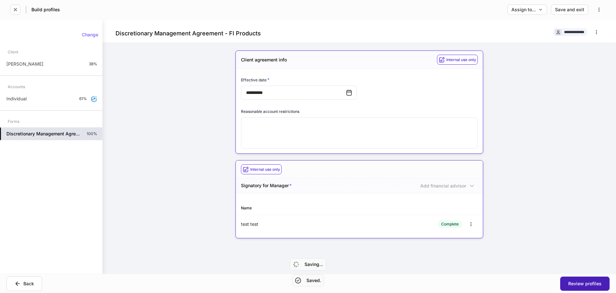
click at [590, 282] on div "Review profiles" at bounding box center [585, 283] width 33 height 4
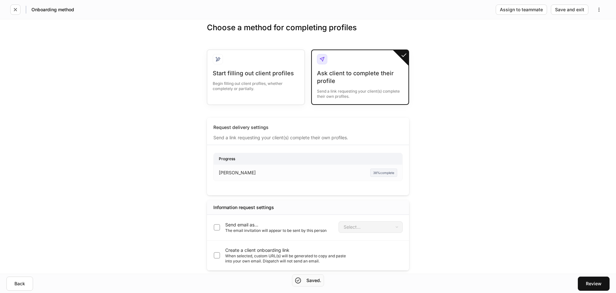
click at [240, 229] on p "The email invitation will appear to be sent by this person" at bounding box center [275, 230] width 101 height 5
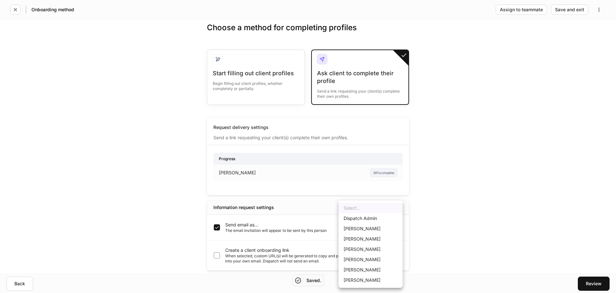
drag, startPoint x: 355, startPoint y: 227, endPoint x: 362, endPoint y: 227, distance: 6.7
click at [362, 227] on body "Onboarding method Assign to teammate Save and exit Choose a method for completi…" at bounding box center [308, 146] width 616 height 293
click at [428, 210] on div at bounding box center [308, 146] width 616 height 293
click at [388, 224] on body "Onboarding method Assign to teammate Save and exit Choose a method for completi…" at bounding box center [308, 146] width 616 height 293
drag, startPoint x: 475, startPoint y: 145, endPoint x: 476, endPoint y: 149, distance: 3.7
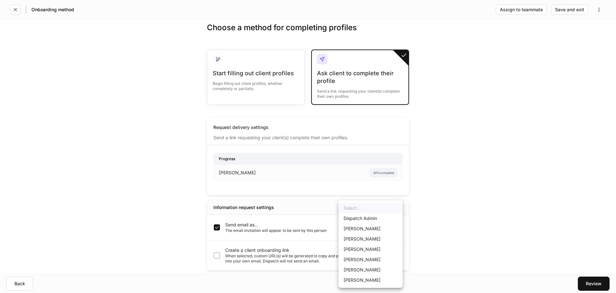
click at [476, 149] on div at bounding box center [308, 146] width 616 height 293
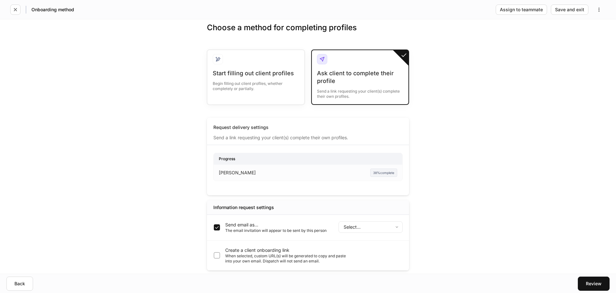
drag, startPoint x: 445, startPoint y: 270, endPoint x: 184, endPoint y: 54, distance: 339.1
click at [184, 54] on div "Choose a method for completing profiles Start filling out client profiles Begin…" at bounding box center [308, 146] width 616 height 254
drag, startPoint x: 371, startPoint y: 234, endPoint x: 374, endPoint y: 226, distance: 8.3
click at [371, 233] on div "Send email as... The email invitation will appear to be sent by this person Sel…" at bounding box center [308, 227] width 202 height 26
click at [374, 226] on body "Onboarding method Assign to teammate Save and exit Choose a method for completi…" at bounding box center [308, 146] width 616 height 293
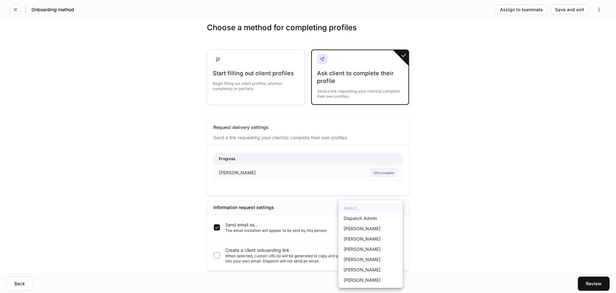
click at [368, 279] on li "[PERSON_NAME]" at bounding box center [371, 280] width 64 height 10
type input "******"
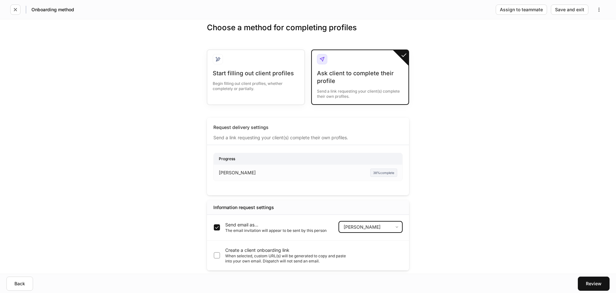
click at [456, 241] on div "Choose a method for completing profiles Start filling out client profiles Begin…" at bounding box center [308, 146] width 616 height 254
click at [602, 284] on div "Review" at bounding box center [594, 283] width 16 height 4
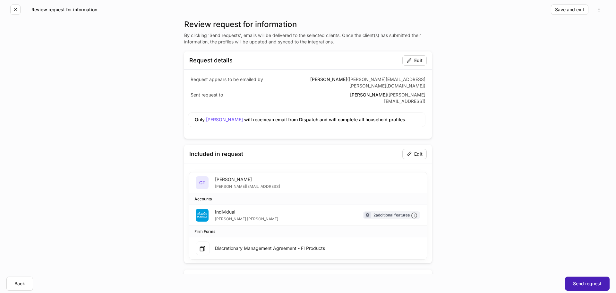
click at [585, 278] on button "Send request" at bounding box center [587, 283] width 45 height 14
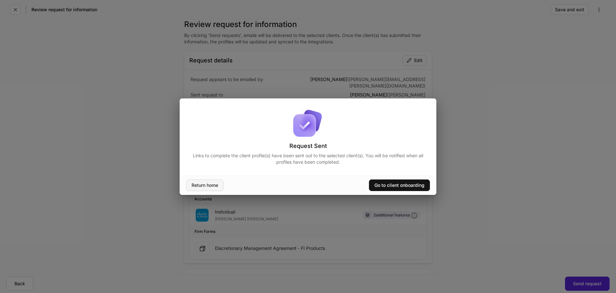
click at [207, 186] on div "Return home" at bounding box center [205, 185] width 27 height 4
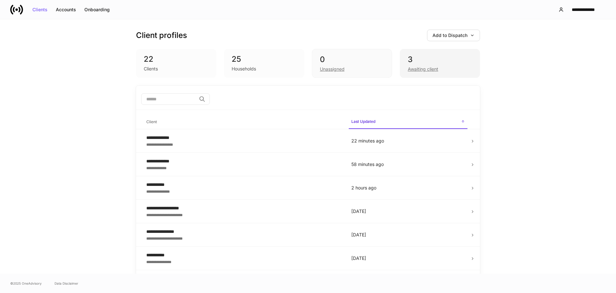
click at [436, 60] on div "3" at bounding box center [440, 59] width 64 height 10
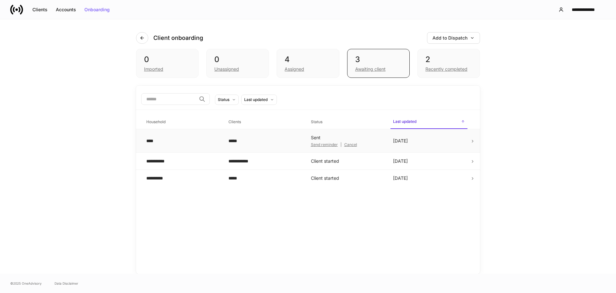
click at [348, 144] on div "Cancel" at bounding box center [351, 145] width 13 height 4
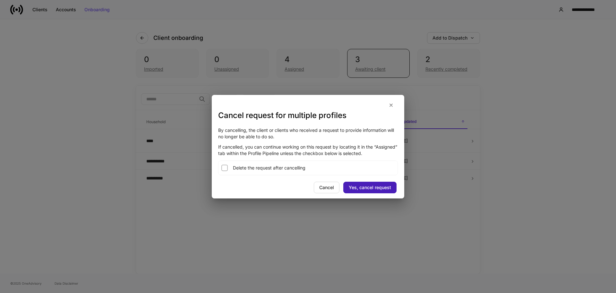
click at [364, 188] on div "Yes, cancel request" at bounding box center [370, 187] width 42 height 4
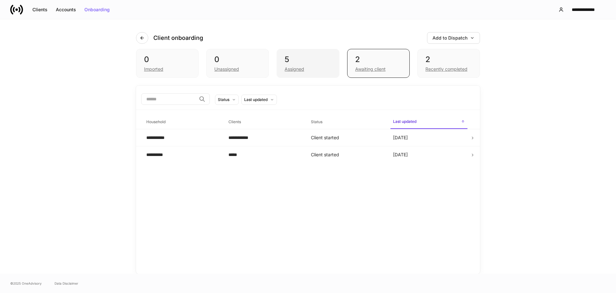
click at [319, 67] on div "Assigned" at bounding box center [308, 69] width 47 height 8
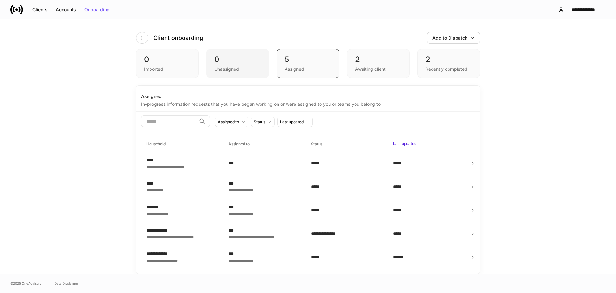
click at [215, 56] on div "0" at bounding box center [237, 59] width 47 height 10
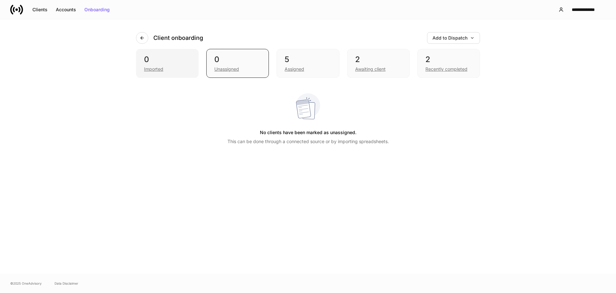
click at [183, 66] on div "Imported" at bounding box center [167, 69] width 47 height 8
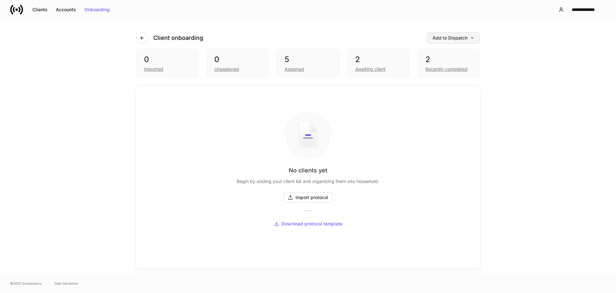
click at [447, 32] on button "Add to Dispatch" at bounding box center [453, 38] width 53 height 12
click at [450, 36] on div at bounding box center [308, 146] width 616 height 293
click at [567, 9] on div "**********" at bounding box center [584, 9] width 34 height 4
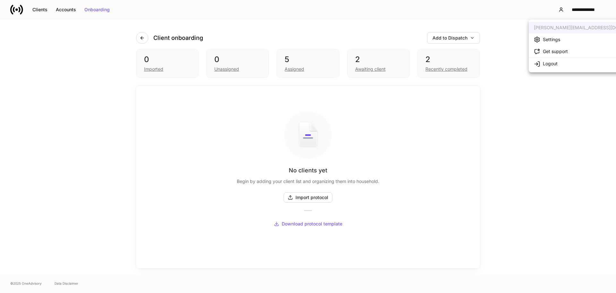
click at [567, 10] on div at bounding box center [308, 146] width 616 height 293
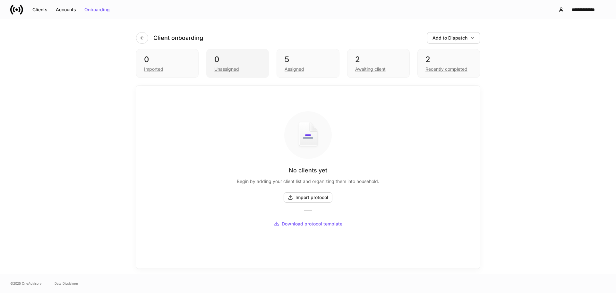
click at [240, 53] on div "0 Unassigned" at bounding box center [237, 63] width 63 height 29
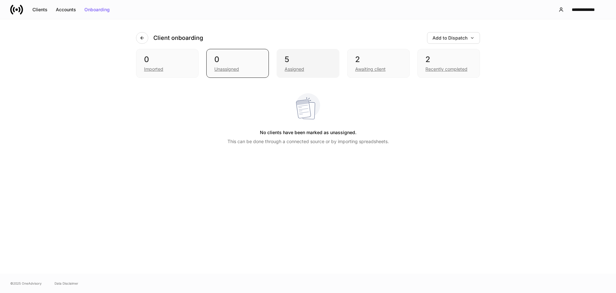
click at [283, 52] on div "5 Assigned" at bounding box center [308, 63] width 63 height 29
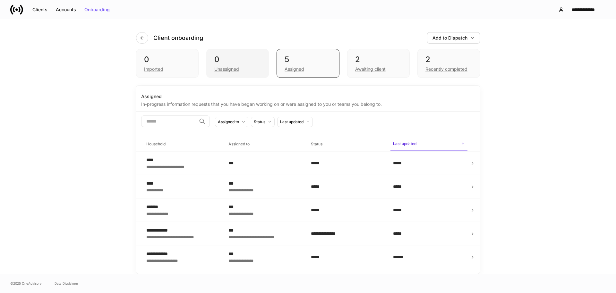
click at [235, 54] on div "0" at bounding box center [237, 59] width 47 height 10
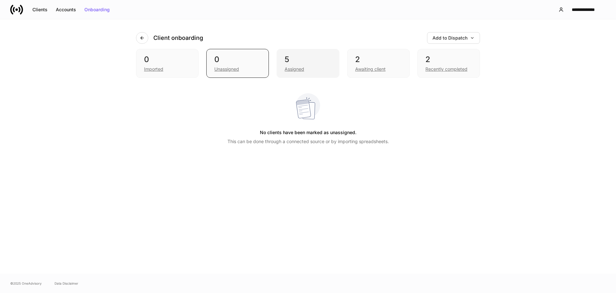
click at [297, 58] on div "5" at bounding box center [308, 59] width 47 height 10
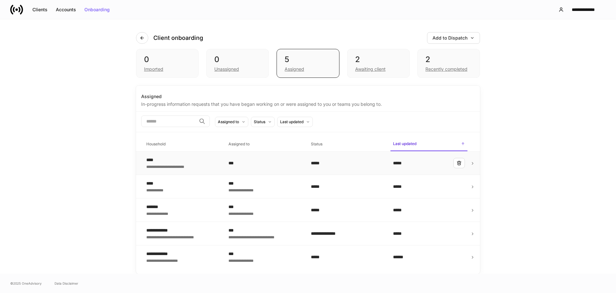
click at [204, 161] on div "**********" at bounding box center [182, 162] width 72 height 13
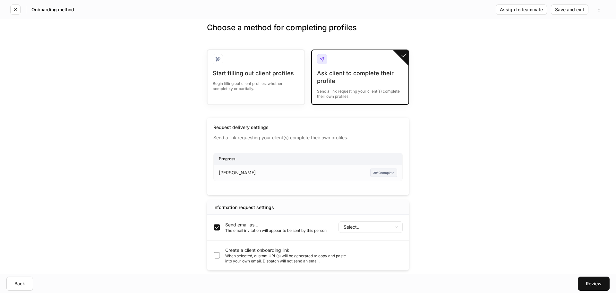
click at [363, 230] on body "Onboarding method Assign to teammate Save and exit Choose a method for completi…" at bounding box center [308, 146] width 616 height 293
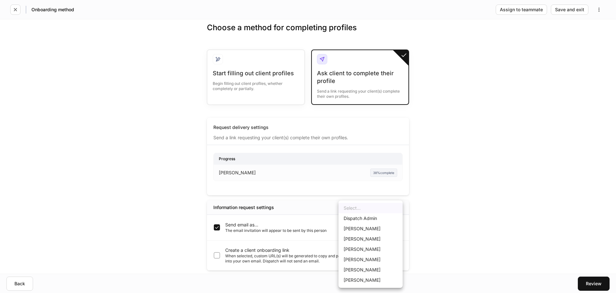
click at [454, 239] on div at bounding box center [308, 146] width 616 height 293
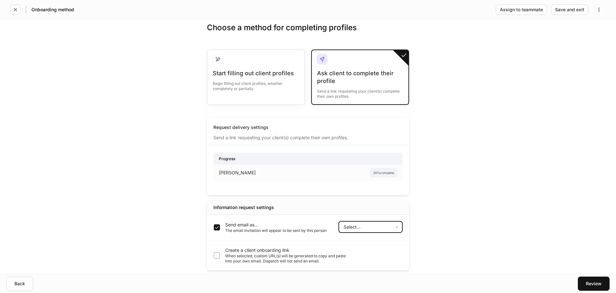
click at [388, 228] on body "Onboarding method Assign to teammate Save and exit Choose a method for completi…" at bounding box center [308, 146] width 616 height 293
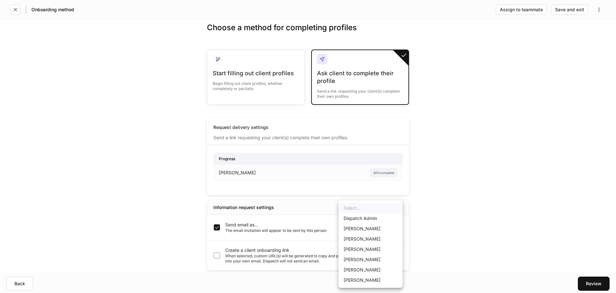
click at [422, 234] on div at bounding box center [308, 146] width 616 height 293
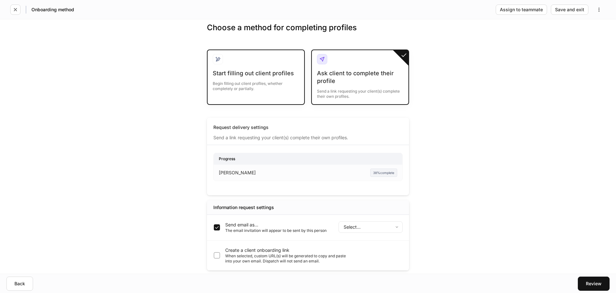
click at [291, 93] on div "Start filling out client profiles Begin filling out client profiles, whether co…" at bounding box center [256, 84] width 86 height 30
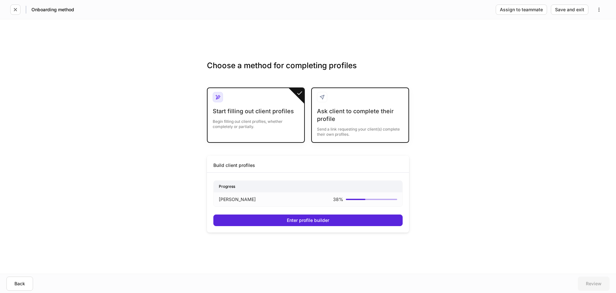
click at [363, 124] on div "Send a link requesting your client(s) complete their own profiles." at bounding box center [360, 130] width 86 height 14
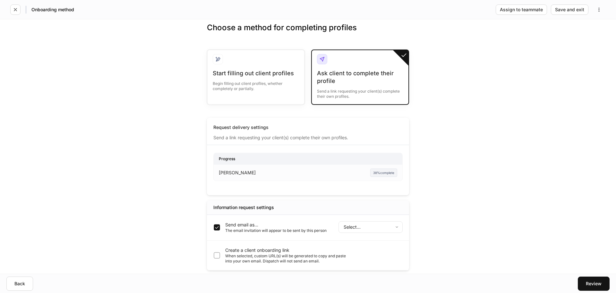
click at [366, 222] on body "Onboarding method Assign to teammate Save and exit Choose a method for completi…" at bounding box center [308, 146] width 616 height 293
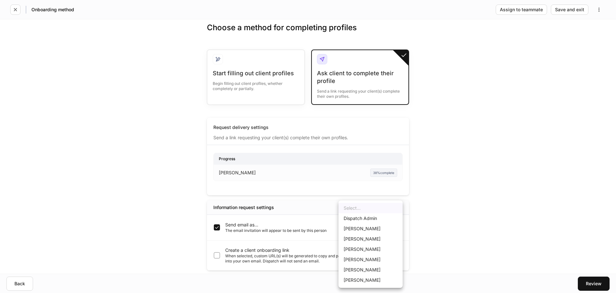
click at [378, 280] on li "[PERSON_NAME]" at bounding box center [371, 280] width 64 height 10
type input "******"
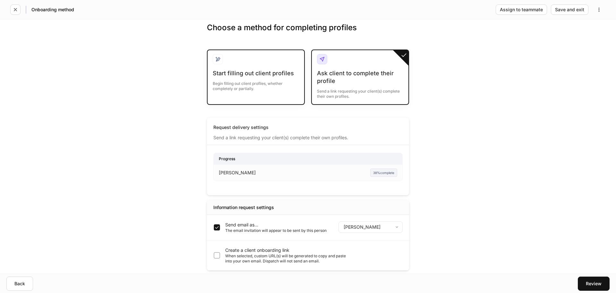
click at [289, 90] on div "Begin filling out client profiles, whether completely or partially." at bounding box center [256, 84] width 86 height 14
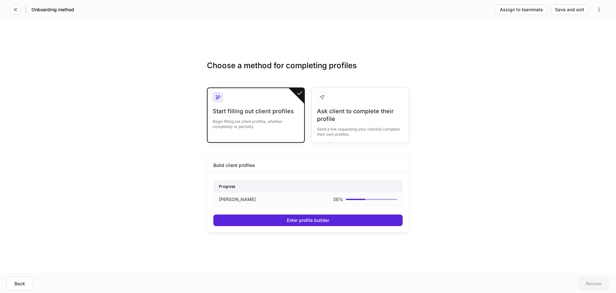
click at [350, 226] on div "Build client profiles Progress [PERSON_NAME] Testing 38 % Enter profile builder" at bounding box center [308, 193] width 202 height 76
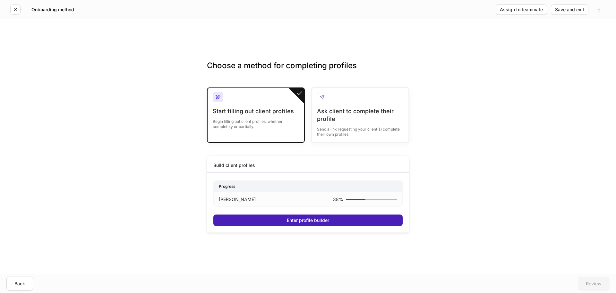
click at [348, 220] on button "Enter profile builder" at bounding box center [308, 220] width 189 height 12
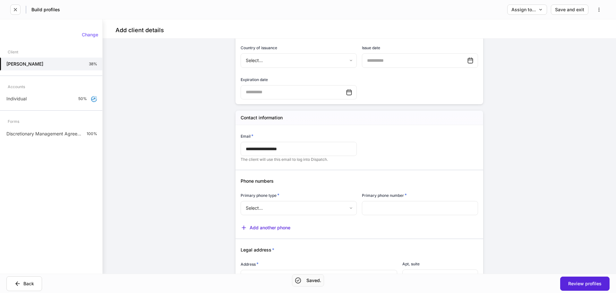
scroll to position [353, 0]
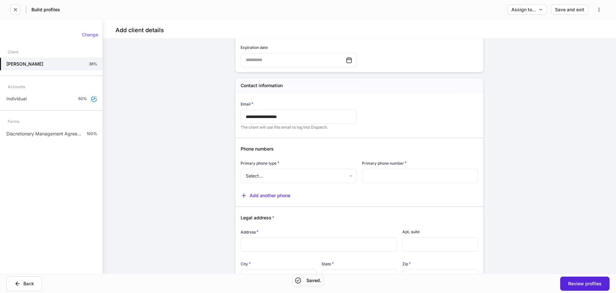
click at [301, 119] on input "**********" at bounding box center [299, 116] width 116 height 14
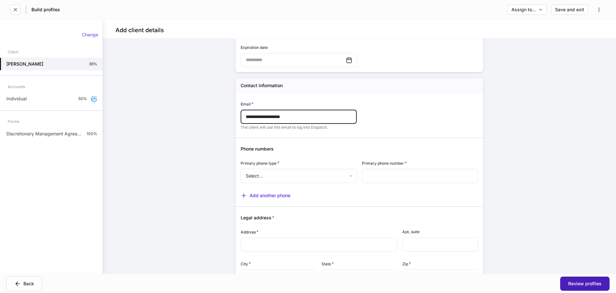
type input "**********"
click at [588, 278] on button "Review profiles" at bounding box center [585, 283] width 49 height 14
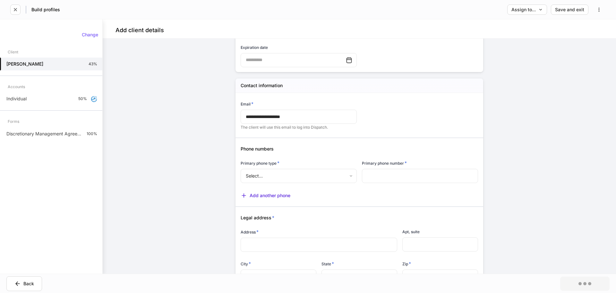
scroll to position [83, 0]
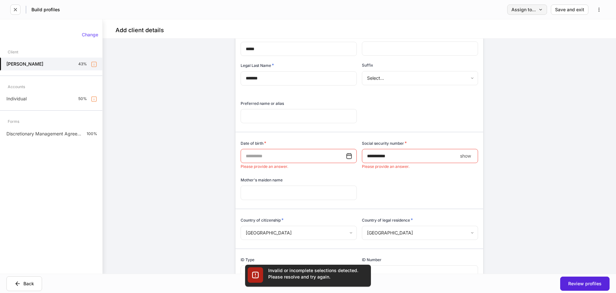
click at [543, 5] on button "Assign to..." at bounding box center [528, 9] width 40 height 10
click at [525, 26] on li "Client(s) to complete" at bounding box center [508, 27] width 78 height 12
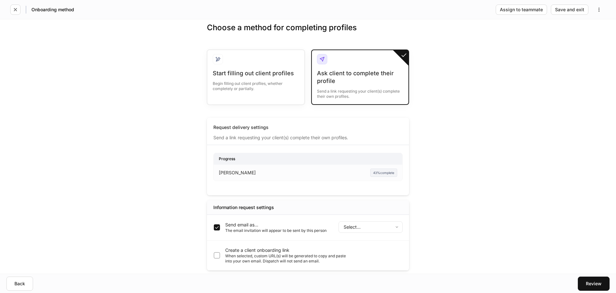
click at [387, 225] on body "Onboarding method Assign to teammate Save and exit Choose a method for completi…" at bounding box center [308, 146] width 616 height 293
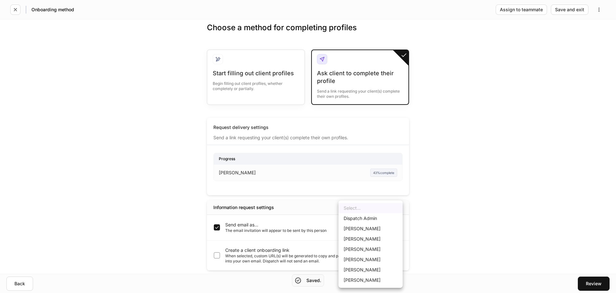
click at [374, 220] on li "Dispatch Admin" at bounding box center [371, 218] width 64 height 10
type input "******"
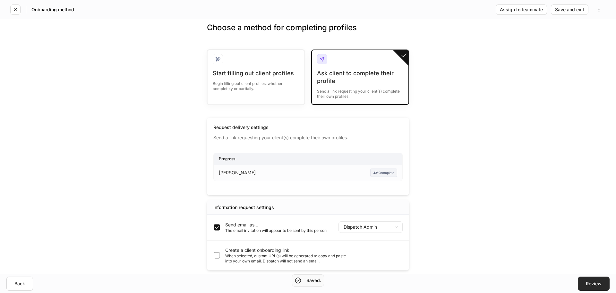
click at [602, 280] on button "Review" at bounding box center [594, 283] width 32 height 14
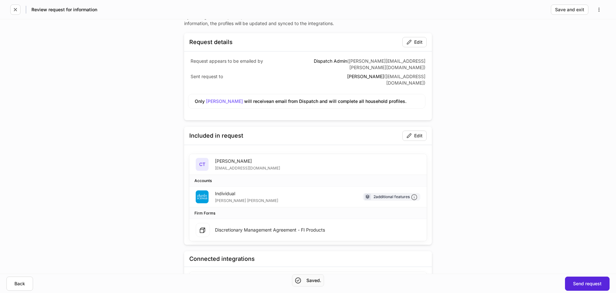
scroll to position [28, 0]
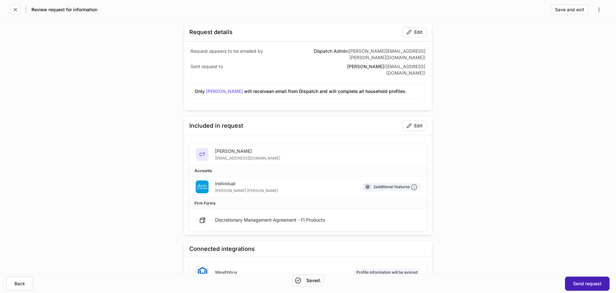
click at [574, 283] on div "Send request" at bounding box center [587, 283] width 29 height 4
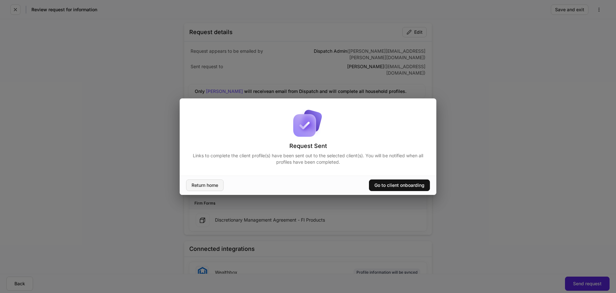
click at [211, 183] on div "Return home" at bounding box center [205, 185] width 27 height 4
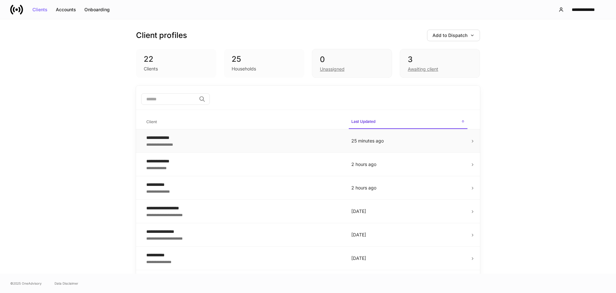
click at [301, 134] on div "**********" at bounding box center [243, 137] width 195 height 6
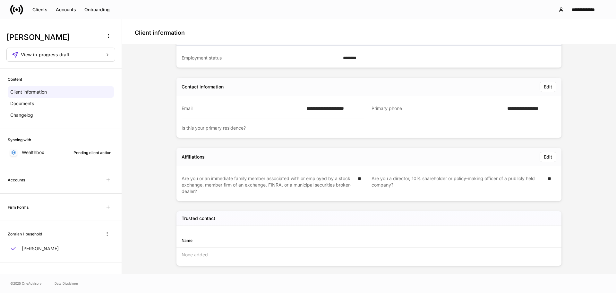
scroll to position [109, 0]
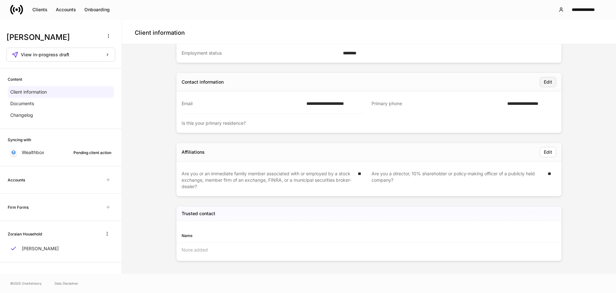
click at [552, 80] on button "Edit" at bounding box center [548, 82] width 17 height 10
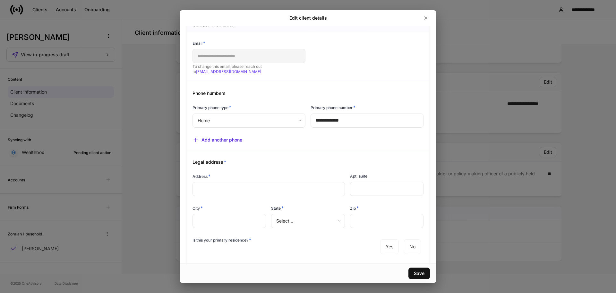
scroll to position [0, 0]
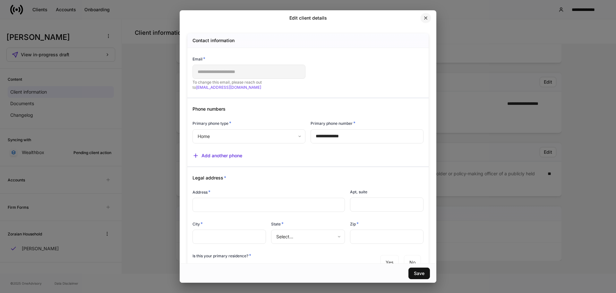
click at [423, 19] on button "button" at bounding box center [426, 18] width 11 height 10
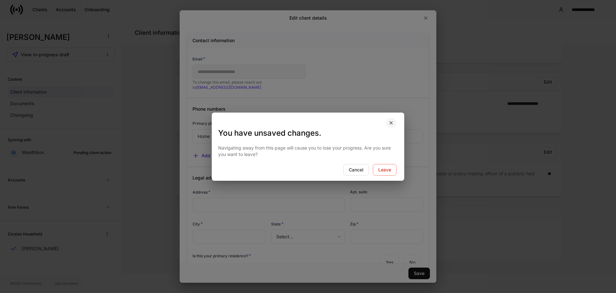
click at [390, 124] on icon "button" at bounding box center [391, 122] width 5 height 5
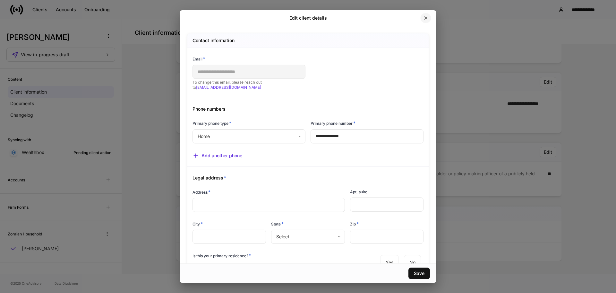
click at [430, 21] on button "button" at bounding box center [426, 18] width 11 height 10
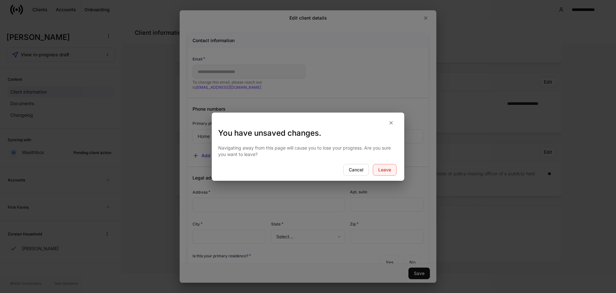
click at [378, 170] on button "Leave" at bounding box center [385, 170] width 24 height 12
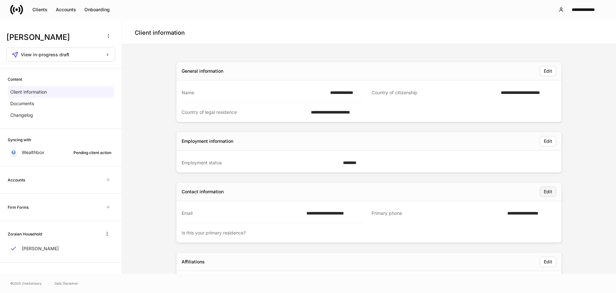
click at [549, 192] on div "Edit" at bounding box center [548, 191] width 8 height 4
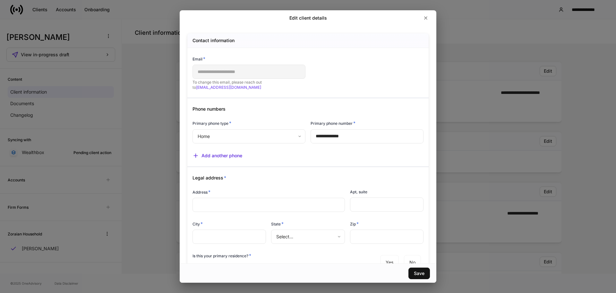
click at [255, 132] on body "**********" at bounding box center [308, 146] width 616 height 293
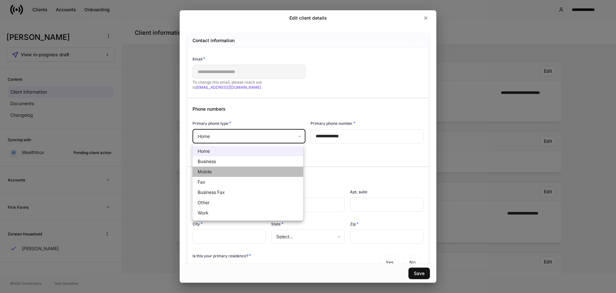
click at [246, 168] on li "Mobile" at bounding box center [248, 171] width 111 height 10
type input "*"
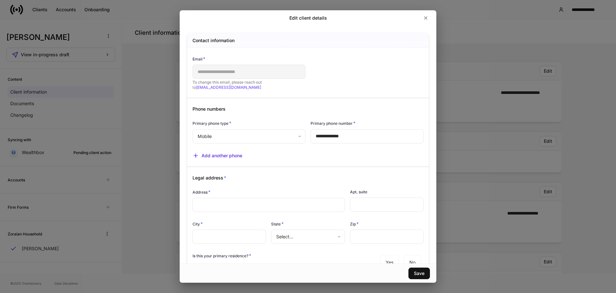
click at [226, 92] on div at bounding box center [306, 94] width 236 height 8
click at [225, 88] on link "support@dispatch.io" at bounding box center [228, 87] width 65 height 5
click at [425, 18] on icon "button" at bounding box center [426, 17] width 5 height 5
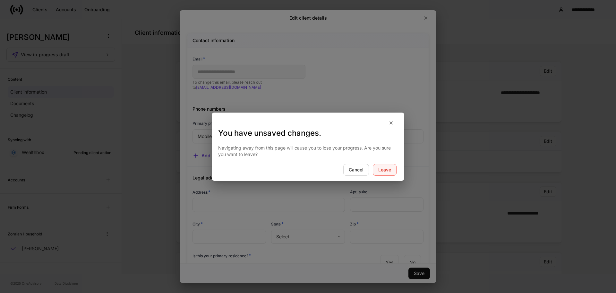
click at [382, 168] on div "Leave" at bounding box center [385, 169] width 13 height 4
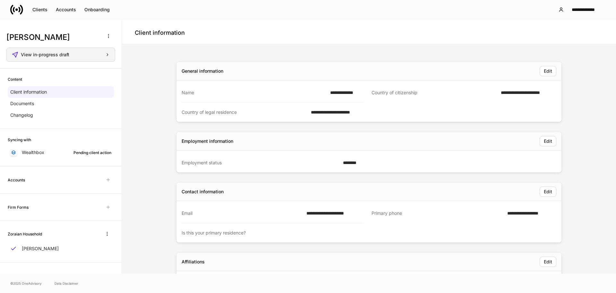
click at [71, 56] on div "View in-progress draft" at bounding box center [65, 54] width 89 height 4
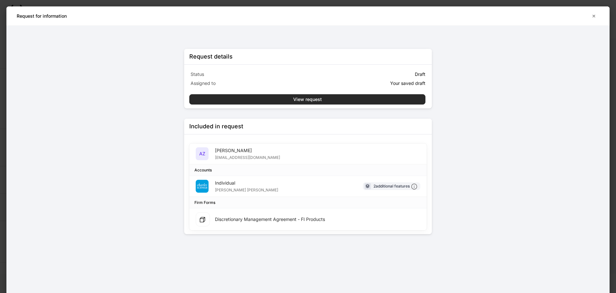
click at [295, 99] on div "View request" at bounding box center [307, 99] width 29 height 4
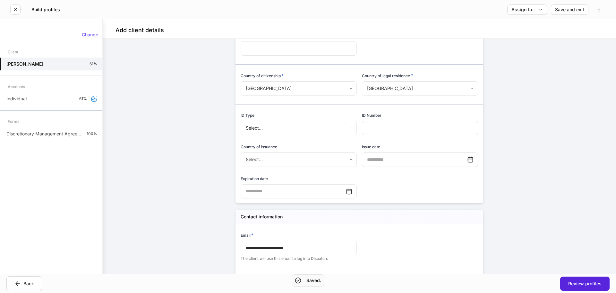
scroll to position [225, 0]
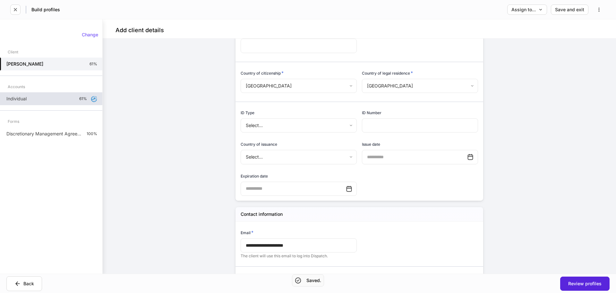
click at [60, 95] on div "Individual 61%" at bounding box center [51, 98] width 102 height 13
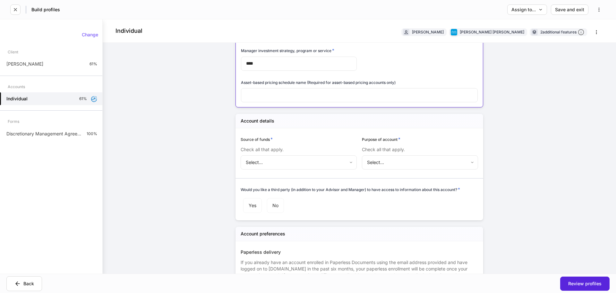
scroll to position [385, 0]
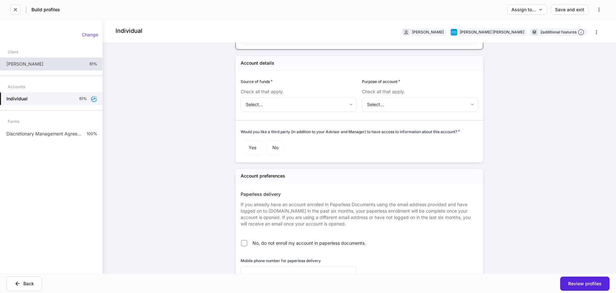
click at [41, 63] on div "Andrew Zoraian 61%" at bounding box center [51, 63] width 102 height 13
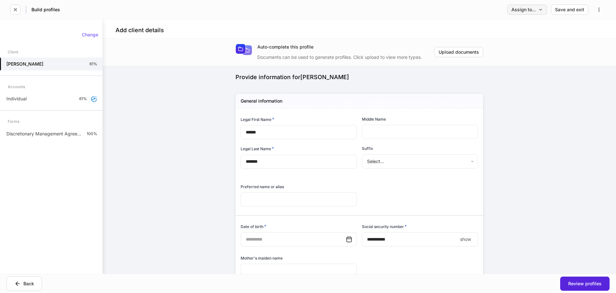
click at [539, 5] on button "Assign to..." at bounding box center [528, 9] width 40 height 10
click at [529, 27] on li "Client(s) to complete" at bounding box center [508, 27] width 78 height 12
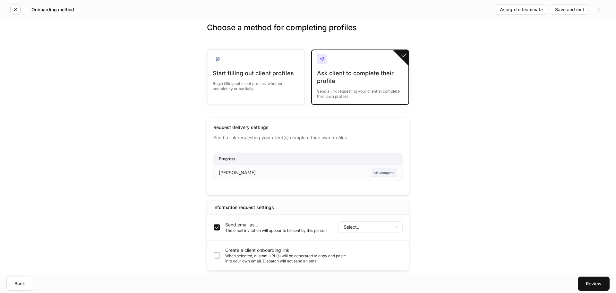
click at [374, 222] on body "Onboarding method Assign to teammate Save and exit Choose a method for completi…" at bounding box center [308, 146] width 616 height 293
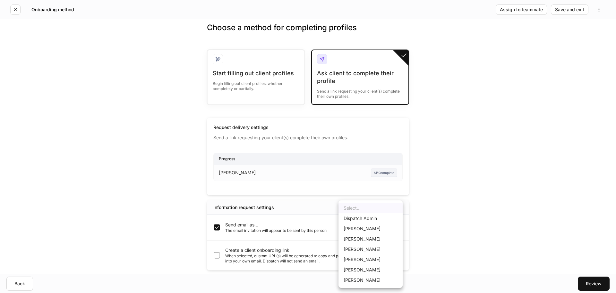
click at [271, 191] on div at bounding box center [308, 146] width 616 height 293
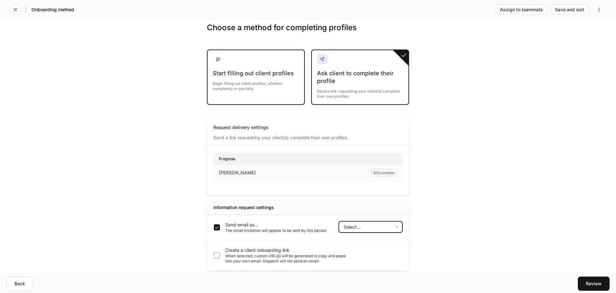
click at [281, 71] on div "Start filling out client profiles" at bounding box center [256, 73] width 86 height 8
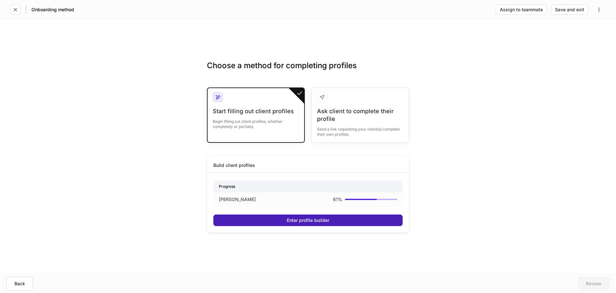
click at [315, 218] on div "Enter profile builder" at bounding box center [308, 220] width 42 height 4
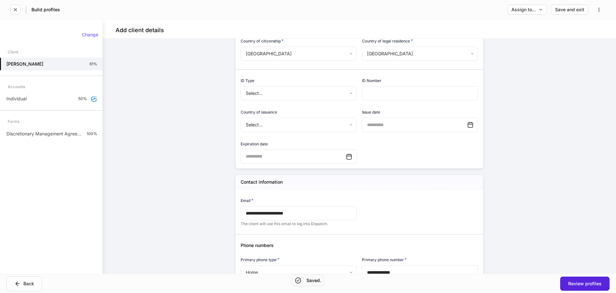
scroll to position [353, 0]
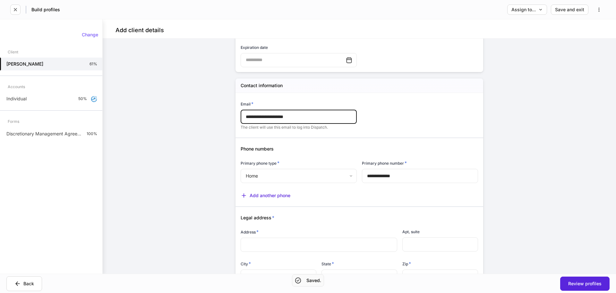
click at [304, 117] on input "**********" at bounding box center [299, 116] width 116 height 14
type input "**********"
click at [587, 282] on div "Review profiles" at bounding box center [585, 283] width 33 height 4
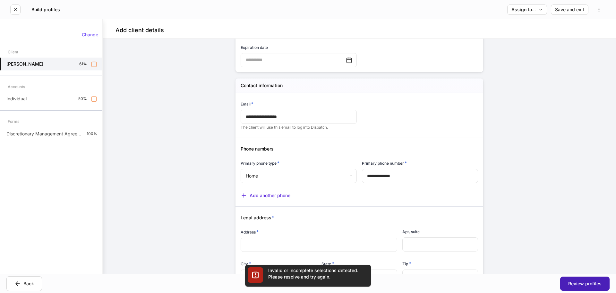
scroll to position [83, 0]
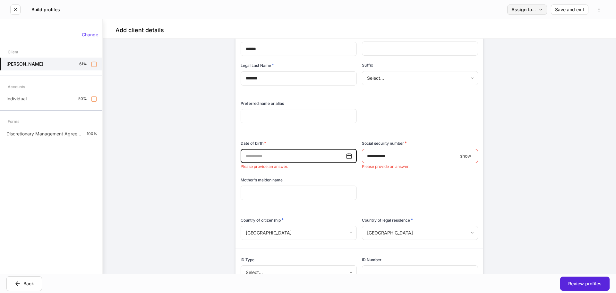
click at [529, 9] on div "Assign to..." at bounding box center [527, 9] width 31 height 4
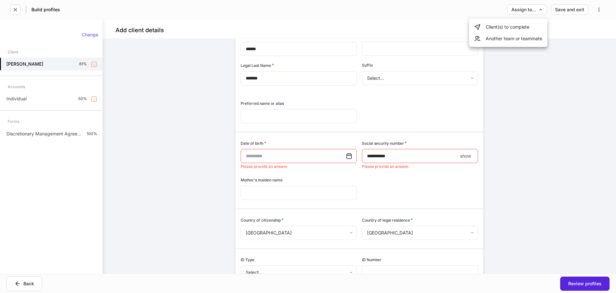
click at [519, 27] on li "Client(s) to complete" at bounding box center [508, 27] width 78 height 12
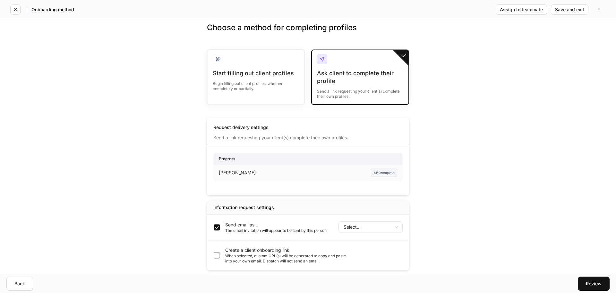
click at [367, 226] on body "Onboarding method Assign to teammate Save and exit Choose a method for completi…" at bounding box center [308, 146] width 616 height 293
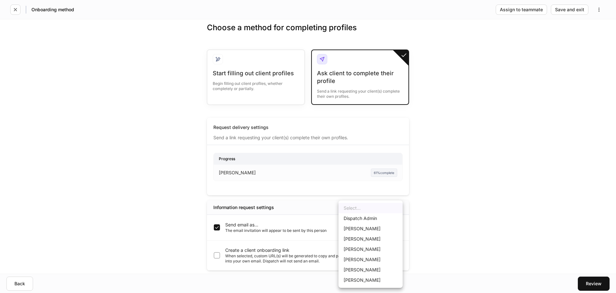
click at [376, 280] on li "[PERSON_NAME]" at bounding box center [371, 280] width 64 height 10
type input "******"
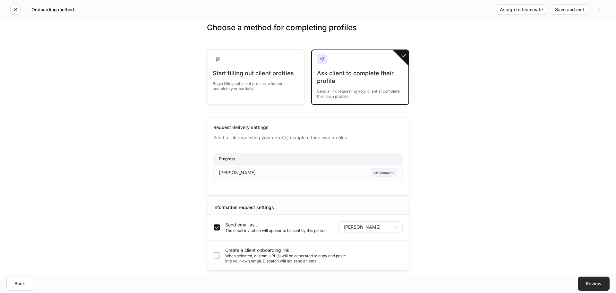
click at [592, 281] on div "Review" at bounding box center [594, 283] width 16 height 4
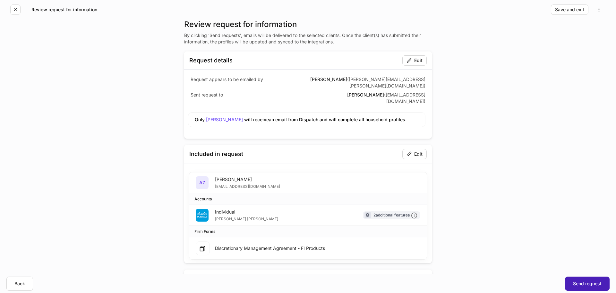
click at [583, 282] on div "Send request" at bounding box center [587, 283] width 29 height 4
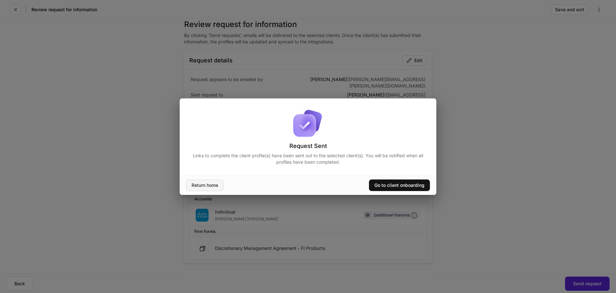
click at [203, 181] on button "Return home" at bounding box center [205, 185] width 38 height 12
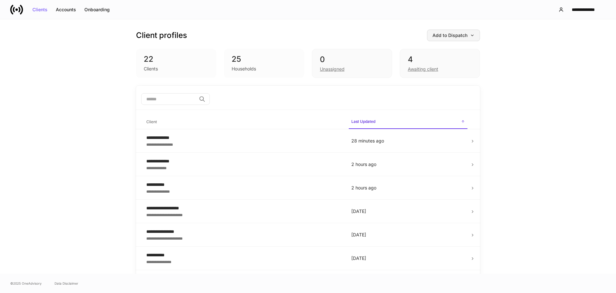
click at [448, 38] on button "Add to Dispatch" at bounding box center [453, 36] width 53 height 12
click at [448, 38] on div at bounding box center [308, 146] width 616 height 293
click at [436, 53] on div "4 Awaiting client" at bounding box center [440, 63] width 80 height 29
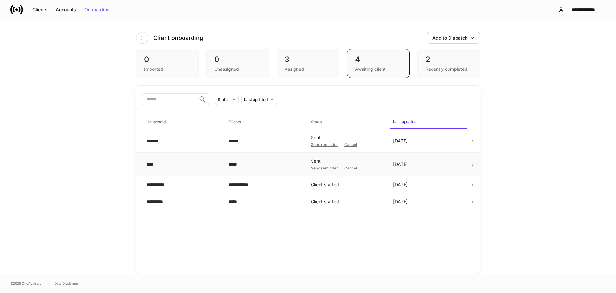
click at [350, 169] on div "Cancel" at bounding box center [351, 168] width 13 height 4
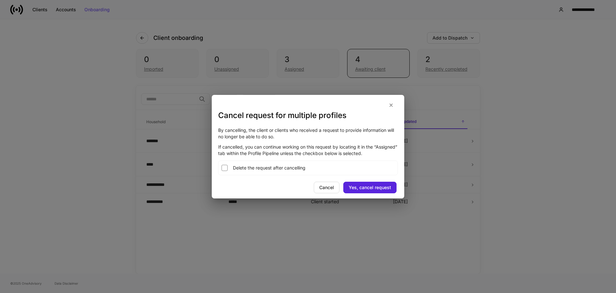
click at [320, 169] on div "Delete the request after cancelling" at bounding box center [308, 167] width 180 height 15
click at [292, 163] on label "Delete the request after cancelling" at bounding box center [262, 167] width 88 height 9
click at [372, 188] on div "Yes, cancel request" at bounding box center [370, 187] width 42 height 4
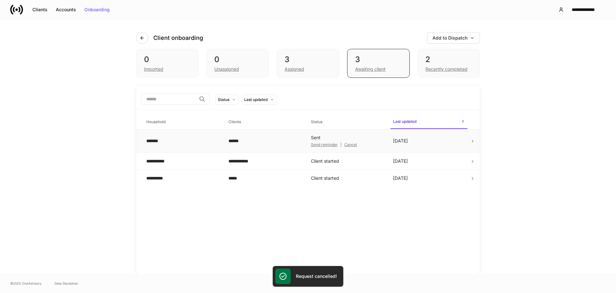
click at [341, 134] on td "Sent Send reminder | Cancel" at bounding box center [347, 140] width 82 height 23
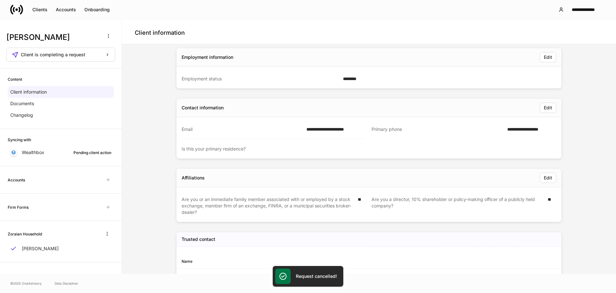
scroll to position [96, 0]
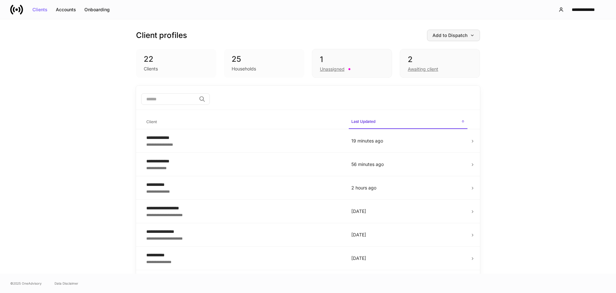
click at [473, 33] on button "Add to Dispatch" at bounding box center [453, 36] width 53 height 12
click at [473, 33] on div at bounding box center [308, 146] width 616 height 293
click at [569, 6] on button "**********" at bounding box center [580, 10] width 53 height 12
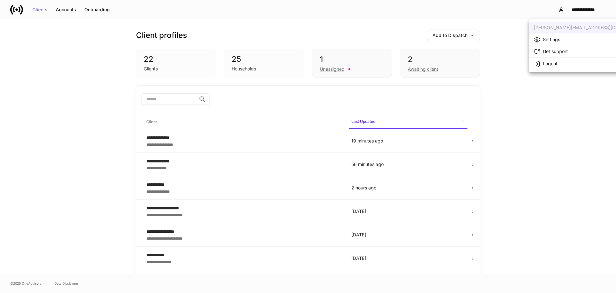
click at [559, 11] on div at bounding box center [308, 146] width 616 height 293
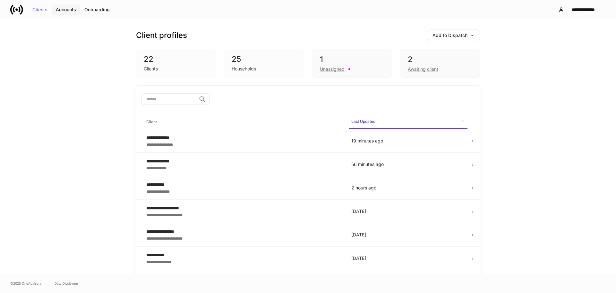
click at [77, 7] on button "Accounts" at bounding box center [66, 9] width 29 height 10
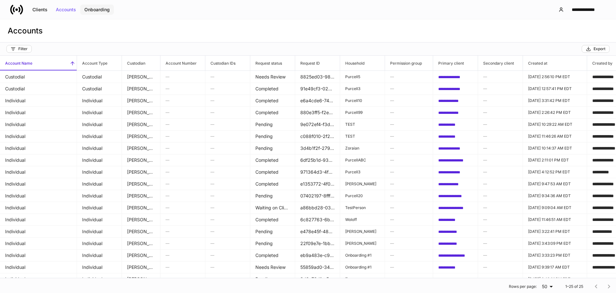
click at [95, 10] on div "Onboarding" at bounding box center [96, 9] width 25 height 4
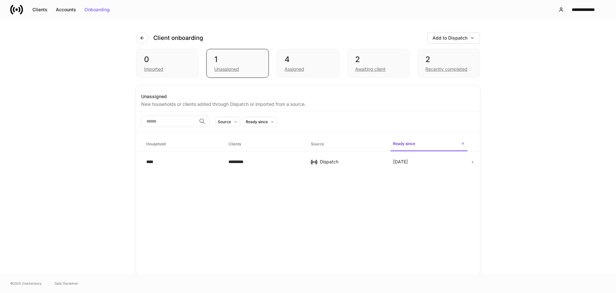
click at [29, 3] on div "Clients Accounts Onboarding" at bounding box center [62, 9] width 104 height 13
click at [34, 8] on div "Clients" at bounding box center [39, 9] width 15 height 4
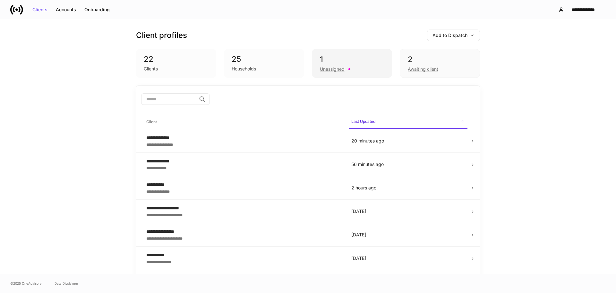
click at [348, 60] on div "1" at bounding box center [352, 59] width 64 height 10
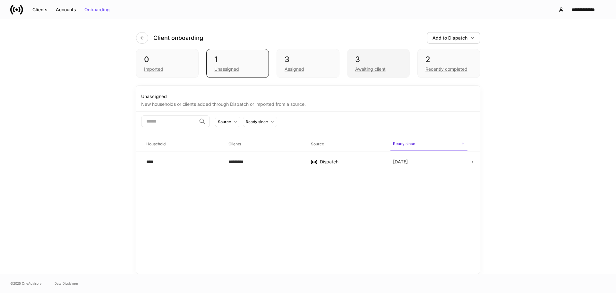
click at [387, 54] on div "3" at bounding box center [378, 59] width 47 height 10
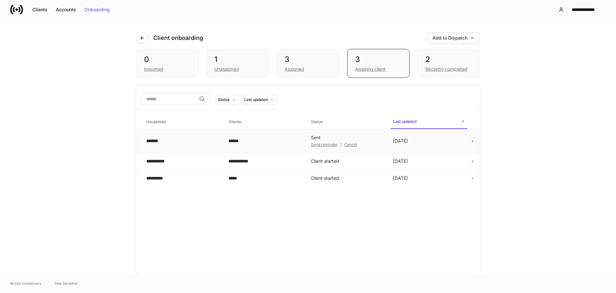
click at [441, 138] on td "[DATE]" at bounding box center [429, 140] width 82 height 23
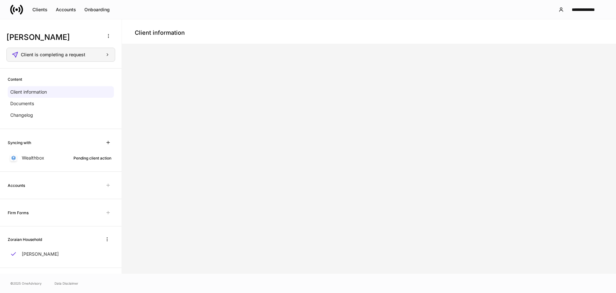
click at [90, 55] on div "Client is completing a request" at bounding box center [65, 54] width 89 height 4
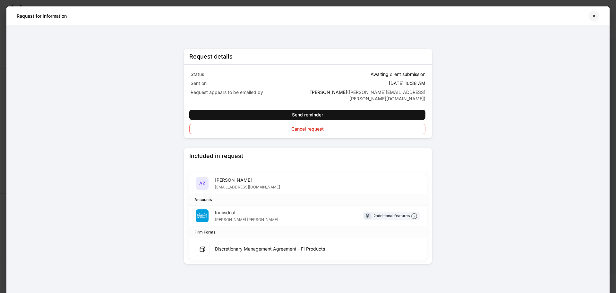
click at [591, 16] on button "button" at bounding box center [594, 16] width 11 height 10
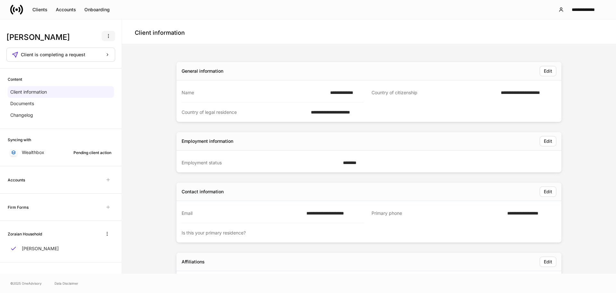
click at [109, 35] on icon "button" at bounding box center [108, 35] width 5 height 5
click at [109, 35] on div at bounding box center [308, 146] width 616 height 293
click at [75, 149] on div "Pending client action" at bounding box center [93, 152] width 38 height 6
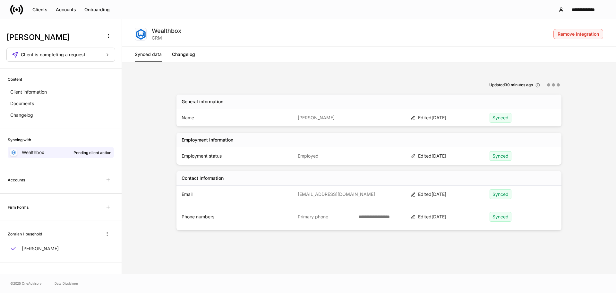
click at [576, 37] on button "Remove integration" at bounding box center [579, 34] width 50 height 10
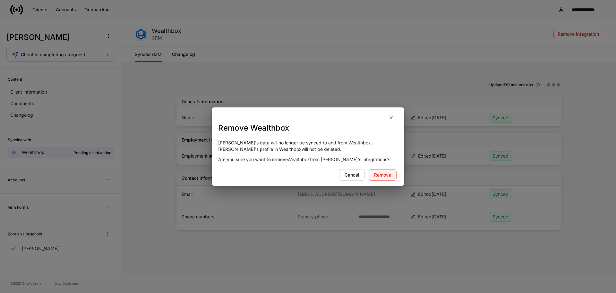
click at [391, 175] on div "Remove" at bounding box center [382, 174] width 17 height 4
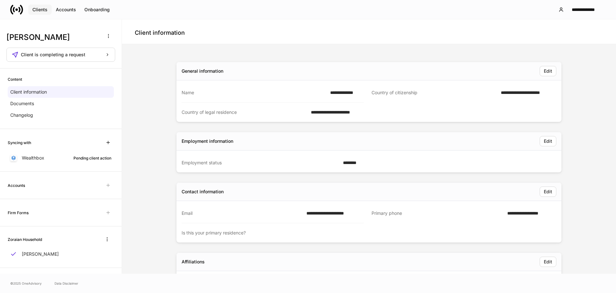
click at [37, 8] on div "Clients" at bounding box center [39, 9] width 15 height 4
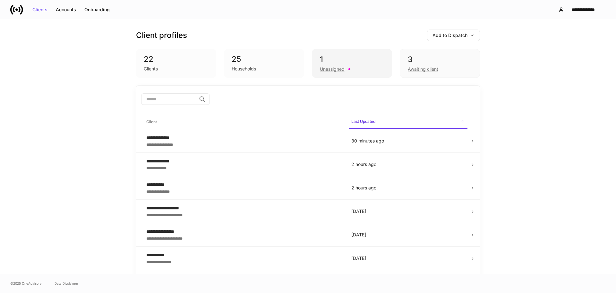
click at [357, 56] on div "1" at bounding box center [352, 59] width 64 height 10
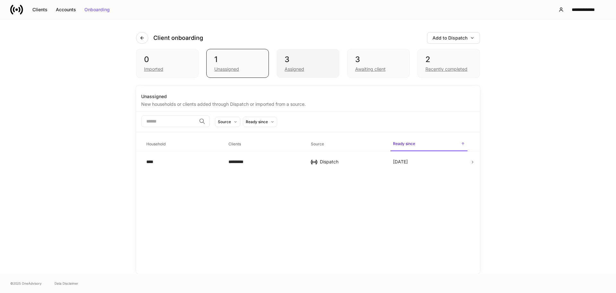
click at [305, 57] on div "3" at bounding box center [308, 59] width 47 height 10
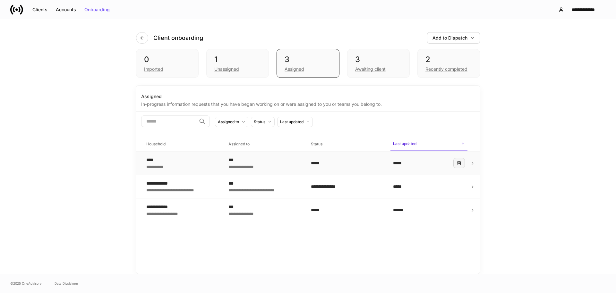
click at [456, 163] on button "button" at bounding box center [460, 163] width 12 height 10
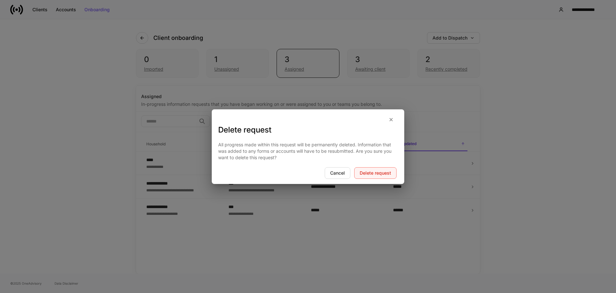
click at [384, 170] on div "Delete request" at bounding box center [375, 172] width 31 height 4
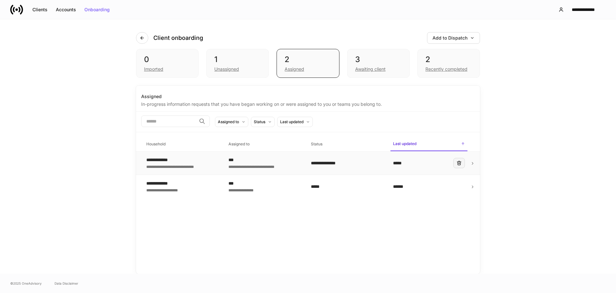
click at [463, 161] on button "button" at bounding box center [460, 163] width 12 height 10
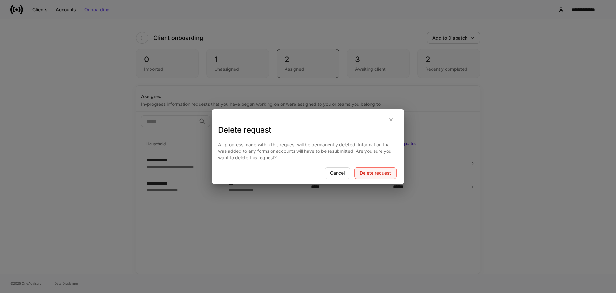
click at [378, 169] on button "Delete request" at bounding box center [375, 173] width 42 height 12
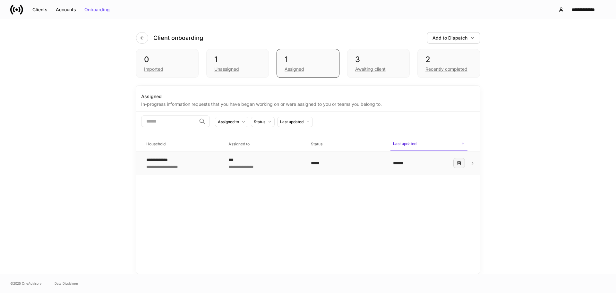
click at [460, 162] on icon "button" at bounding box center [460, 163] width 4 height 4
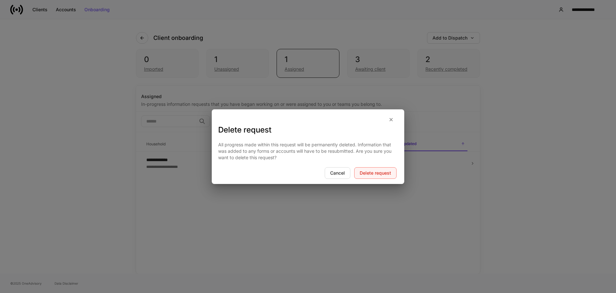
click at [389, 170] on div "Delete request" at bounding box center [375, 172] width 31 height 4
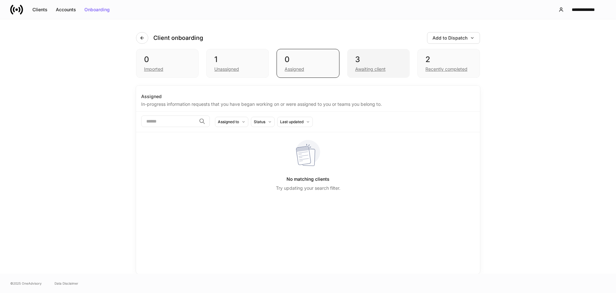
click at [360, 66] on div "Awaiting client" at bounding box center [370, 69] width 31 height 6
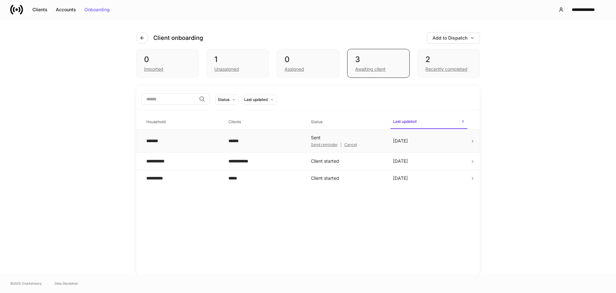
click at [349, 145] on div "Cancel" at bounding box center [351, 145] width 13 height 4
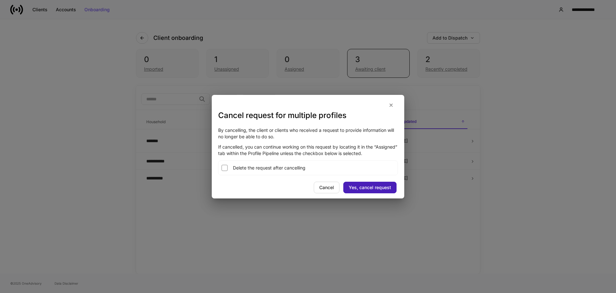
click at [350, 188] on div "Yes, cancel request" at bounding box center [370, 187] width 42 height 4
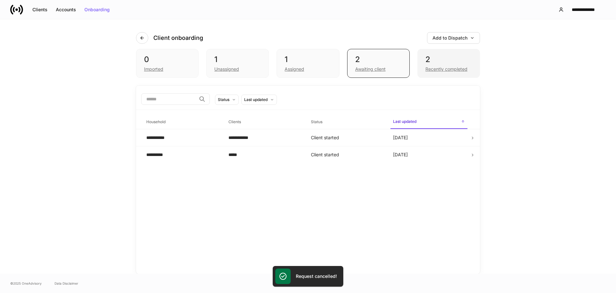
click at [444, 59] on div "2" at bounding box center [449, 59] width 47 height 10
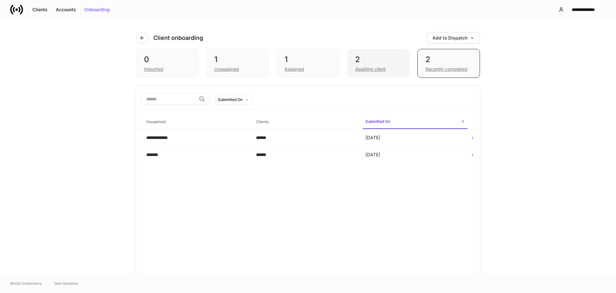
click at [368, 55] on div "2" at bounding box center [378, 59] width 47 height 10
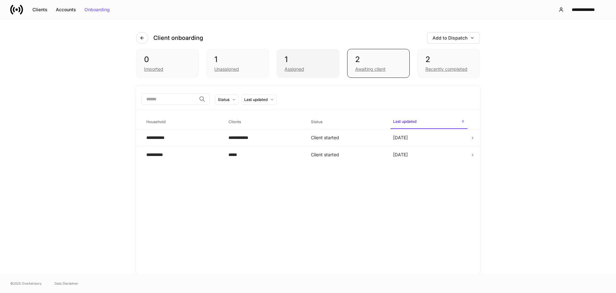
click at [304, 53] on div "1 Assigned" at bounding box center [308, 63] width 63 height 29
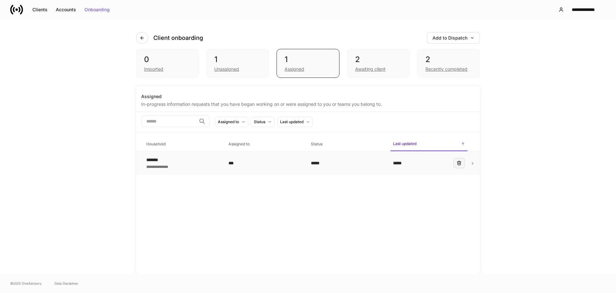
click at [457, 163] on icon "button" at bounding box center [459, 162] width 5 height 5
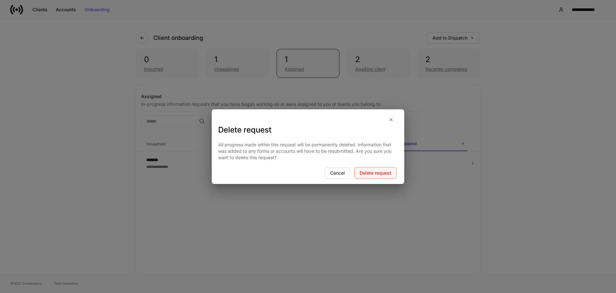
click at [381, 174] on div "Delete request" at bounding box center [375, 172] width 31 height 4
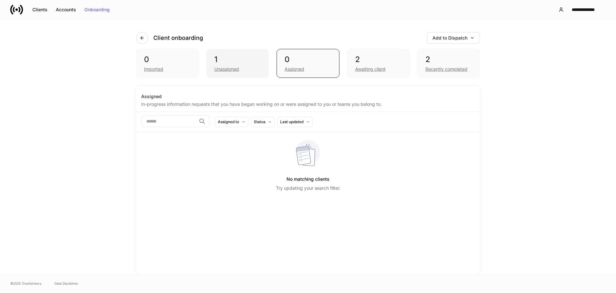
click at [248, 69] on div "Unassigned" at bounding box center [237, 69] width 47 height 8
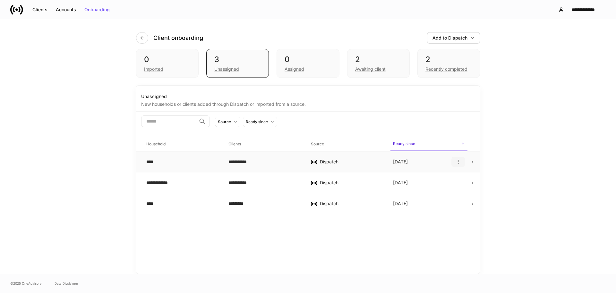
click at [457, 162] on icon "button" at bounding box center [458, 161] width 5 height 5
click at [444, 192] on p "Delete household" at bounding box center [437, 192] width 36 height 6
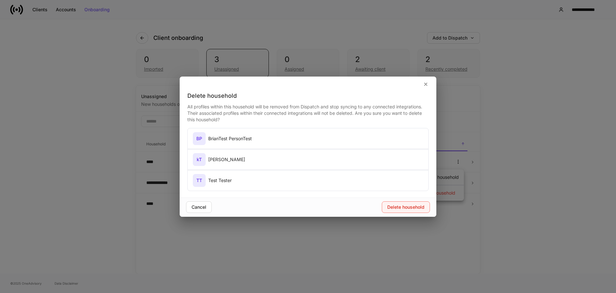
click at [408, 206] on div "Delete household" at bounding box center [406, 207] width 37 height 4
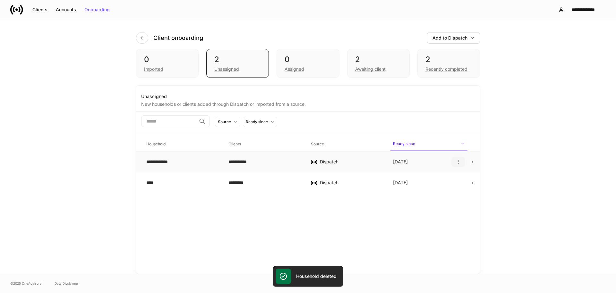
click at [460, 162] on icon "button" at bounding box center [458, 161] width 5 height 5
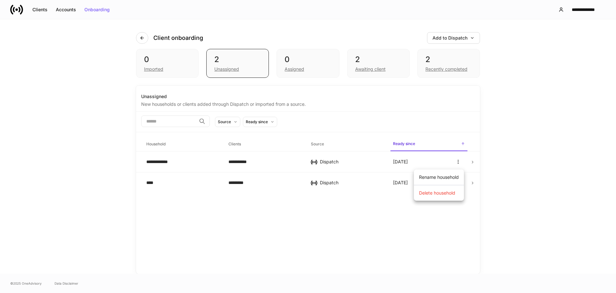
click at [314, 211] on div at bounding box center [308, 146] width 616 height 293
click at [462, 162] on button "button" at bounding box center [458, 161] width 13 height 10
click at [445, 192] on p "Delete household" at bounding box center [437, 192] width 36 height 6
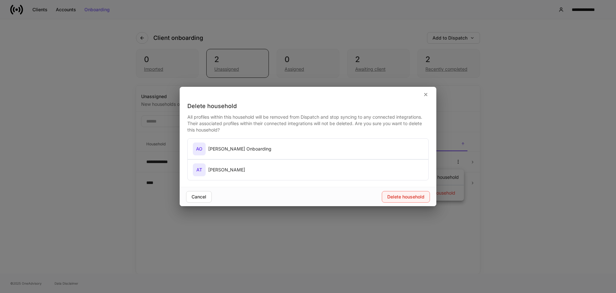
click at [407, 196] on div "Delete household" at bounding box center [406, 196] width 37 height 4
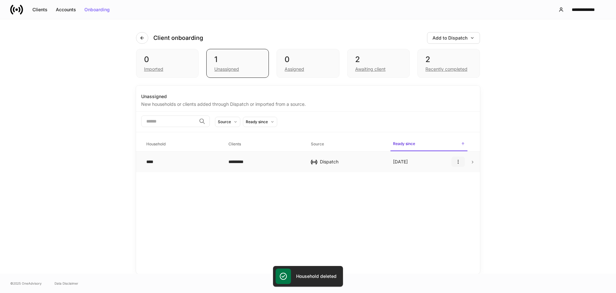
click at [458, 162] on icon "button" at bounding box center [458, 161] width 5 height 5
click at [442, 191] on p "Delete household" at bounding box center [437, 192] width 36 height 6
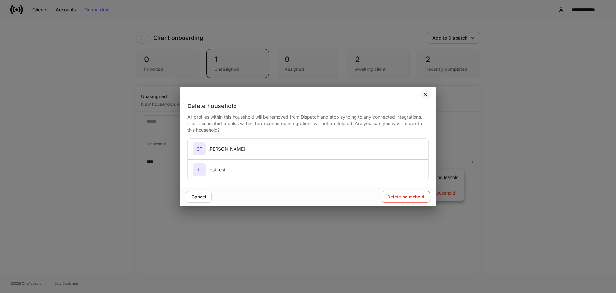
click at [425, 94] on icon "button" at bounding box center [426, 94] width 5 height 5
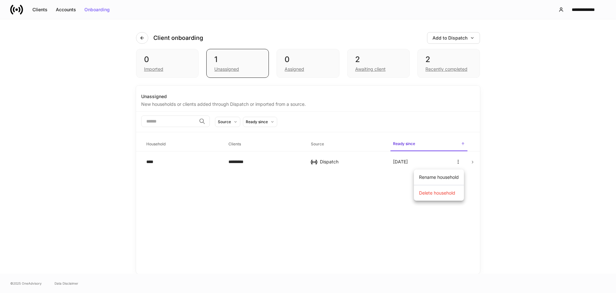
click at [181, 68] on div at bounding box center [308, 146] width 616 height 293
click at [172, 60] on div "0" at bounding box center [167, 59] width 47 height 10
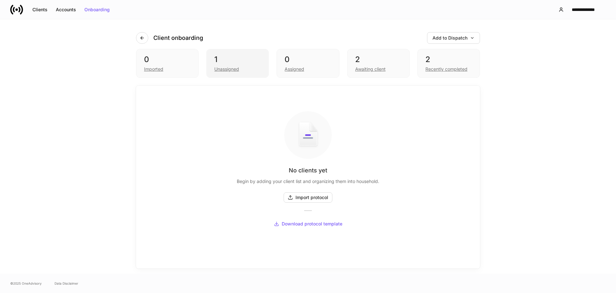
click at [241, 58] on div "1" at bounding box center [237, 59] width 47 height 10
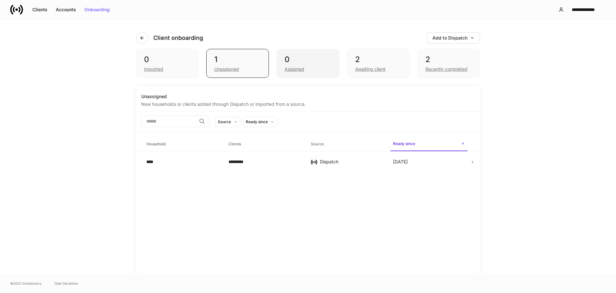
drag, startPoint x: 283, startPoint y: 52, endPoint x: 287, endPoint y: 53, distance: 4.5
click at [284, 52] on div "0 Assigned" at bounding box center [308, 63] width 63 height 29
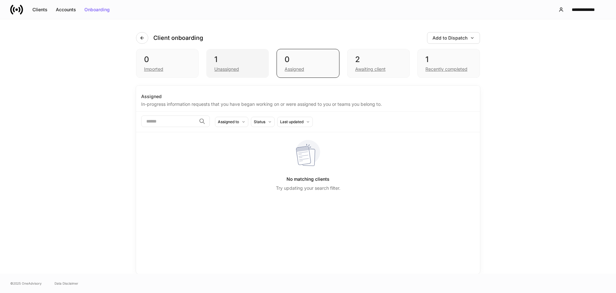
click at [216, 59] on div "1" at bounding box center [237, 59] width 47 height 10
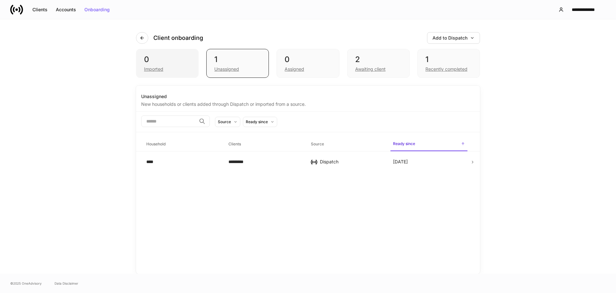
click at [184, 55] on div "0" at bounding box center [167, 59] width 47 height 10
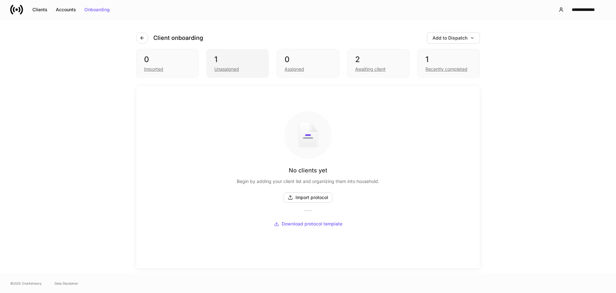
click at [243, 70] on div "Unassigned" at bounding box center [237, 69] width 47 height 8
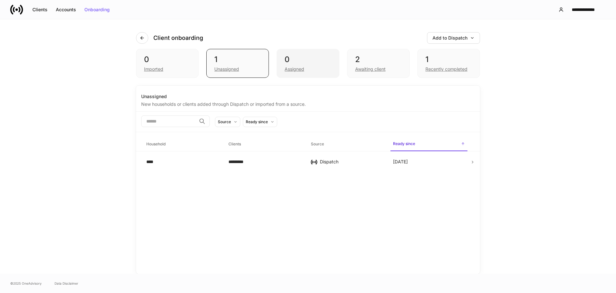
click at [332, 59] on div "0 Assigned" at bounding box center [308, 63] width 63 height 29
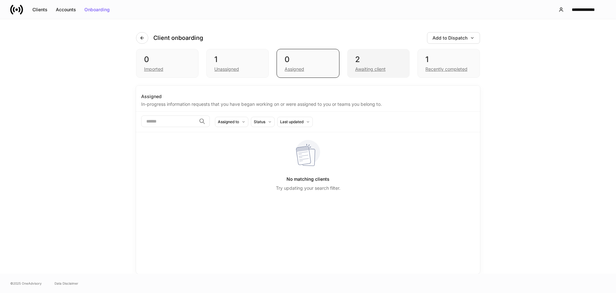
click at [363, 60] on div "2" at bounding box center [378, 59] width 47 height 10
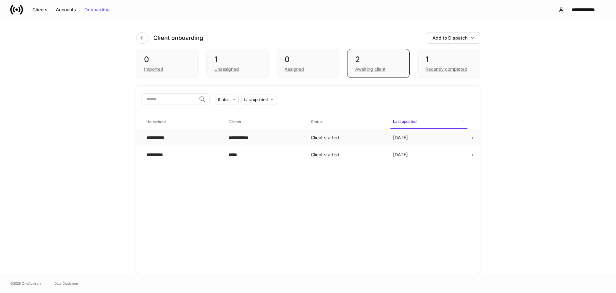
click at [442, 140] on td "[DATE]" at bounding box center [429, 137] width 82 height 17
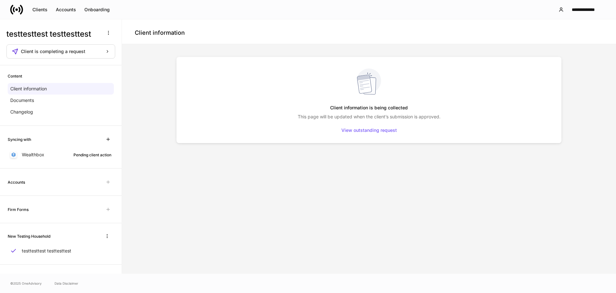
scroll to position [4, 0]
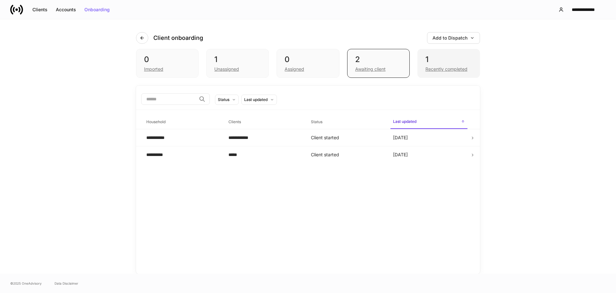
click at [450, 60] on div "1" at bounding box center [449, 59] width 47 height 10
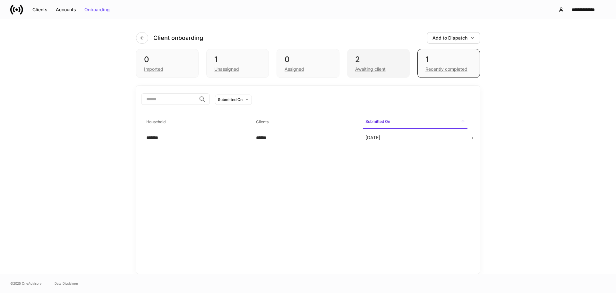
click at [380, 55] on div "2" at bounding box center [378, 59] width 47 height 10
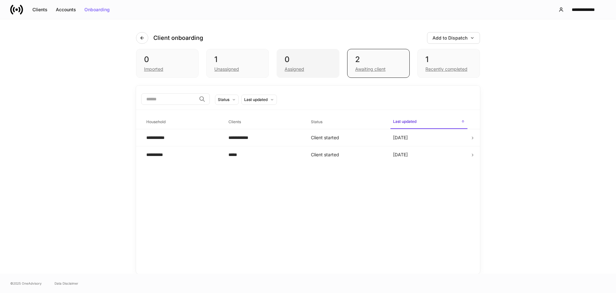
click at [320, 57] on div "0" at bounding box center [308, 59] width 47 height 10
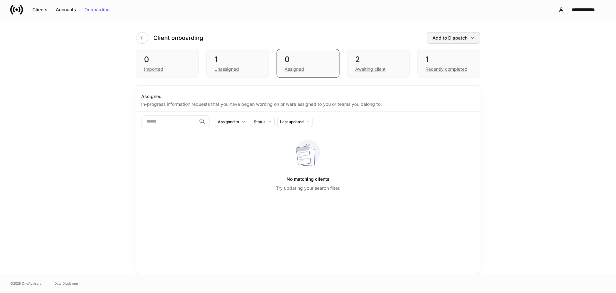
click at [459, 38] on div "Add to Dispatch" at bounding box center [454, 38] width 42 height 4
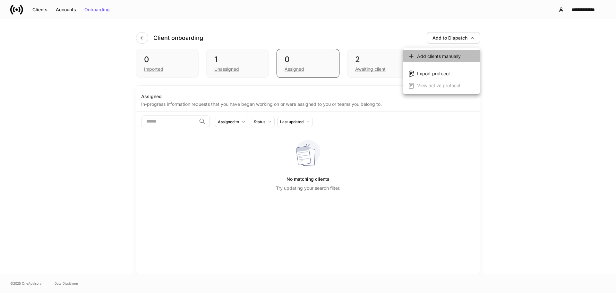
click at [432, 57] on div "Add clients manually" at bounding box center [439, 56] width 44 height 6
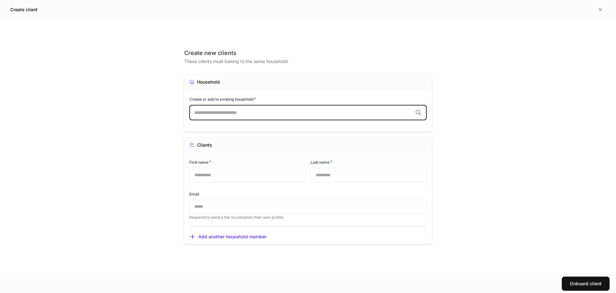
click at [208, 110] on input "text" at bounding box center [304, 112] width 218 height 6
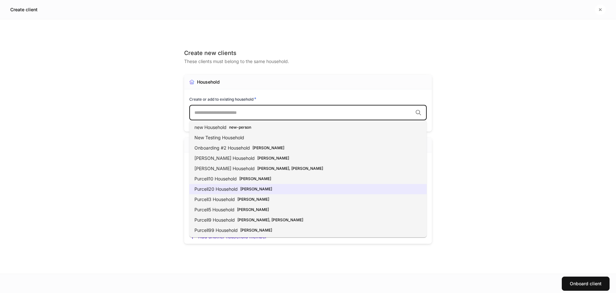
scroll to position [32, 0]
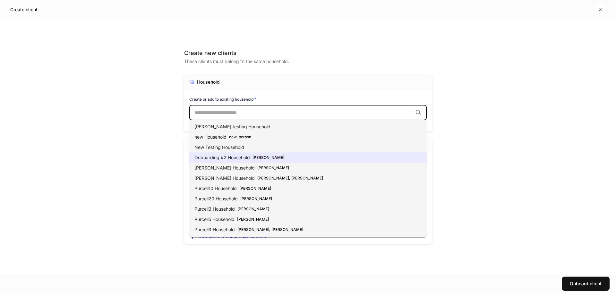
click at [271, 158] on li "Onboarding #2 Household [PERSON_NAME]" at bounding box center [308, 157] width 238 height 10
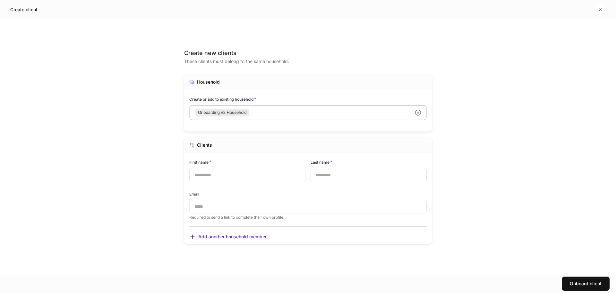
click at [252, 178] on input "text" at bounding box center [247, 175] width 116 height 14
click at [211, 179] on input "text" at bounding box center [247, 175] width 116 height 14
type input "******"
type input "*******"
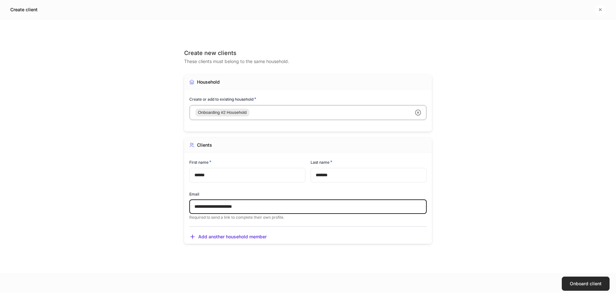
type input "**********"
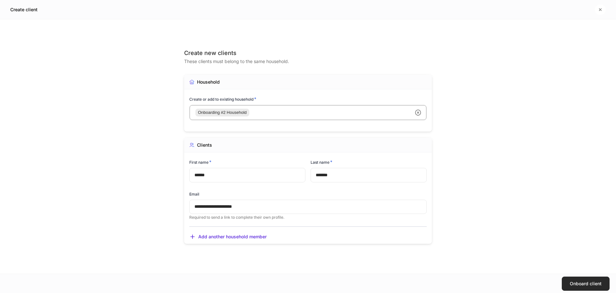
click at [597, 285] on div "Onboard client" at bounding box center [586, 283] width 32 height 4
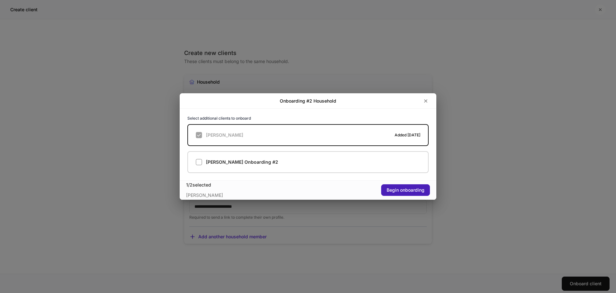
click at [401, 188] on div "Begin onboarding" at bounding box center [406, 190] width 38 height 4
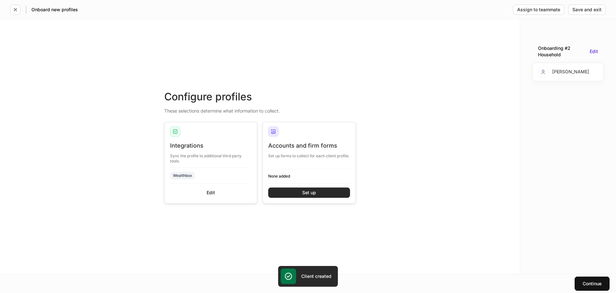
click at [317, 190] on button "Set up" at bounding box center [309, 192] width 82 height 10
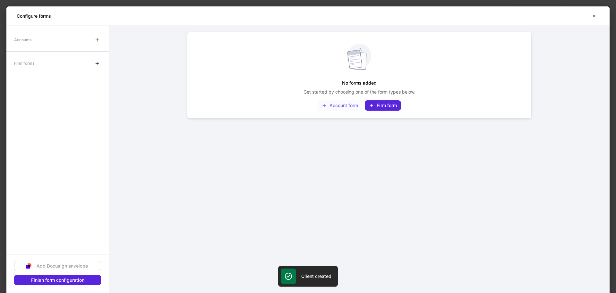
click at [338, 109] on button "Account form" at bounding box center [340, 105] width 45 height 10
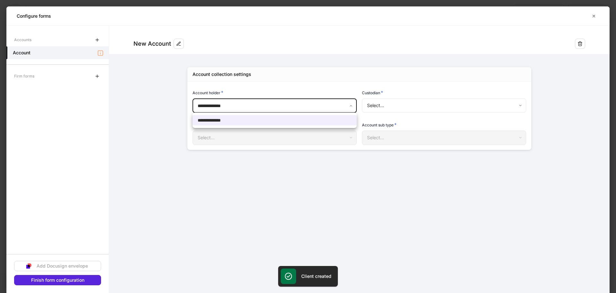
click at [320, 104] on body "**********" at bounding box center [308, 146] width 616 height 293
click at [306, 122] on li "**********" at bounding box center [275, 120] width 164 height 10
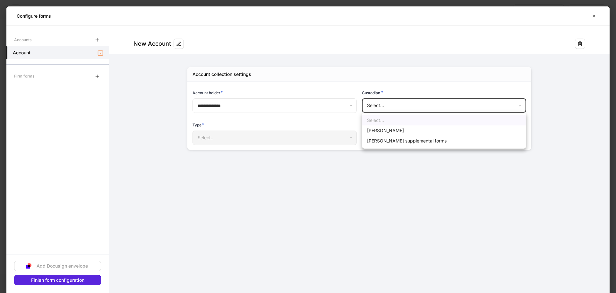
click at [400, 106] on body "**********" at bounding box center [308, 146] width 616 height 293
click at [390, 128] on li "[PERSON_NAME]" at bounding box center [444, 130] width 164 height 10
type input "******"
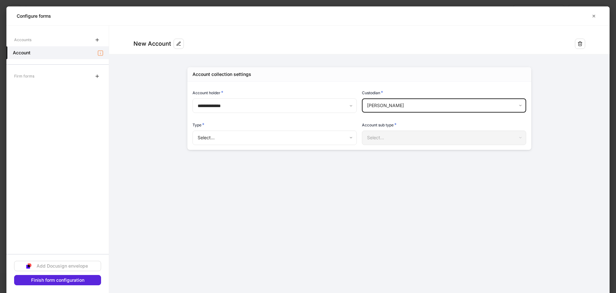
click at [310, 138] on body "**********" at bounding box center [308, 146] width 616 height 293
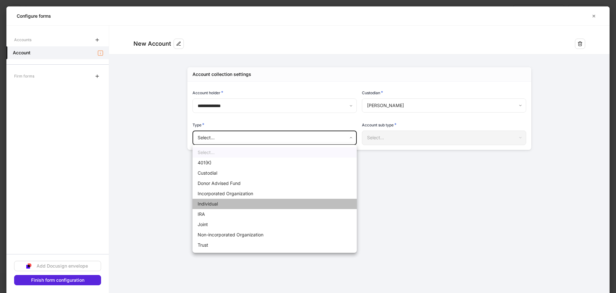
drag, startPoint x: 257, startPoint y: 205, endPoint x: 259, endPoint y: 197, distance: 7.6
click at [257, 204] on li "Individual" at bounding box center [275, 203] width 164 height 10
type input "**********"
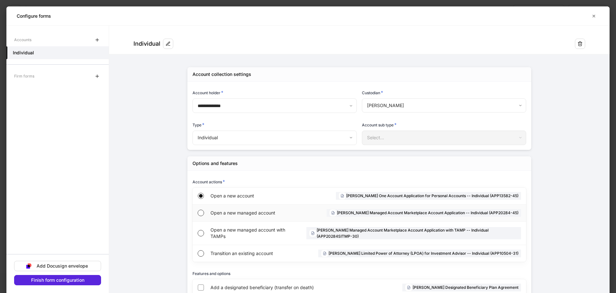
click at [255, 209] on span "Open a new managed account" at bounding box center [253, 212] width 85 height 6
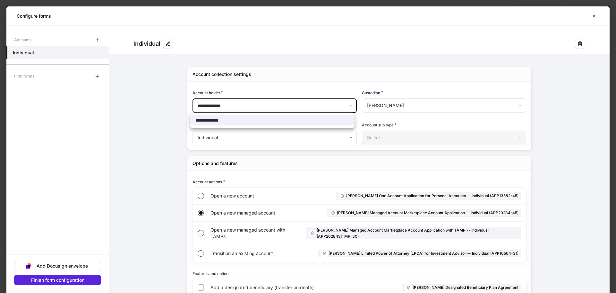
click at [243, 100] on body "**********" at bounding box center [308, 146] width 616 height 293
click at [239, 106] on div at bounding box center [308, 146] width 616 height 293
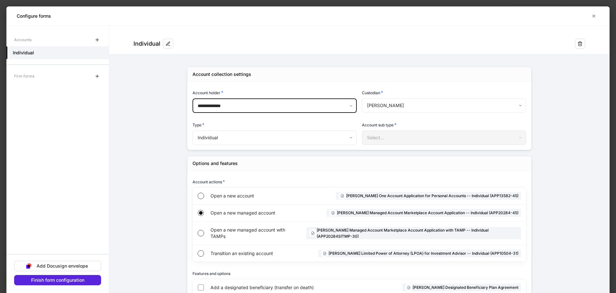
click at [89, 67] on div "Accounts Individual Firm forms" at bounding box center [57, 140] width 102 height 215
click at [93, 72] on button "button" at bounding box center [97, 76] width 10 height 10
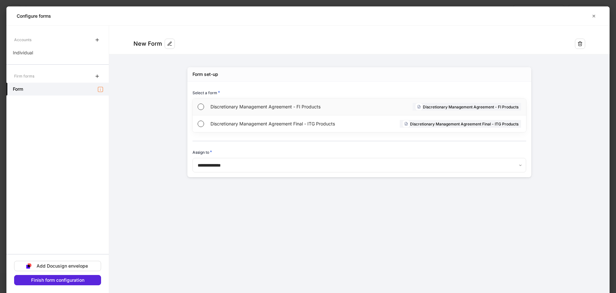
click at [211, 105] on span "Discretionary Management Agreement - FI Products" at bounding box center [286, 106] width 151 height 6
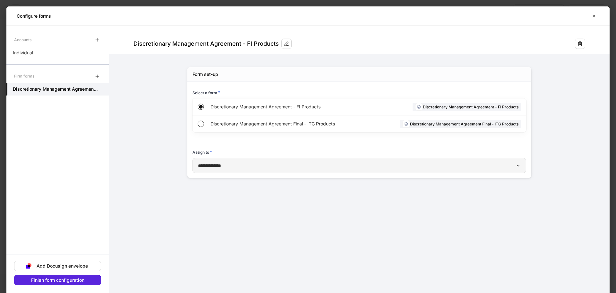
click at [222, 159] on button "**********" at bounding box center [360, 165] width 334 height 15
click at [222, 159] on div at bounding box center [308, 146] width 616 height 293
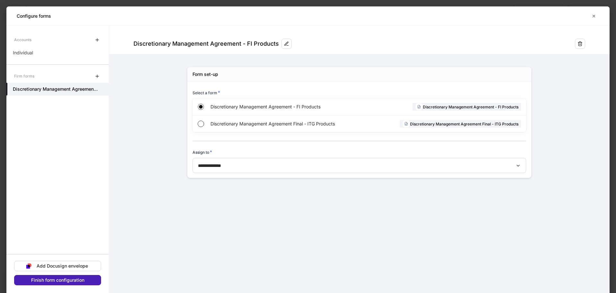
click at [55, 279] on div "Finish form configuration" at bounding box center [57, 279] width 53 height 4
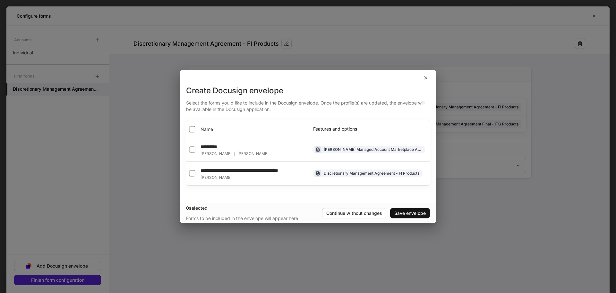
click at [197, 129] on label "Name" at bounding box center [200, 129] width 25 height 6
click at [404, 214] on div "Save envelope" at bounding box center [410, 213] width 31 height 4
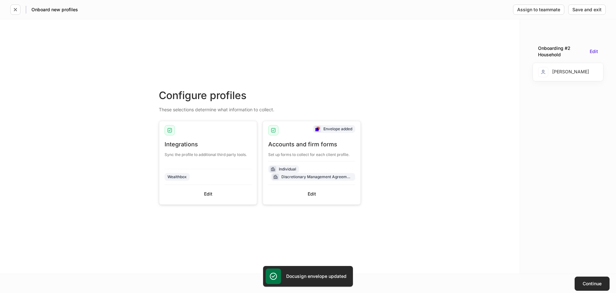
drag, startPoint x: 578, startPoint y: 276, endPoint x: 583, endPoint y: 283, distance: 8.7
click at [583, 283] on button "Continue" at bounding box center [592, 283] width 35 height 14
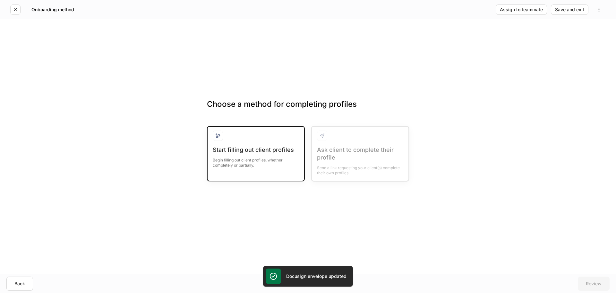
click at [221, 140] on div at bounding box center [218, 135] width 10 height 10
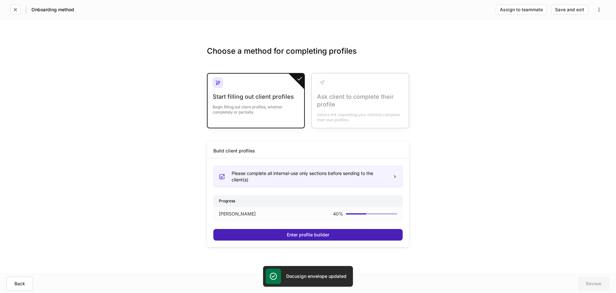
click at [278, 236] on button "Enter profile builder" at bounding box center [308, 235] width 189 height 12
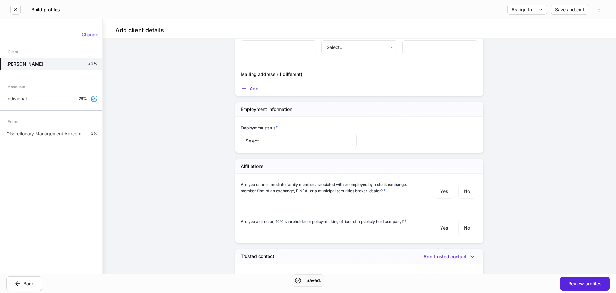
scroll to position [634, 0]
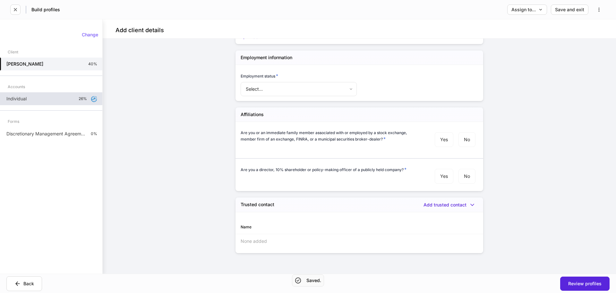
click at [46, 96] on div "Individual 26%" at bounding box center [51, 98] width 102 height 13
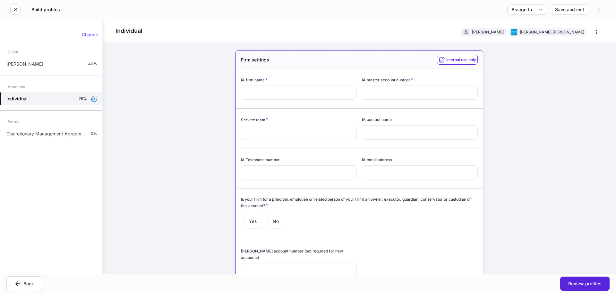
click at [285, 90] on input "text" at bounding box center [299, 92] width 116 height 14
type input "****"
type input "********"
type input "*******"
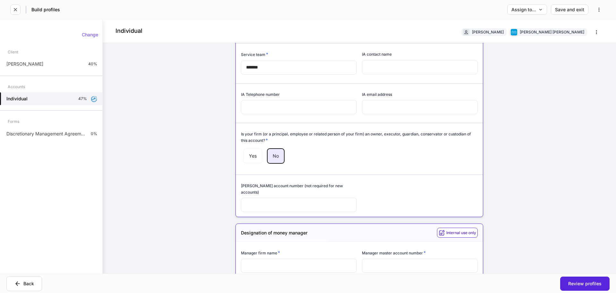
scroll to position [163, 0]
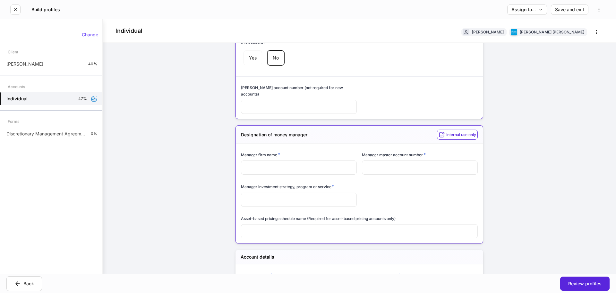
click at [290, 167] on input "text" at bounding box center [299, 167] width 116 height 14
type input "****"
type input "********"
click at [296, 192] on input "text" at bounding box center [299, 199] width 116 height 14
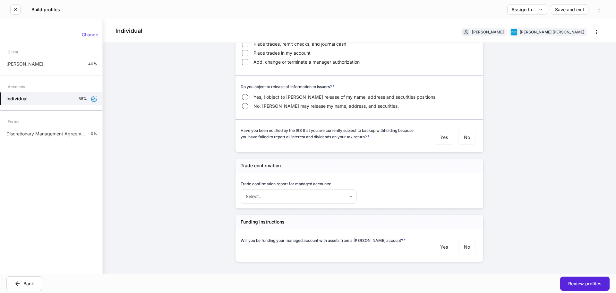
scroll to position [999, 0]
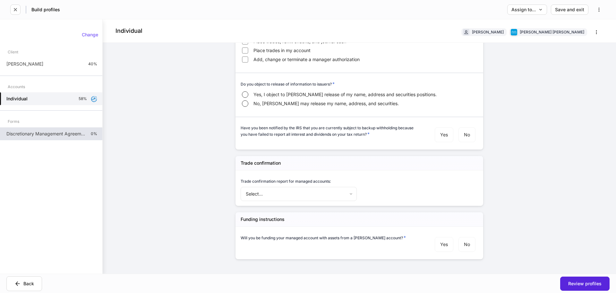
type input "******"
click at [50, 131] on p "Discretionary Management Agreement - FI Products" at bounding box center [45, 133] width 79 height 6
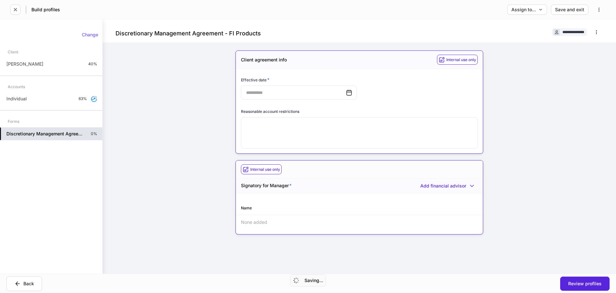
click at [348, 93] on icon at bounding box center [349, 92] width 6 height 6
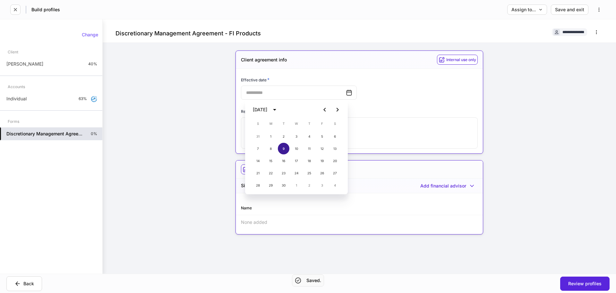
click at [289, 147] on button "9" at bounding box center [284, 149] width 12 height 12
type input "**********"
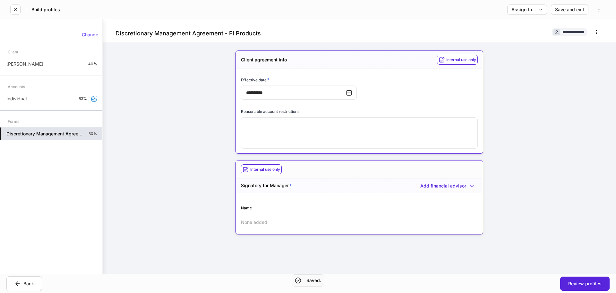
drag, startPoint x: 249, startPoint y: 220, endPoint x: 252, endPoint y: 215, distance: 6.0
click at [249, 220] on div "None added" at bounding box center [359, 222] width 247 height 14
click at [466, 182] on div "Add financial advisor" at bounding box center [448, 185] width 60 height 7
click at [467, 185] on div "button" at bounding box center [473, 185] width 12 height 6
click at [442, 214] on li "Add new financial advisor" at bounding box center [451, 215] width 81 height 10
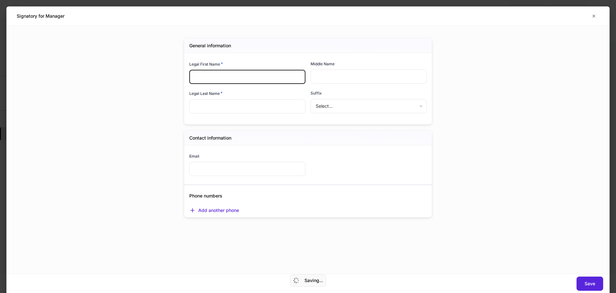
click at [236, 73] on input "text" at bounding box center [247, 77] width 116 height 14
click at [595, 19] on button "button" at bounding box center [594, 16] width 11 height 10
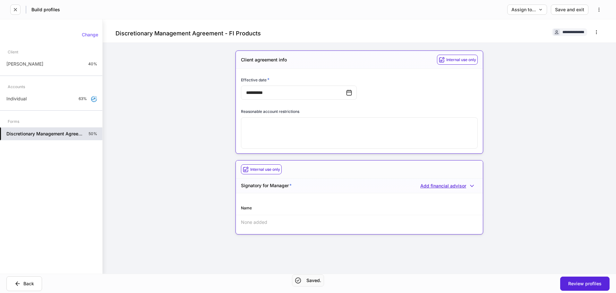
click at [460, 185] on div "Add financial advisor" at bounding box center [449, 185] width 57 height 6
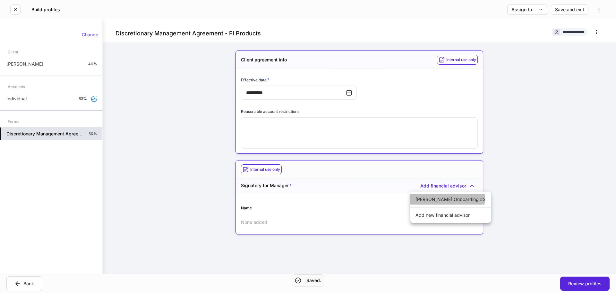
click at [448, 197] on li "Andrew Onboarding #2" at bounding box center [451, 199] width 81 height 10
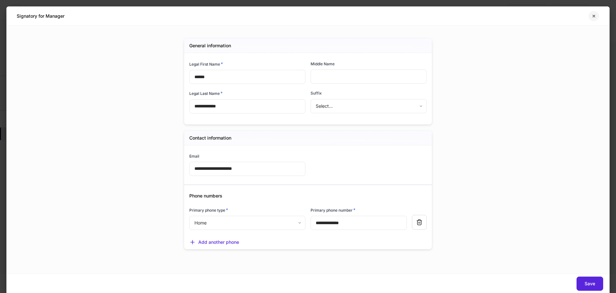
click at [597, 16] on button "button" at bounding box center [594, 16] width 11 height 10
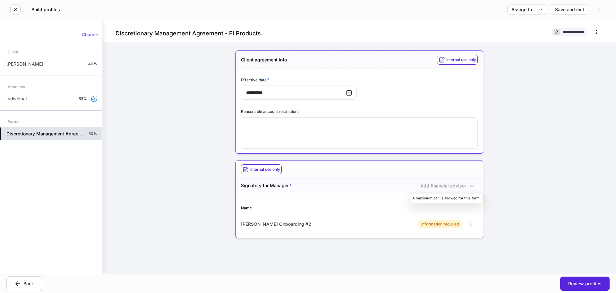
click at [465, 186] on div "Add financial advisor" at bounding box center [448, 185] width 60 height 7
click at [471, 223] on icon "button" at bounding box center [471, 223] width 5 height 5
click at [462, 237] on li "Edit" at bounding box center [464, 239] width 24 height 10
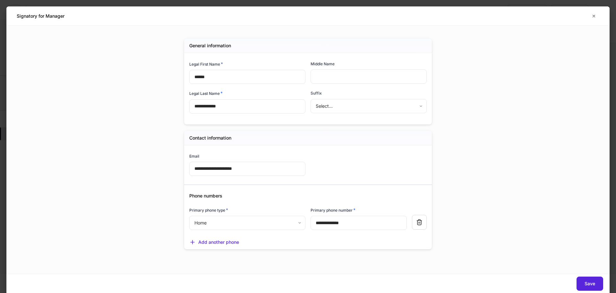
click at [275, 223] on body "**********" at bounding box center [308, 146] width 616 height 293
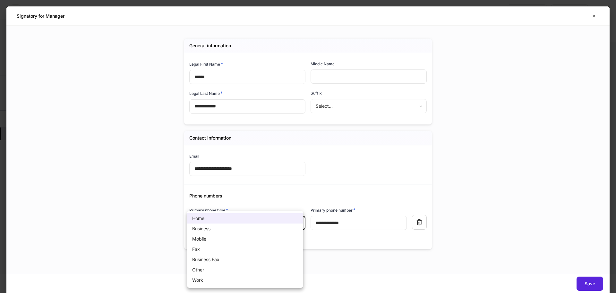
click at [275, 236] on li "Mobile" at bounding box center [245, 238] width 116 height 10
type input "*"
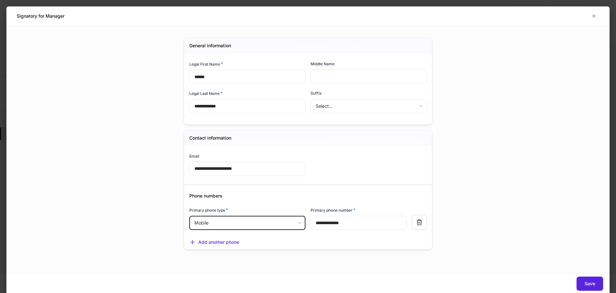
drag, startPoint x: 484, startPoint y: 240, endPoint x: 542, endPoint y: 251, distance: 58.8
click at [488, 240] on div "**********" at bounding box center [308, 150] width 604 height 248
click at [593, 287] on button "Save" at bounding box center [590, 283] width 27 height 14
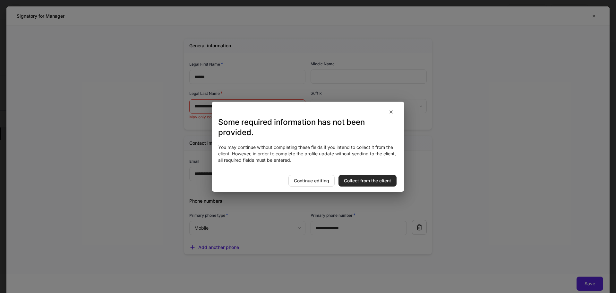
click at [357, 181] on div "Collect from the client" at bounding box center [367, 180] width 47 height 4
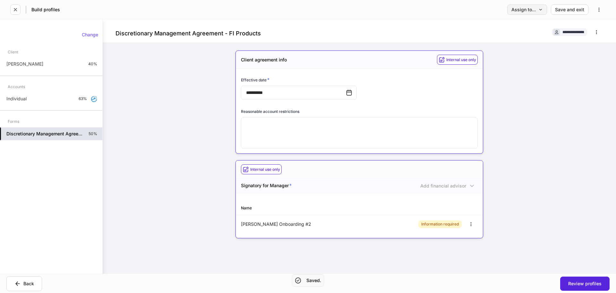
click at [540, 8] on icon "button" at bounding box center [541, 9] width 4 height 4
click at [517, 30] on li "Client(s) to complete" at bounding box center [508, 27] width 78 height 12
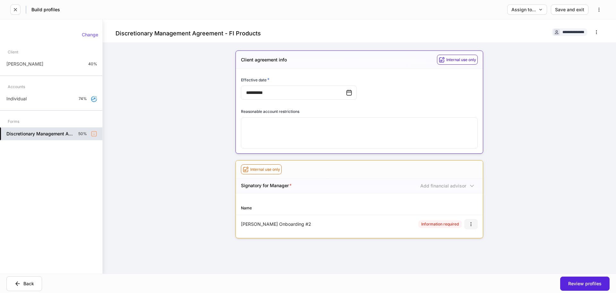
click at [469, 224] on icon "button" at bounding box center [471, 223] width 5 height 5
click at [465, 239] on li "Edit" at bounding box center [464, 239] width 24 height 10
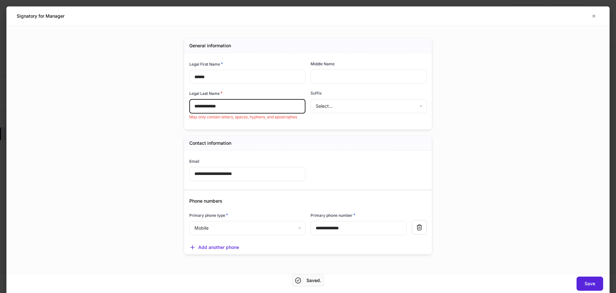
drag, startPoint x: 246, startPoint y: 107, endPoint x: 217, endPoint y: 106, distance: 28.9
click at [217, 106] on input "**********" at bounding box center [247, 106] width 116 height 14
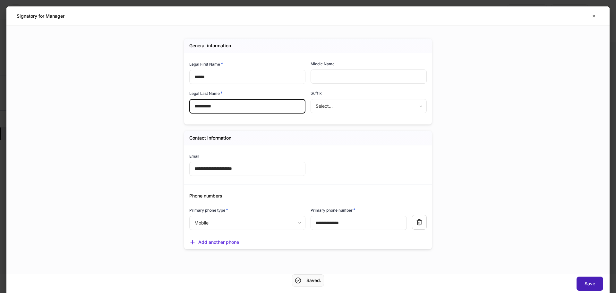
type input "**********"
click at [590, 283] on div "Save" at bounding box center [590, 283] width 11 height 4
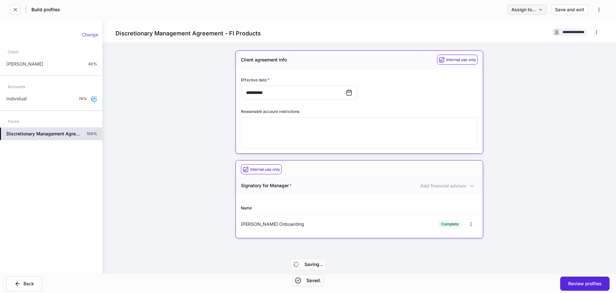
click at [537, 13] on button "Assign to..." at bounding box center [528, 9] width 40 height 10
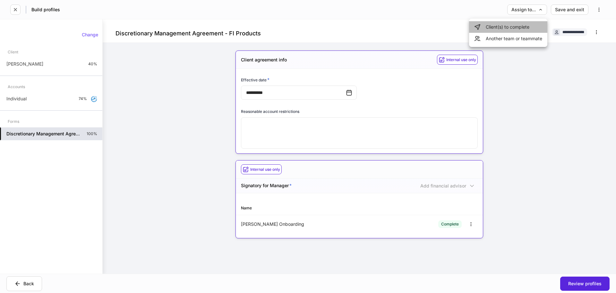
click at [522, 27] on li "Client(s) to complete" at bounding box center [508, 27] width 78 height 12
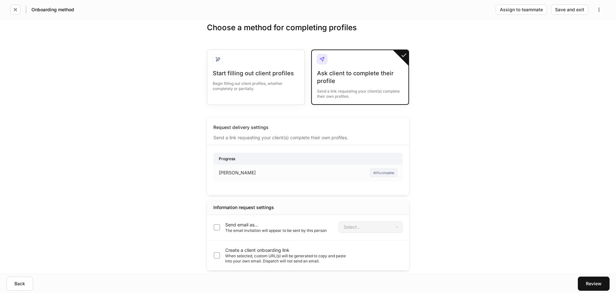
click at [286, 224] on p "Send email as..." at bounding box center [275, 224] width 101 height 6
click at [349, 223] on body "Onboarding method Assign to teammate Save and exit Choose a method for completi…" at bounding box center [308, 146] width 616 height 293
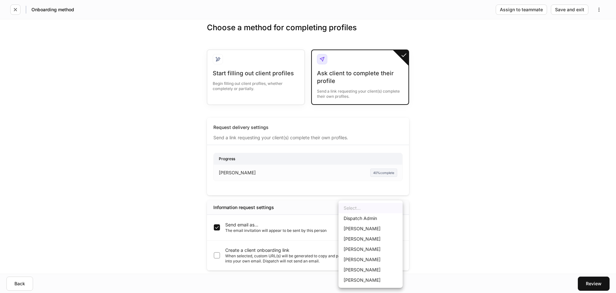
click at [415, 215] on div at bounding box center [308, 146] width 616 height 293
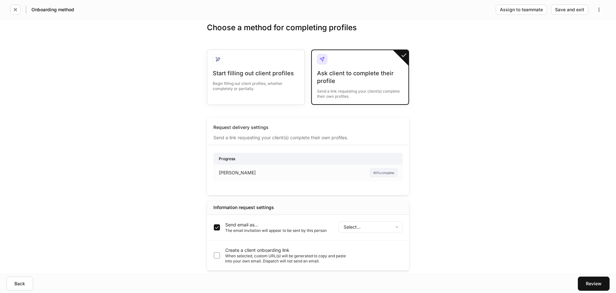
drag, startPoint x: 269, startPoint y: 181, endPoint x: 230, endPoint y: 168, distance: 41.3
click at [229, 167] on div "Progress Andrew Zoraian 40% complete Enter profile builder" at bounding box center [308, 167] width 189 height 41
click at [600, 6] on button "button" at bounding box center [599, 9] width 13 height 10
click at [455, 140] on div at bounding box center [308, 146] width 616 height 293
click at [372, 227] on body "Onboarding method Assign to teammate Save and exit Choose a method for completi…" at bounding box center [308, 146] width 616 height 293
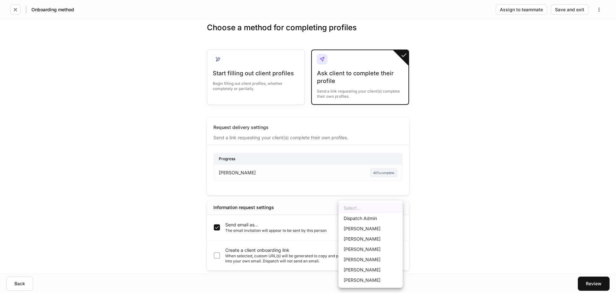
click at [365, 258] on li "Henry Benton" at bounding box center [371, 259] width 64 height 10
type input "******"
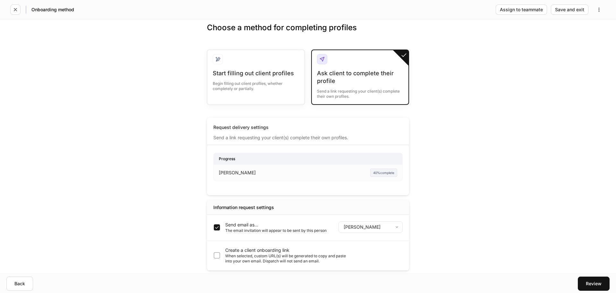
click at [463, 223] on div "Choose a method for completing profiles Start filling out client profiles Begin…" at bounding box center [308, 146] width 616 height 254
click at [598, 281] on div "Review" at bounding box center [594, 283] width 16 height 4
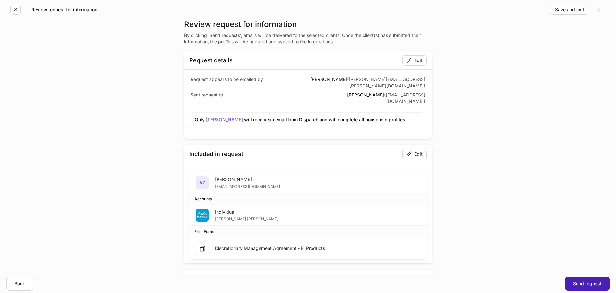
click at [593, 283] on div "Send request" at bounding box center [587, 283] width 29 height 4
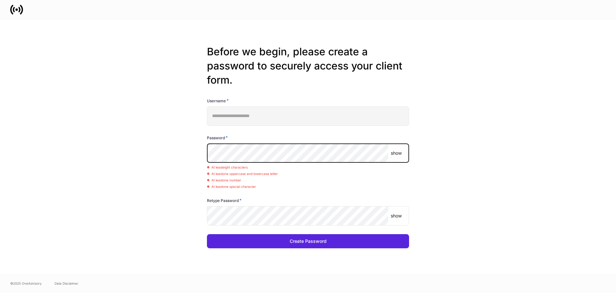
click at [207, 234] on button "Create Password" at bounding box center [308, 241] width 202 height 14
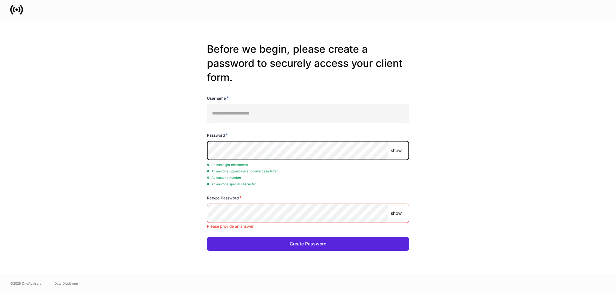
click at [334, 202] on div "Retype Password *" at bounding box center [308, 198] width 202 height 9
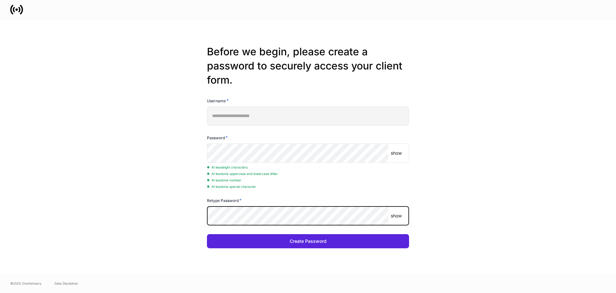
click at [207, 234] on button "Create Password" at bounding box center [308, 241] width 202 height 14
